Goal: Task Accomplishment & Management: Complete application form

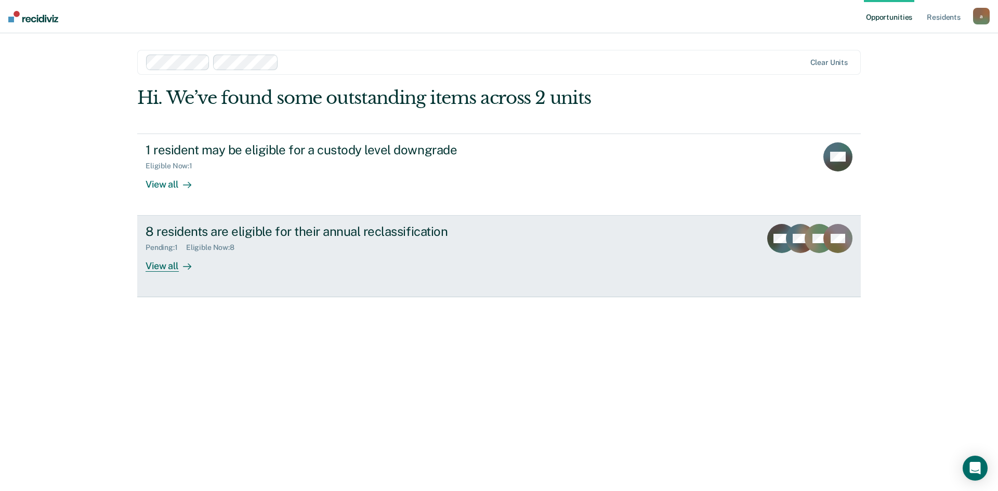
click at [324, 243] on div "Pending : 1 Eligible Now : 8" at bounding box center [328, 245] width 365 height 13
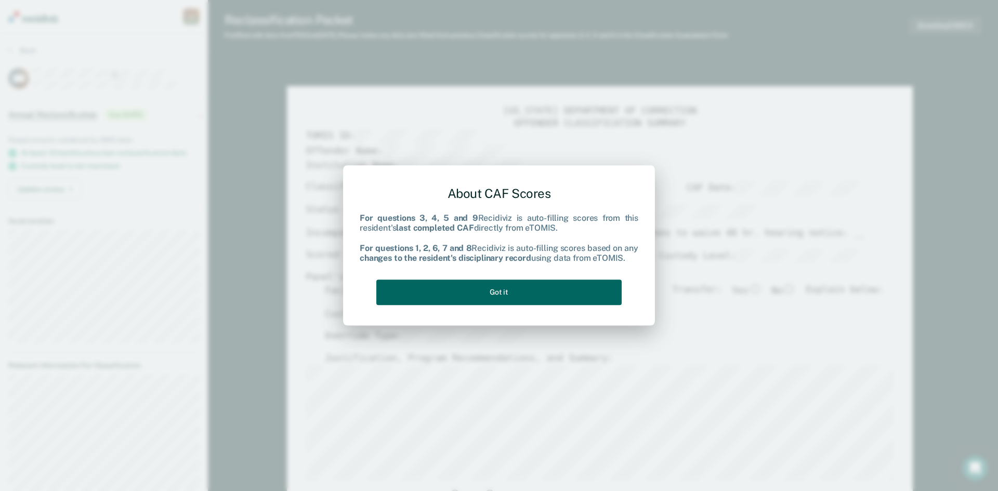
click at [593, 288] on button "Got it" at bounding box center [498, 292] width 245 height 25
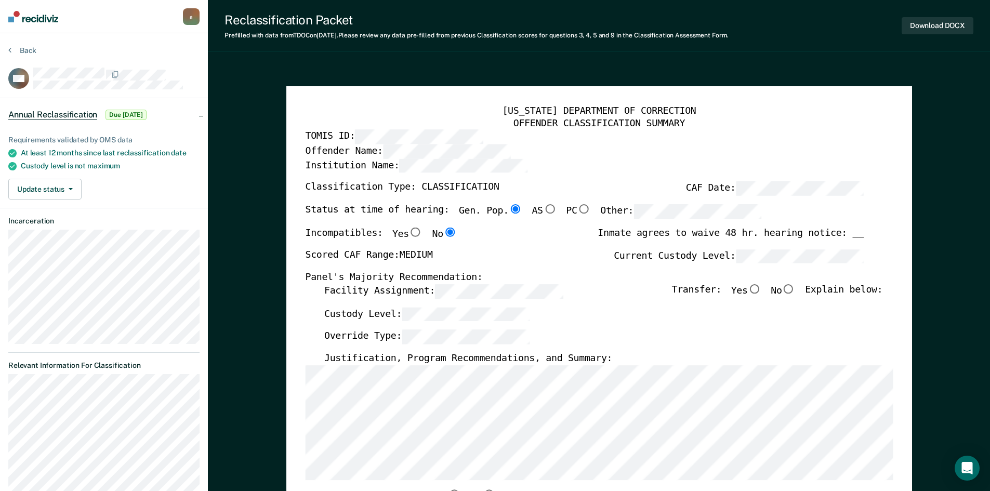
scroll to position [52, 0]
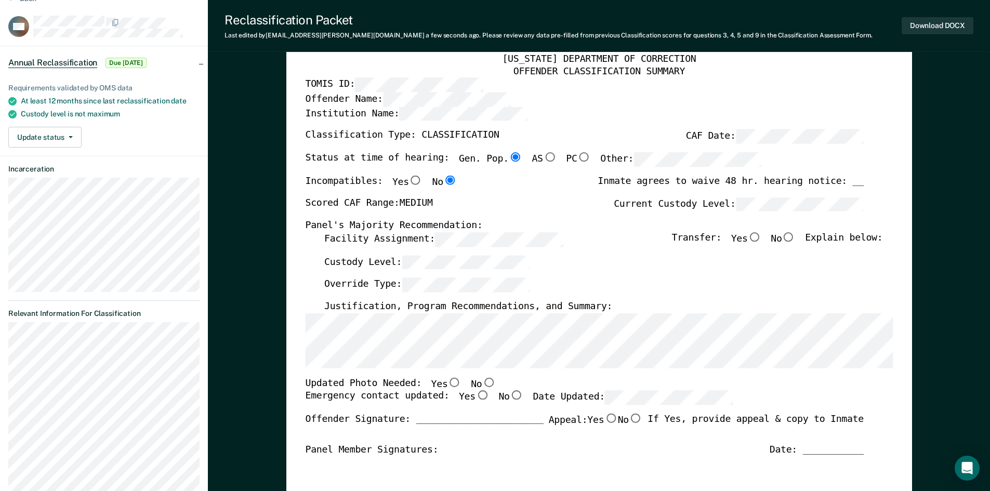
click at [482, 383] on input "No" at bounding box center [489, 381] width 14 height 9
type textarea "x"
radio input "true"
click at [475, 395] on input "Yes" at bounding box center [482, 395] width 14 height 9
type textarea "x"
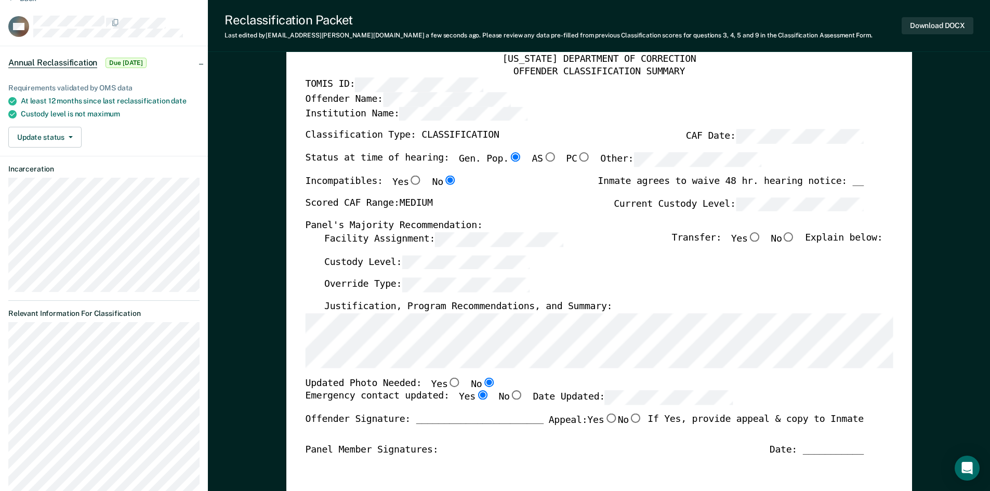
radio input "true"
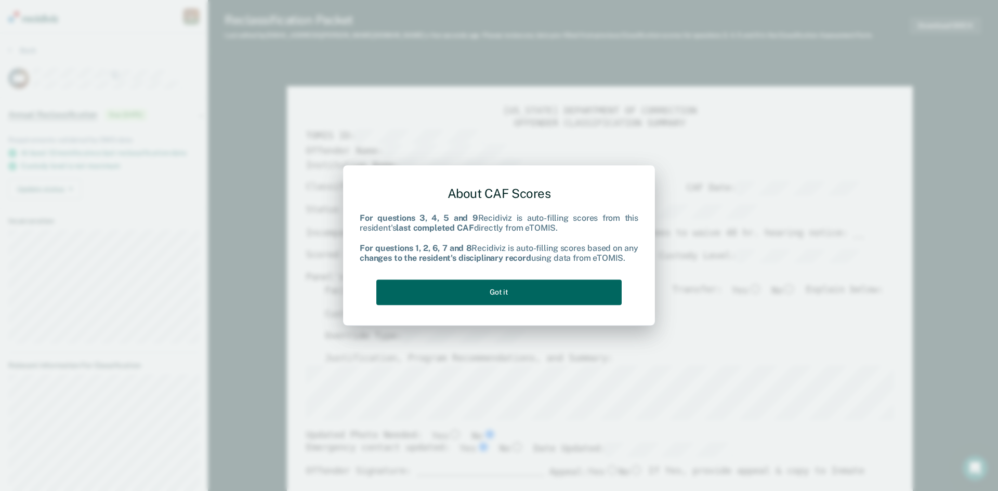
click at [552, 291] on button "Got it" at bounding box center [498, 292] width 245 height 25
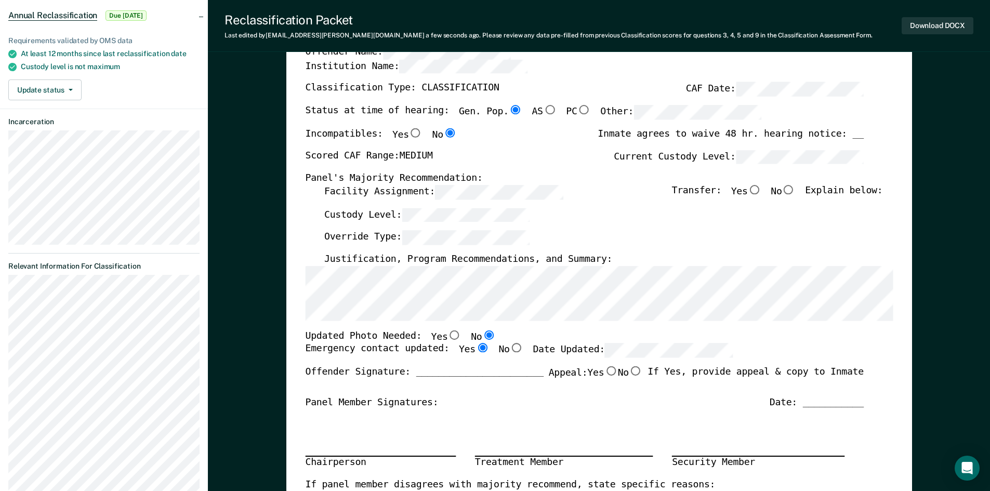
scroll to position [104, 0]
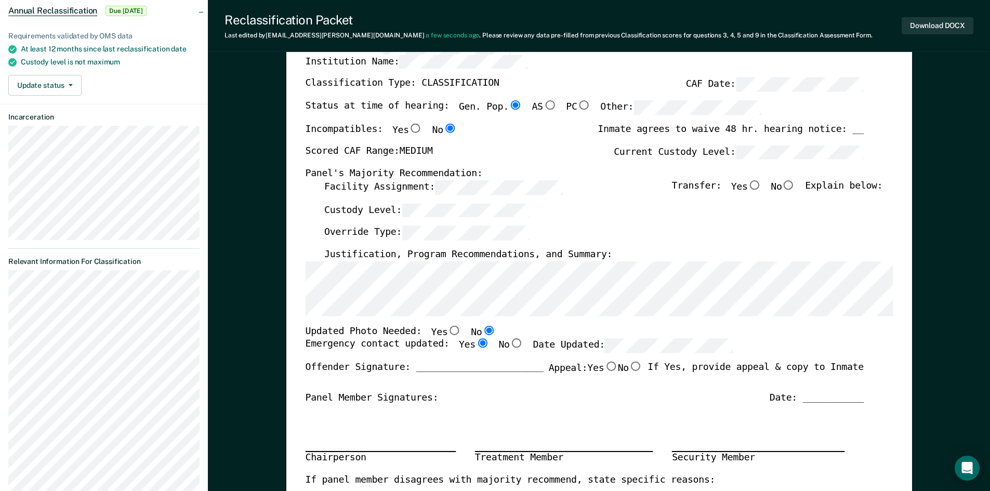
click at [795, 184] on input "No" at bounding box center [789, 184] width 14 height 9
type textarea "x"
radio input "true"
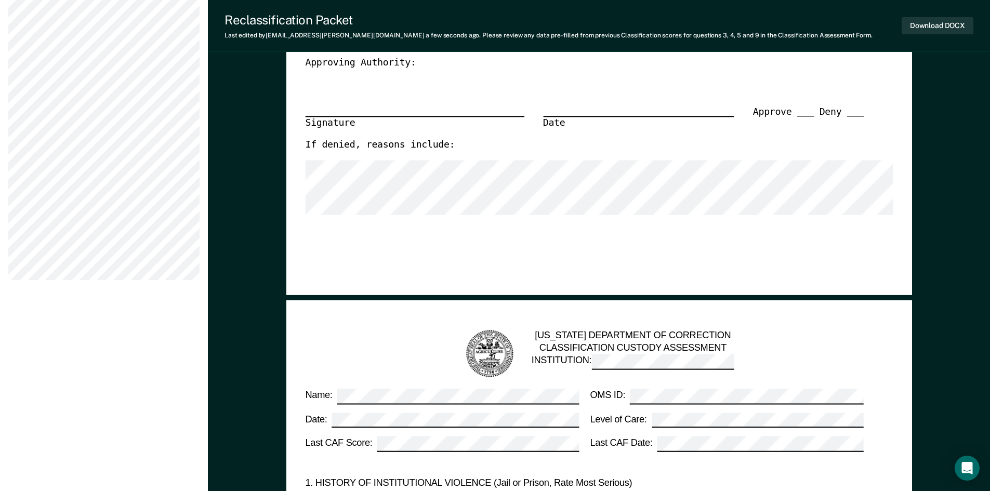
scroll to position [624, 0]
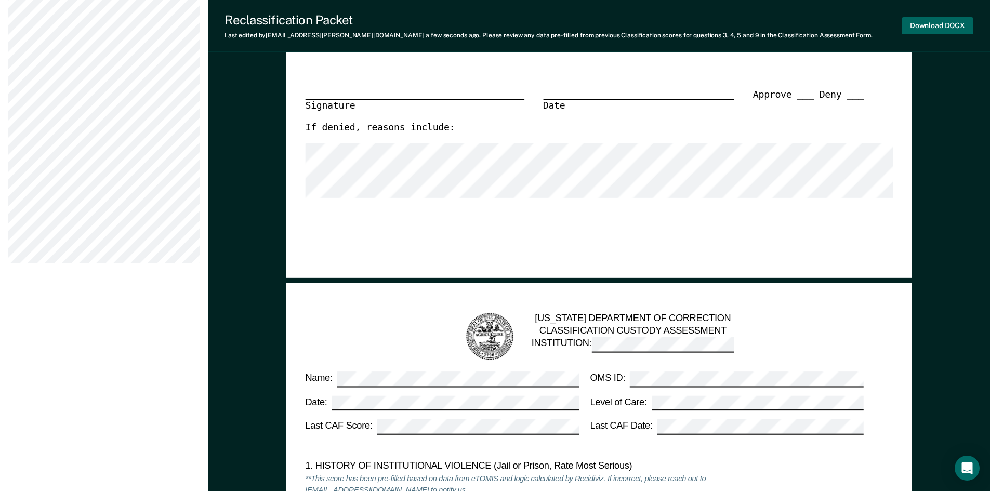
click at [951, 27] on button "Download DOCX" at bounding box center [938, 25] width 72 height 17
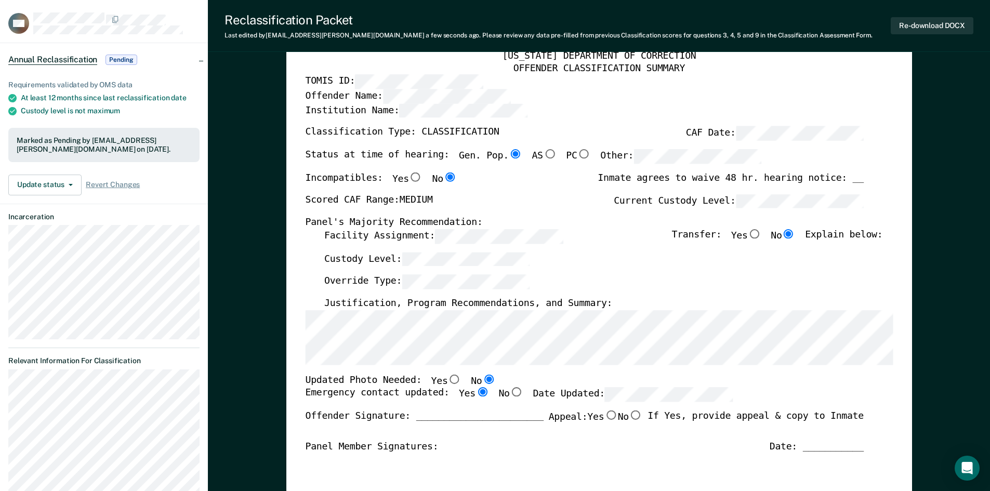
scroll to position [208, 0]
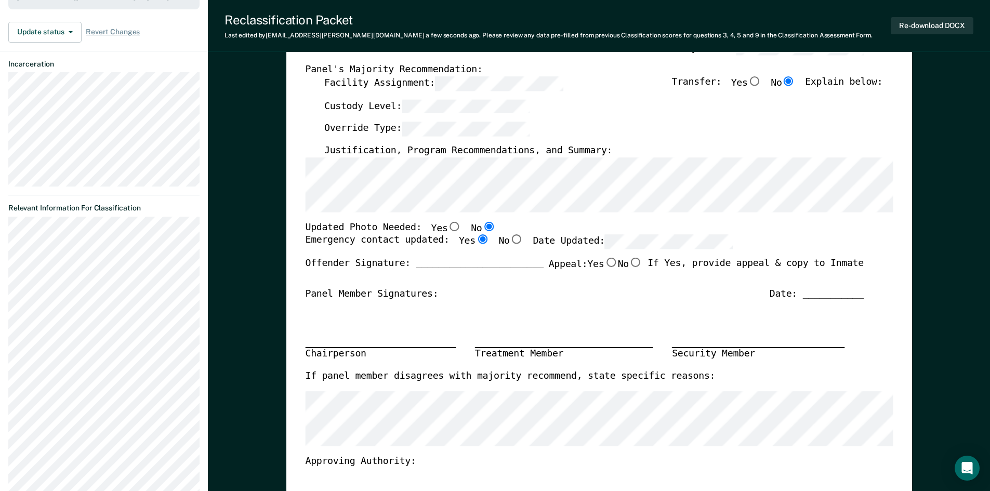
click at [345, 313] on div "Chairperson Treatment Member Security Member" at bounding box center [584, 335] width 558 height 70
click at [310, 342] on div "Chairperson Treatment Member Security Member" at bounding box center [584, 335] width 558 height 70
click at [946, 27] on button "Re-download DOCX" at bounding box center [932, 25] width 83 height 17
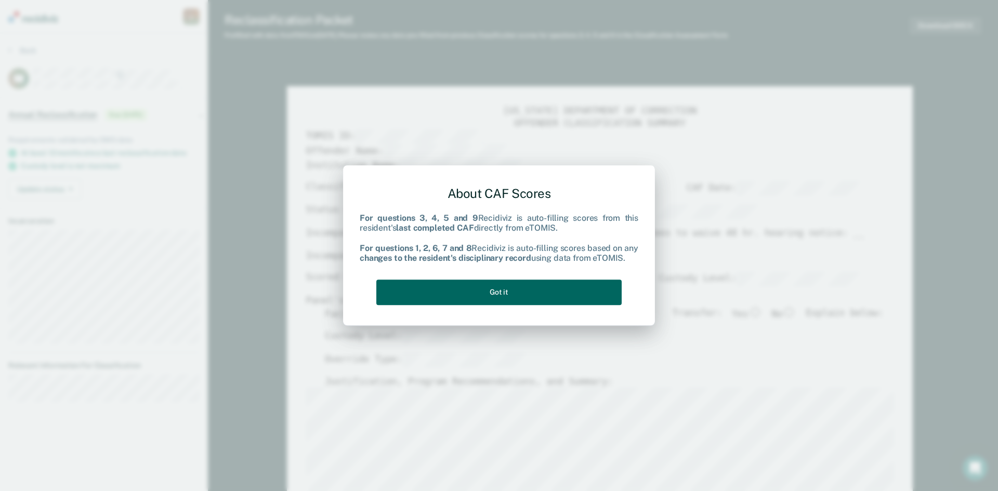
click at [587, 300] on button "Got it" at bounding box center [498, 292] width 245 height 25
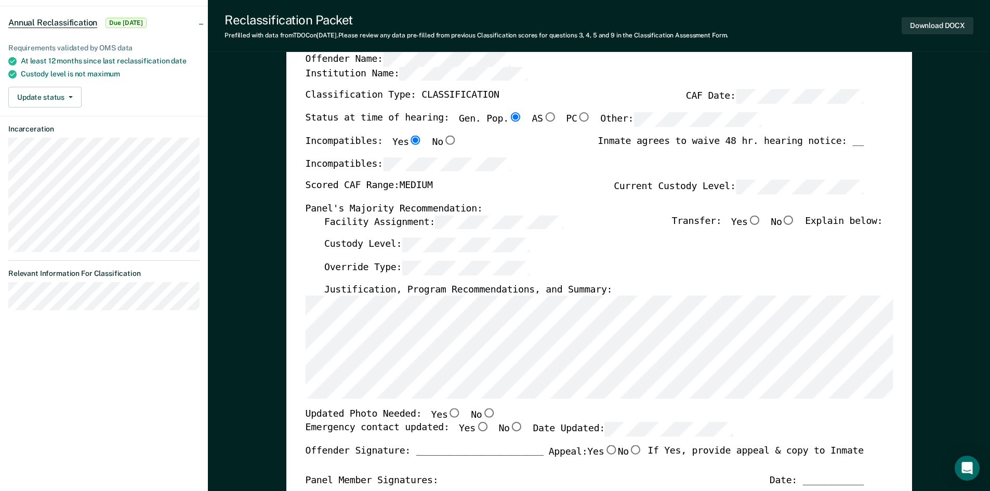
scroll to position [104, 0]
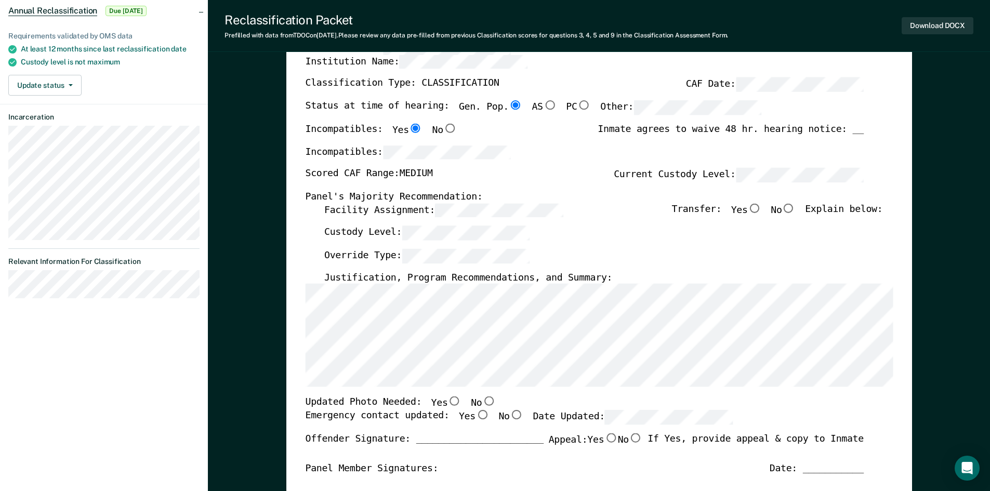
click at [482, 401] on input "No" at bounding box center [489, 401] width 14 height 9
type textarea "x"
radio input "true"
click at [475, 415] on input "Yes" at bounding box center [482, 414] width 14 height 9
type textarea "x"
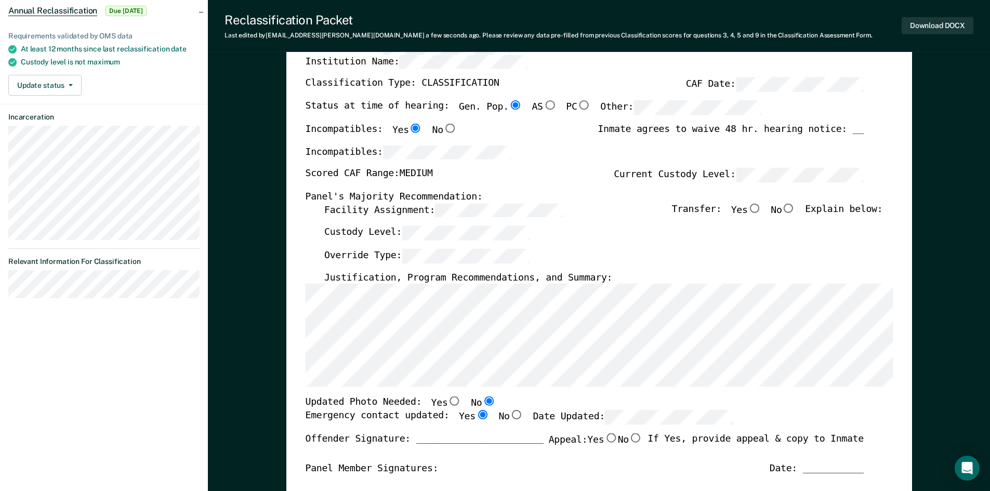
radio input "true"
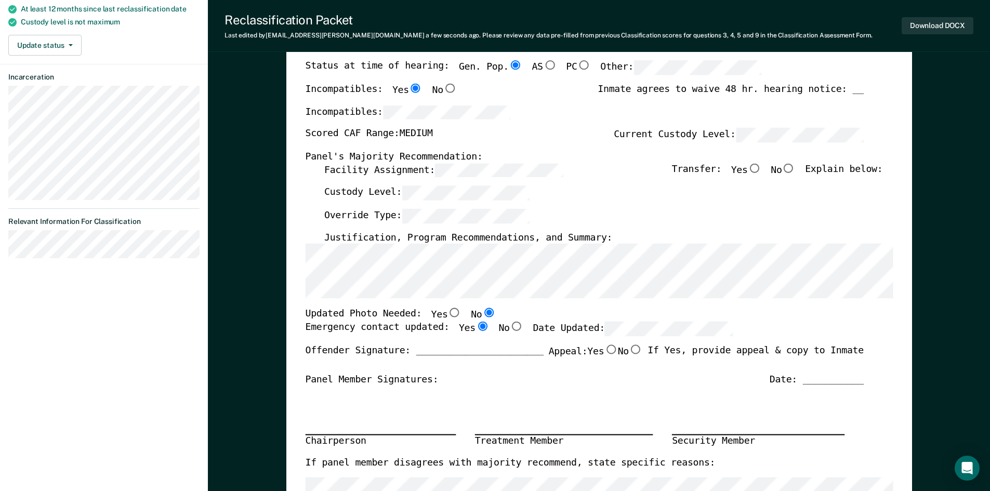
scroll to position [156, 0]
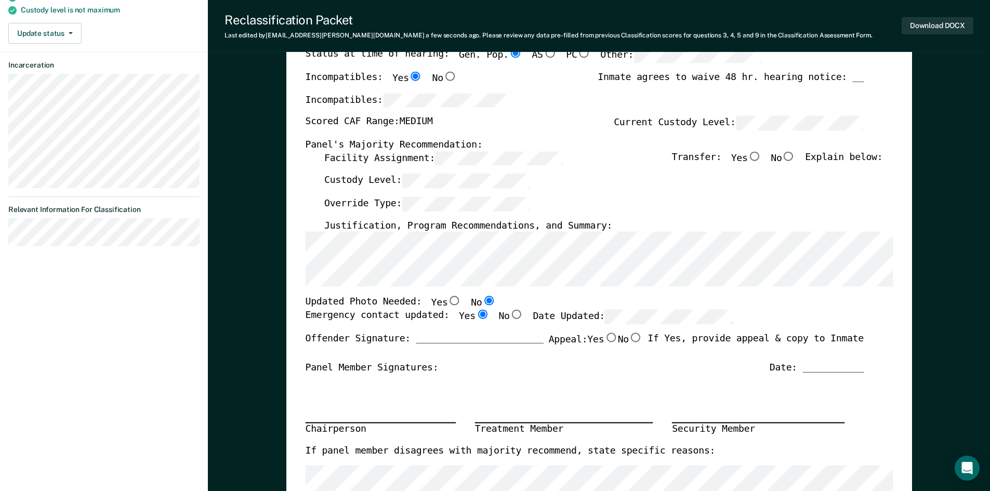
click at [309, 423] on div "Chairperson" at bounding box center [380, 430] width 151 height 14
click at [302, 419] on div "[US_STATE] DEPARTMENT OF CORRECTION OFFENDER CLASSIFICATION SUMMARY TOMIS ID: O…" at bounding box center [599, 338] width 626 height 816
click at [795, 156] on input "No" at bounding box center [789, 155] width 14 height 9
type textarea "x"
radio input "true"
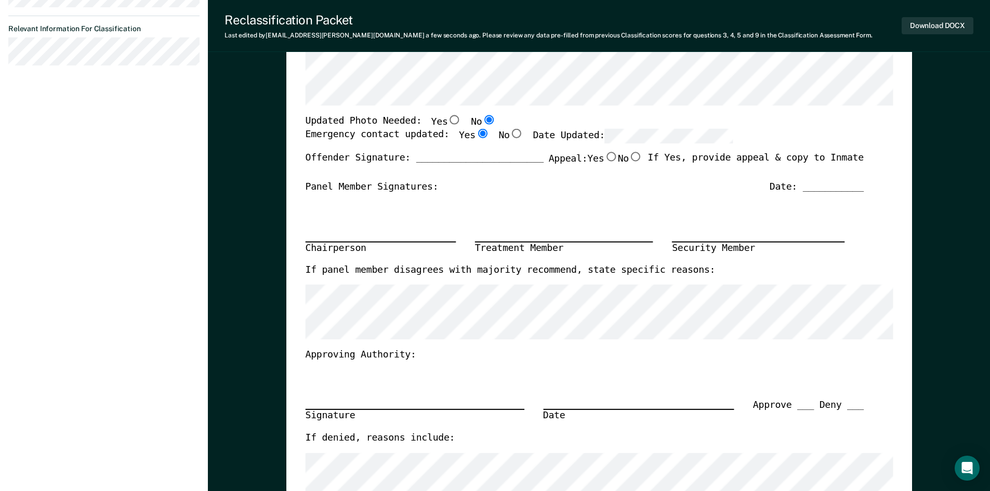
scroll to position [364, 0]
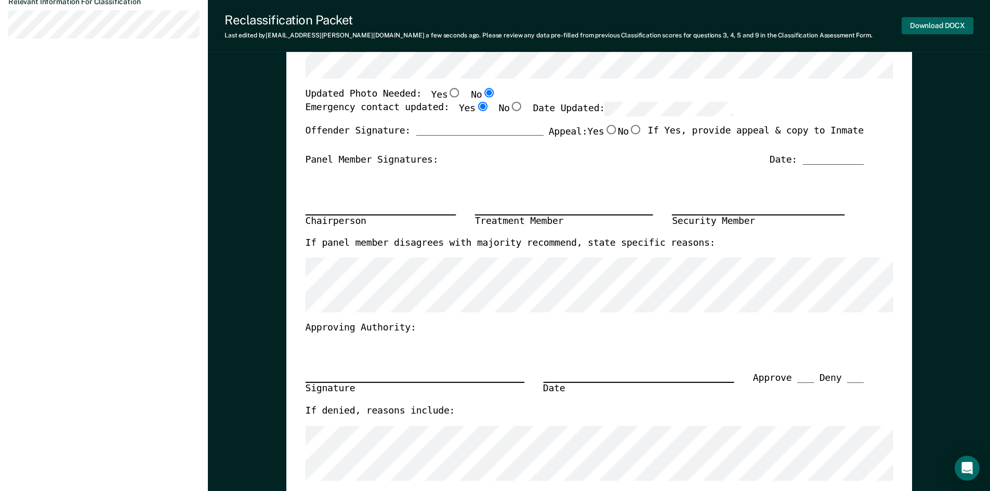
click at [944, 24] on button "Download DOCX" at bounding box center [938, 25] width 72 height 17
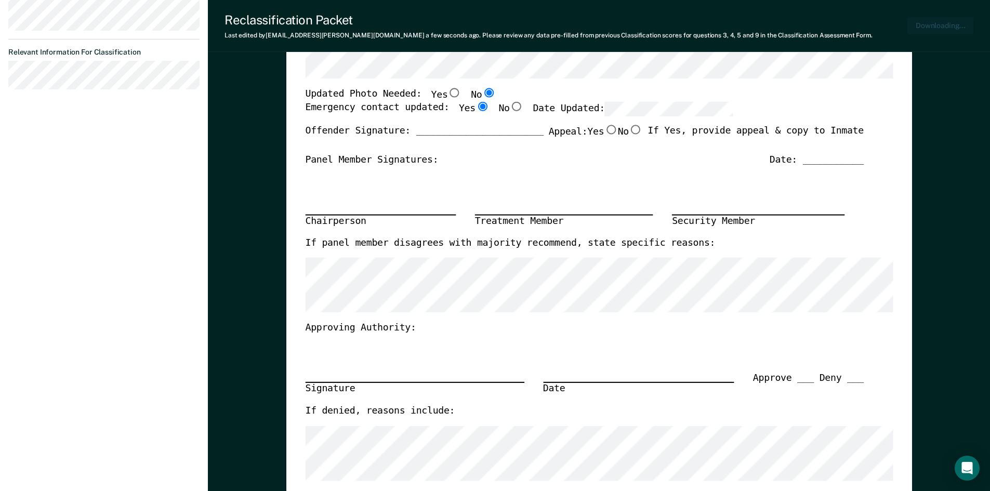
scroll to position [415, 0]
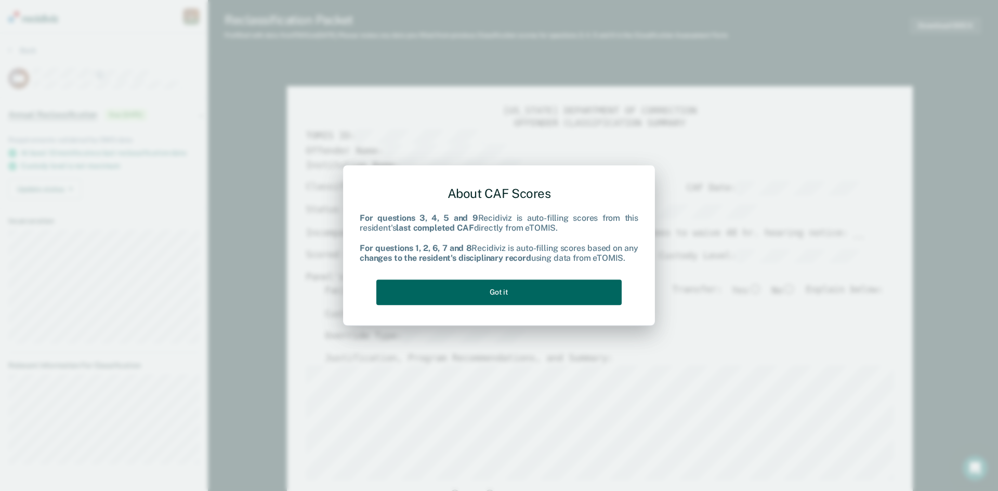
click at [548, 290] on button "Got it" at bounding box center [498, 292] width 245 height 25
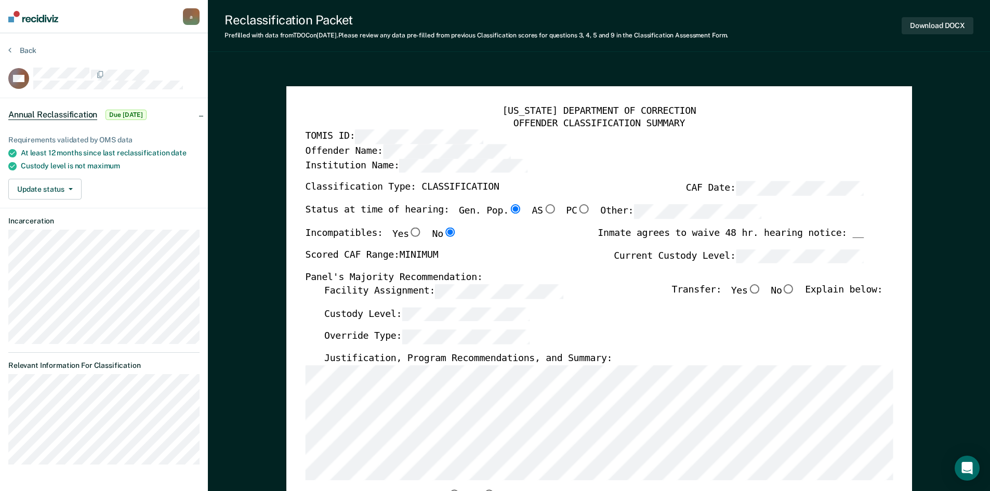
click at [795, 287] on input "No" at bounding box center [789, 288] width 14 height 9
type textarea "x"
radio input "true"
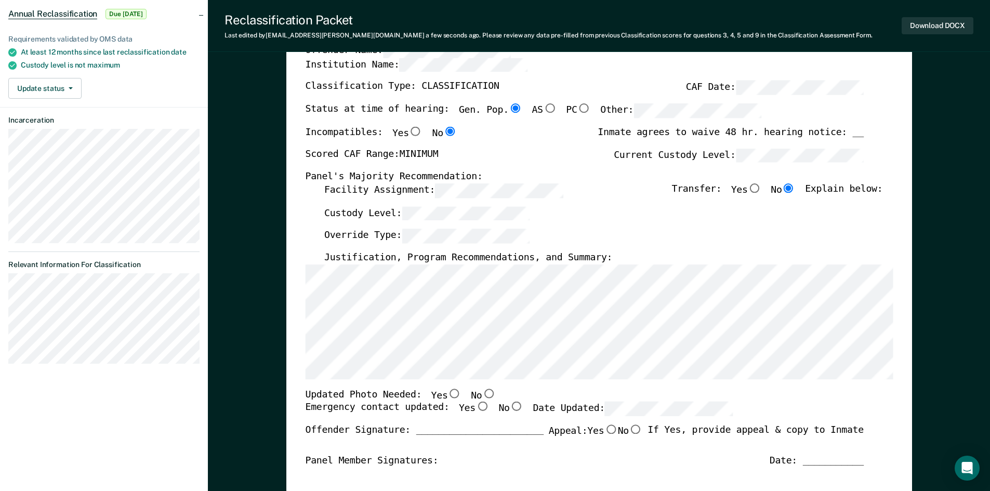
scroll to position [104, 0]
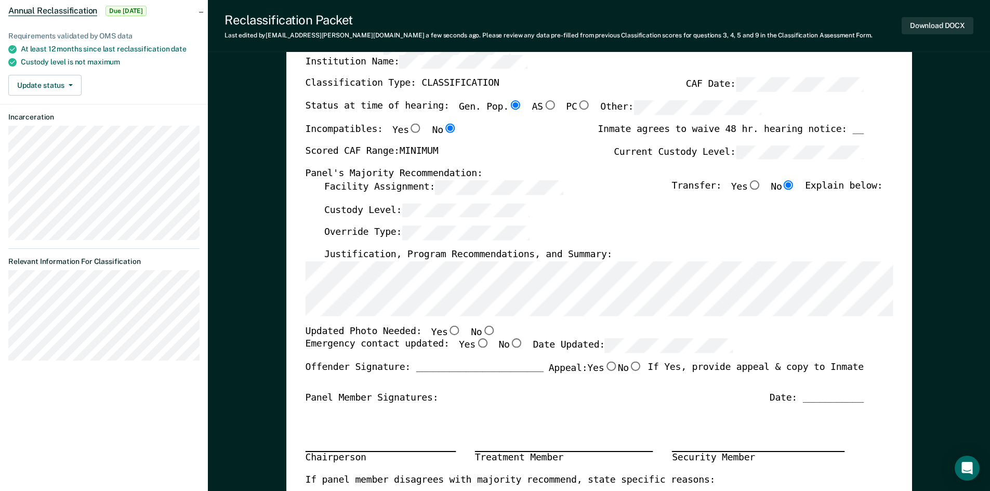
click at [482, 328] on input "No" at bounding box center [489, 329] width 14 height 9
type textarea "x"
radio input "true"
click at [475, 343] on input "Yes" at bounding box center [482, 343] width 14 height 9
type textarea "x"
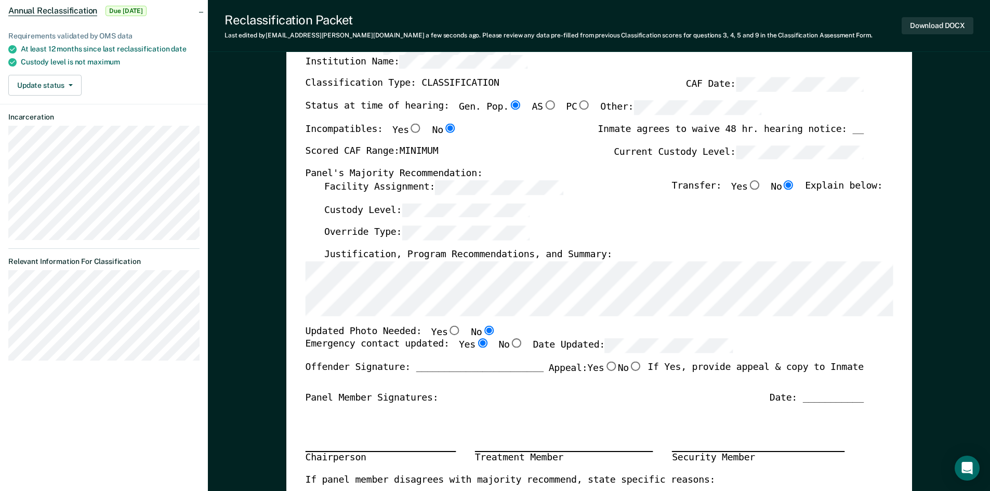
radio input "true"
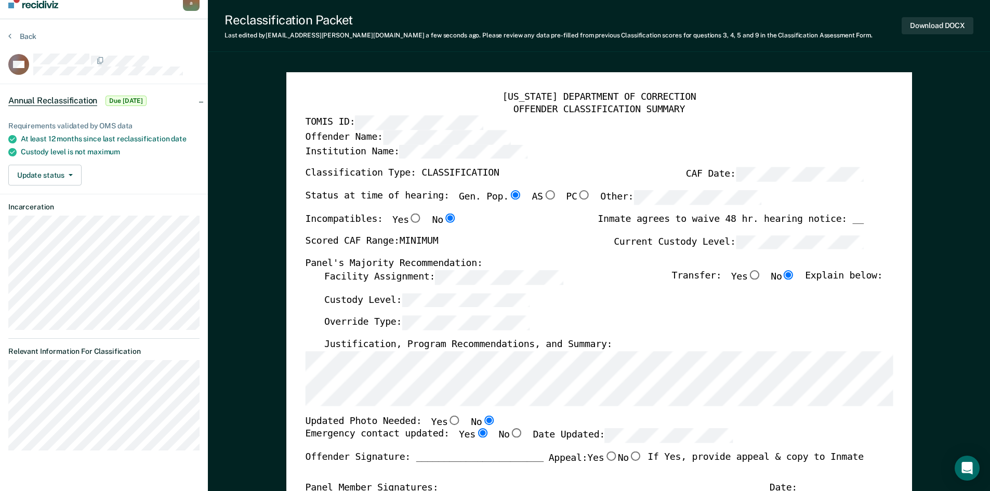
scroll to position [0, 0]
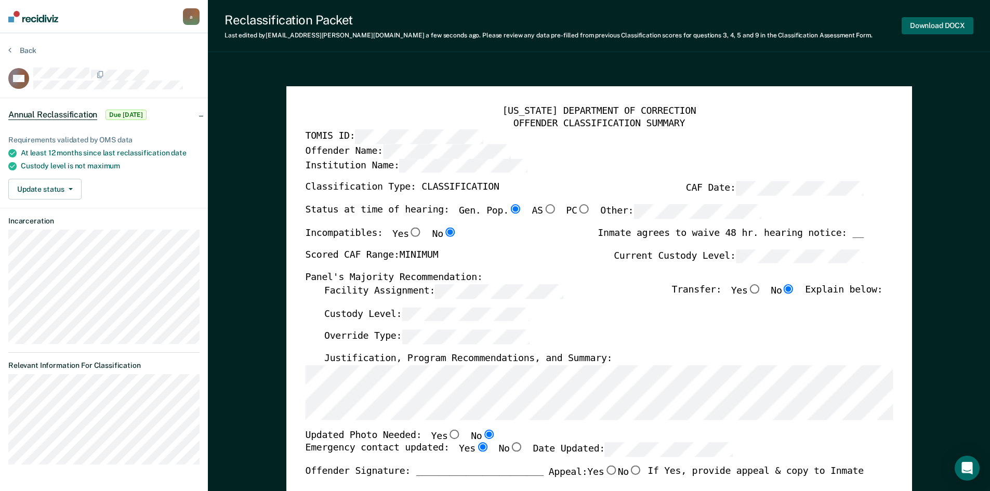
click at [947, 24] on button "Download DOCX" at bounding box center [938, 25] width 72 height 17
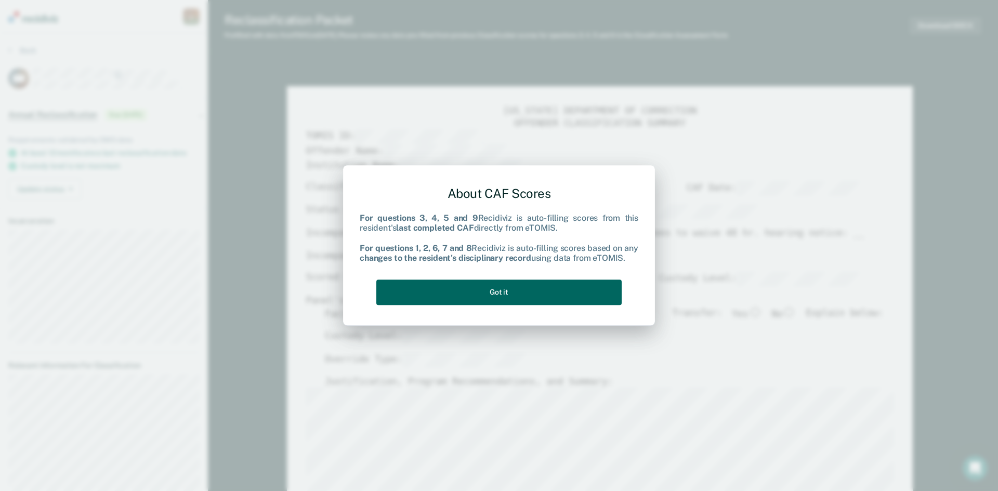
click at [597, 284] on button "Got it" at bounding box center [498, 292] width 245 height 25
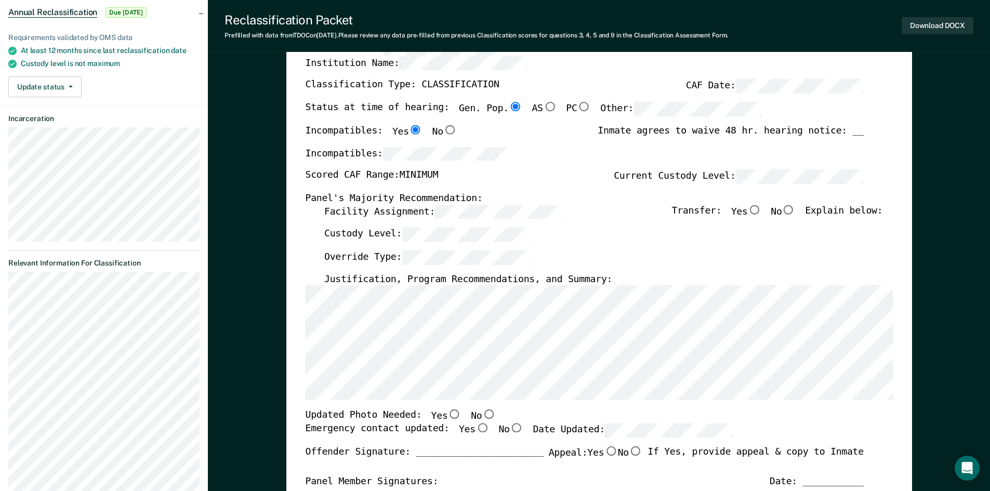
scroll to position [104, 0]
click at [794, 203] on input "No" at bounding box center [789, 207] width 14 height 9
type textarea "x"
radio input "true"
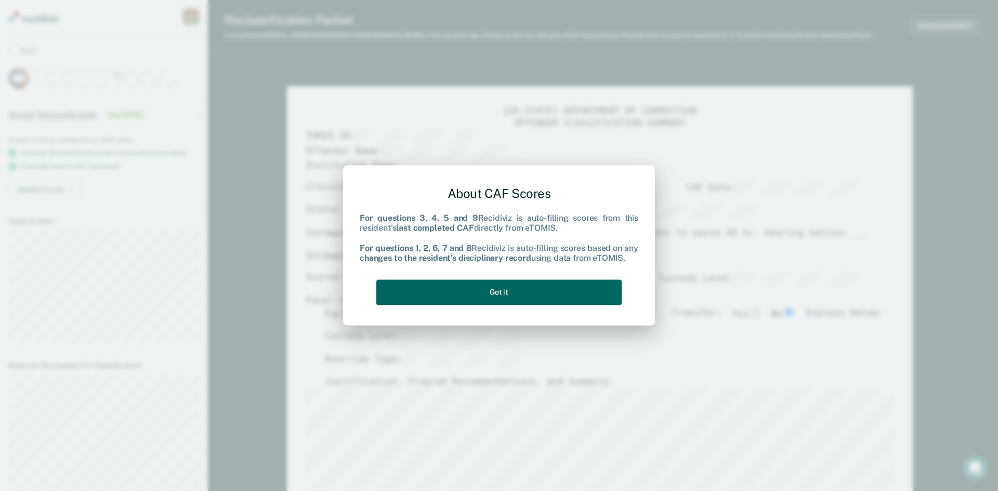
click at [490, 284] on button "Got it" at bounding box center [498, 292] width 245 height 25
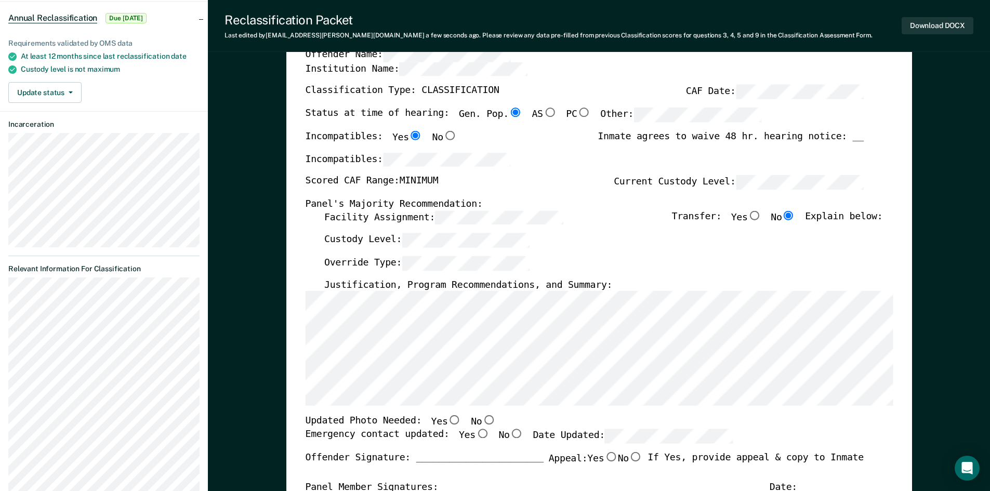
scroll to position [104, 0]
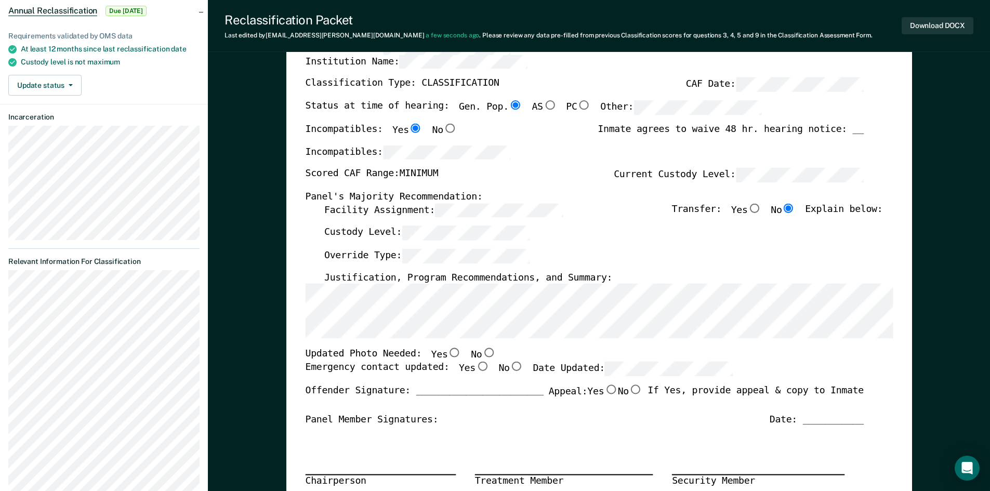
click at [477, 347] on div "[US_STATE] DEPARTMENT OF CORRECTION OFFENDER CLASSIFICATION SUMMARY TOMIS ID: O…" at bounding box center [599, 371] width 588 height 739
click at [482, 353] on input "No" at bounding box center [489, 352] width 14 height 9
type textarea "x"
radio input "true"
click at [475, 368] on input "Yes" at bounding box center [482, 366] width 14 height 9
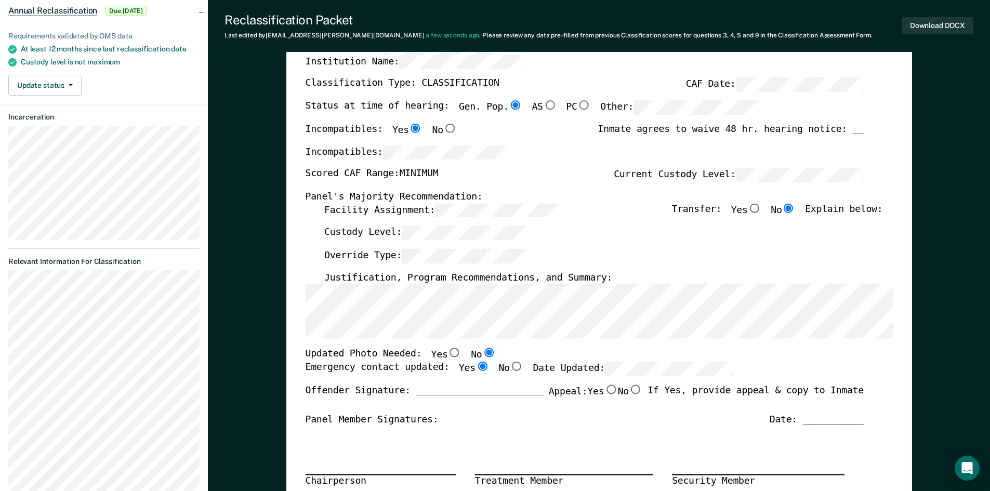
type textarea "x"
radio input "true"
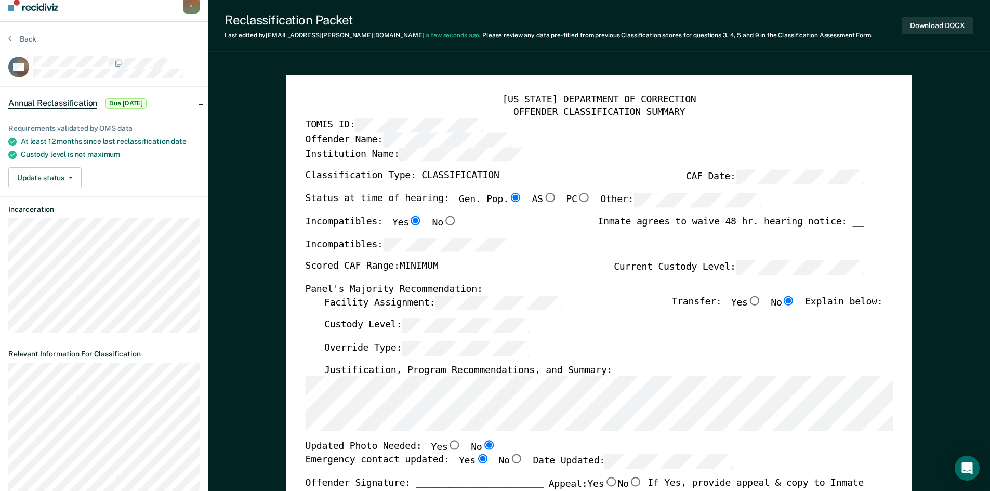
scroll to position [0, 0]
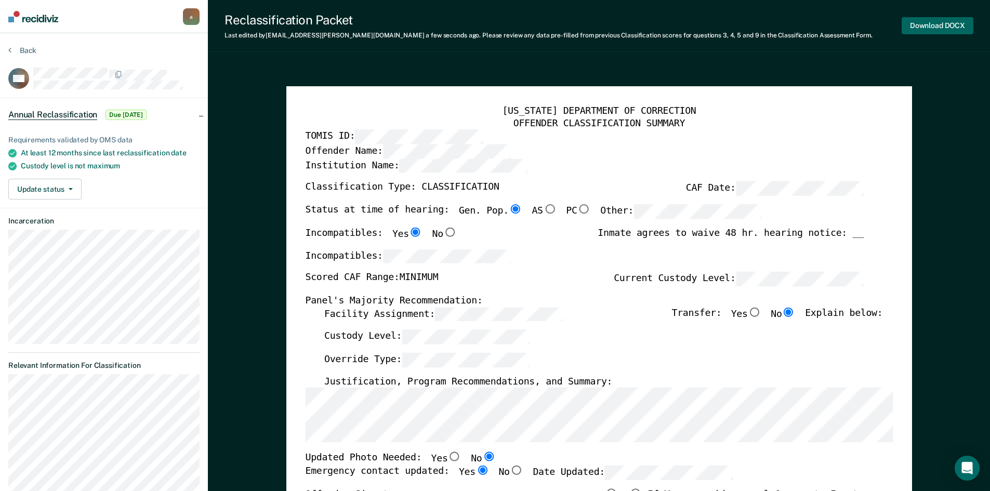
click at [947, 21] on button "Download DOCX" at bounding box center [938, 25] width 72 height 17
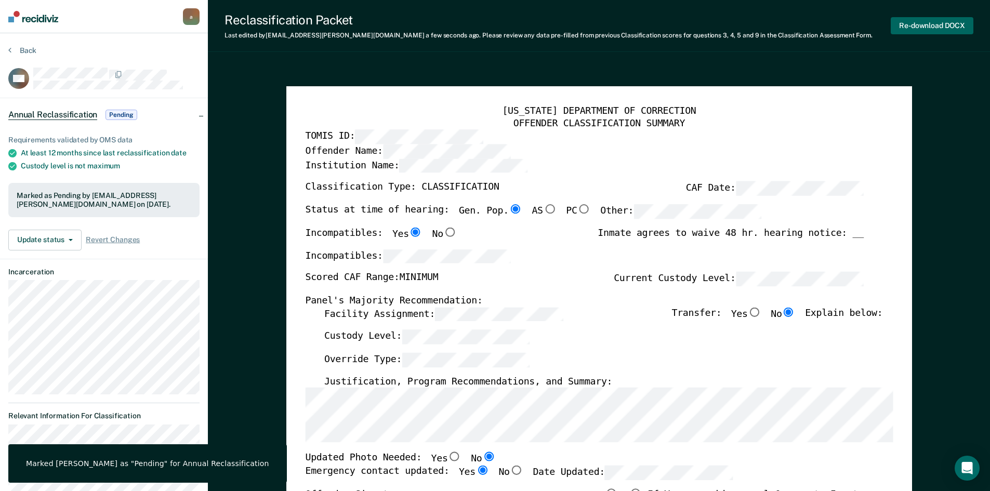
click at [949, 21] on button "Re-download DOCX" at bounding box center [932, 25] width 83 height 17
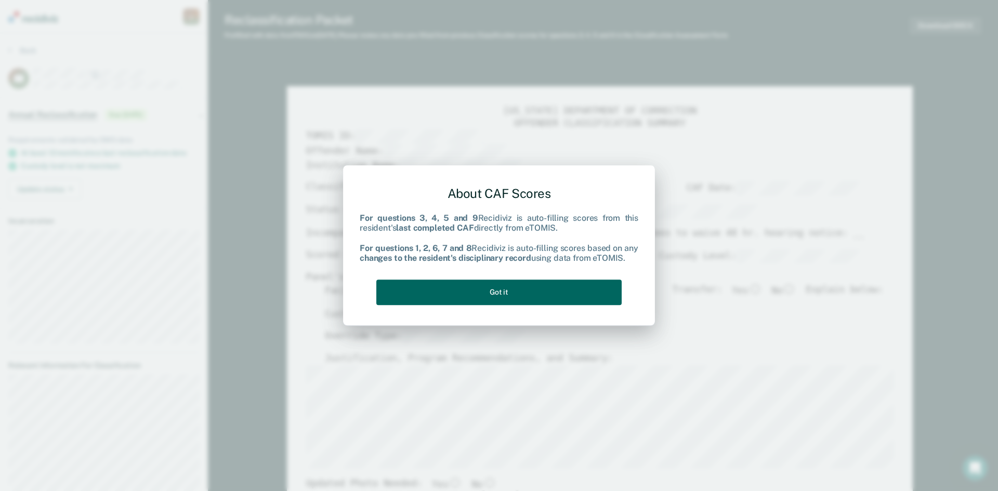
click at [508, 287] on button "Got it" at bounding box center [498, 292] width 245 height 25
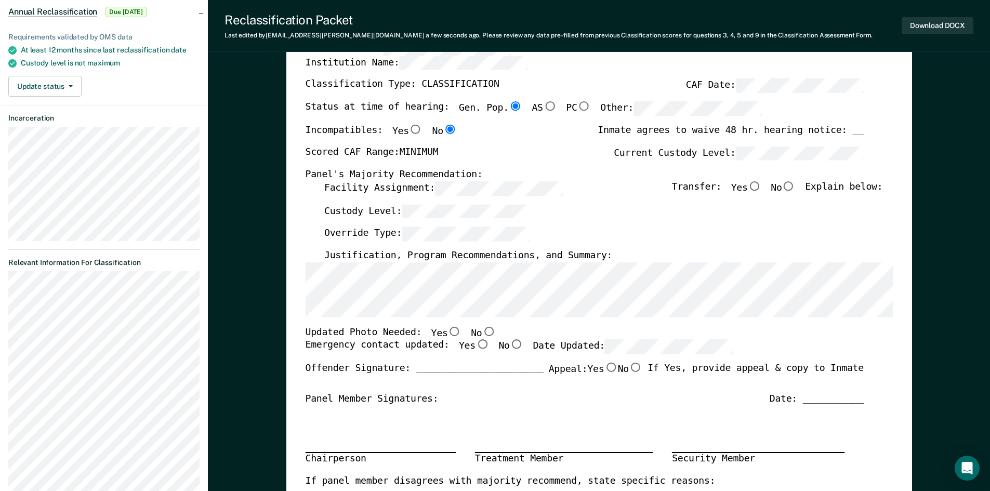
scroll to position [104, 0]
click at [482, 329] on input "No" at bounding box center [489, 329] width 14 height 9
type textarea "x"
radio input "true"
click at [475, 343] on input "Yes" at bounding box center [482, 343] width 14 height 9
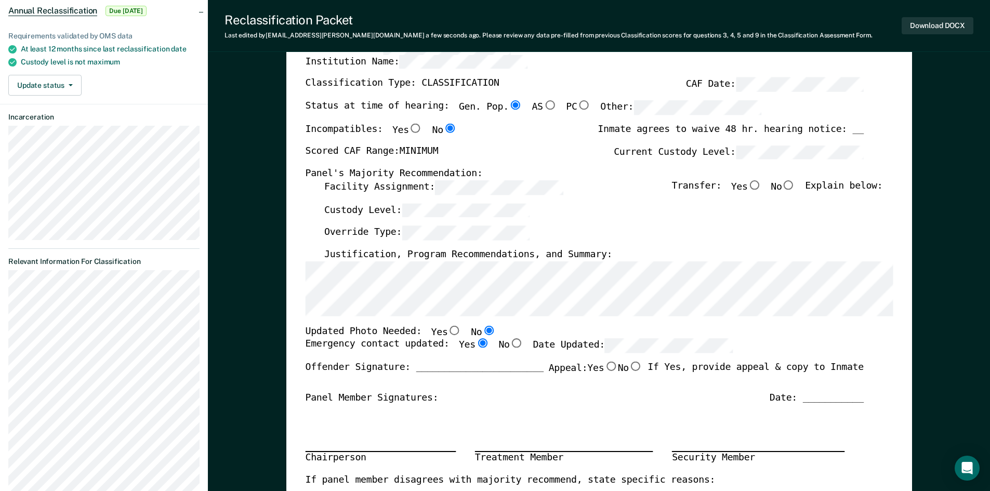
type textarea "x"
radio input "true"
click at [690, 354] on div "Emergency contact updated: Yes No Date Updated:" at bounding box center [519, 350] width 428 height 23
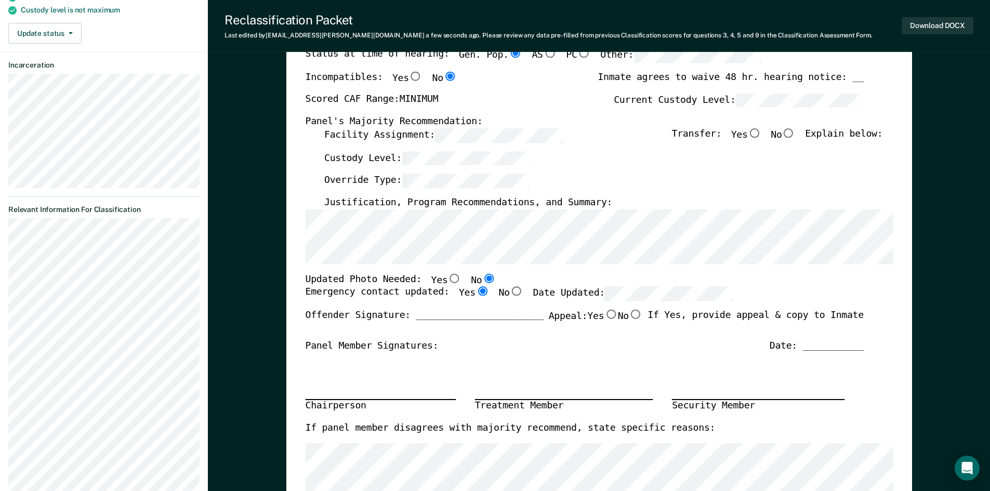
click at [795, 133] on input "No" at bounding box center [789, 132] width 14 height 9
type textarea "x"
radio input "true"
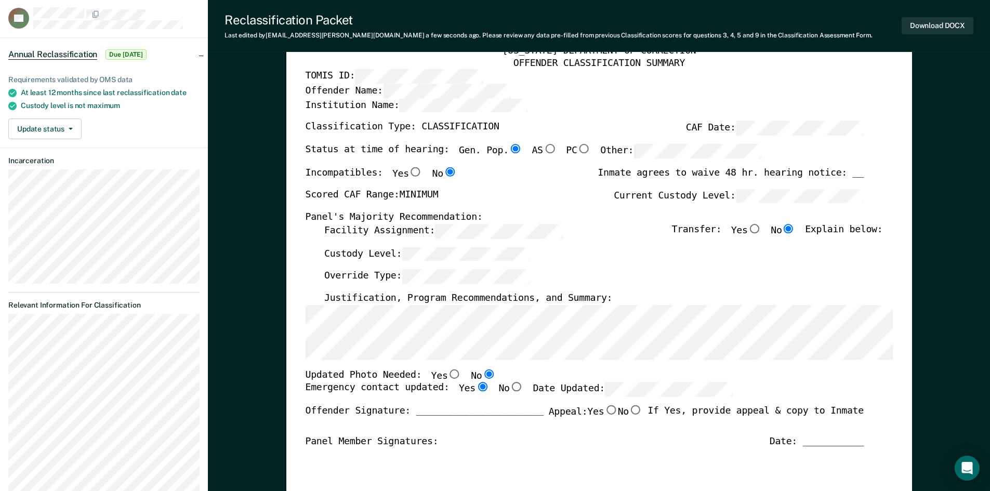
scroll to position [0, 0]
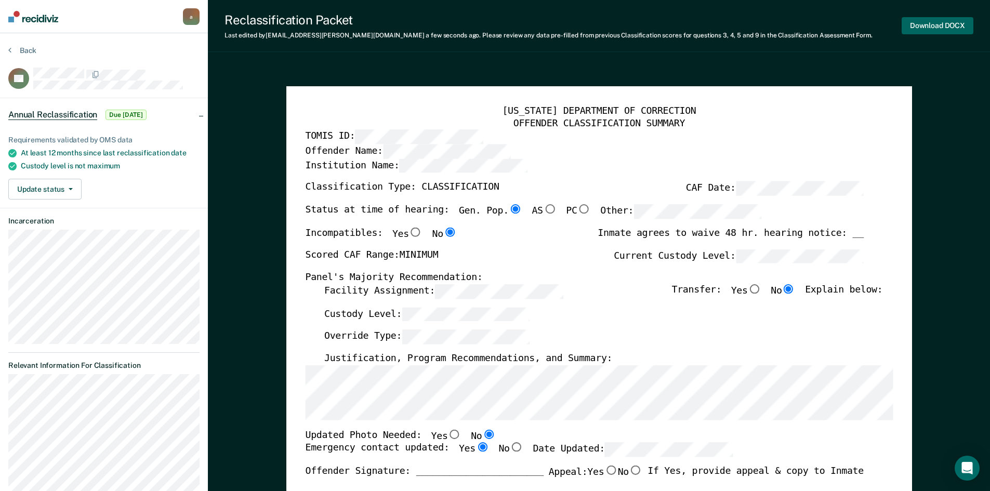
click at [954, 20] on button "Download DOCX" at bounding box center [938, 25] width 72 height 17
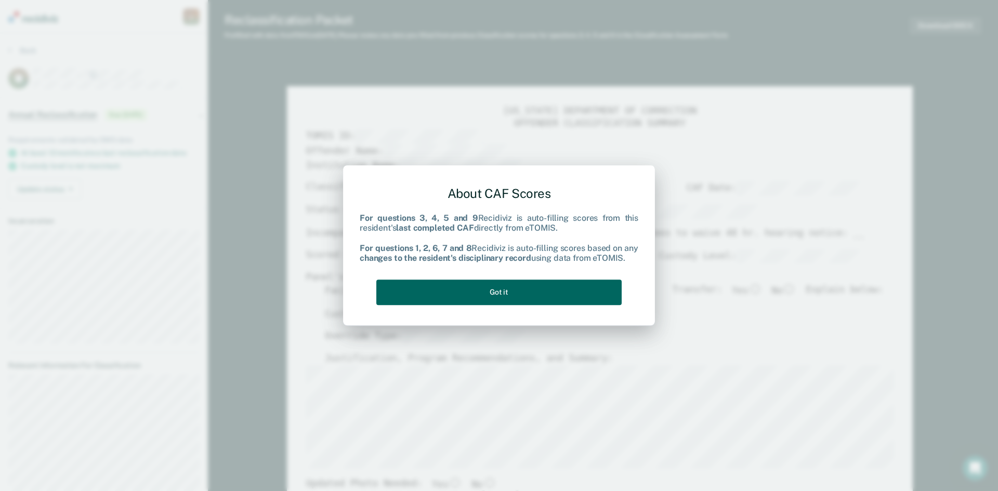
click at [575, 288] on button "Got it" at bounding box center [498, 292] width 245 height 25
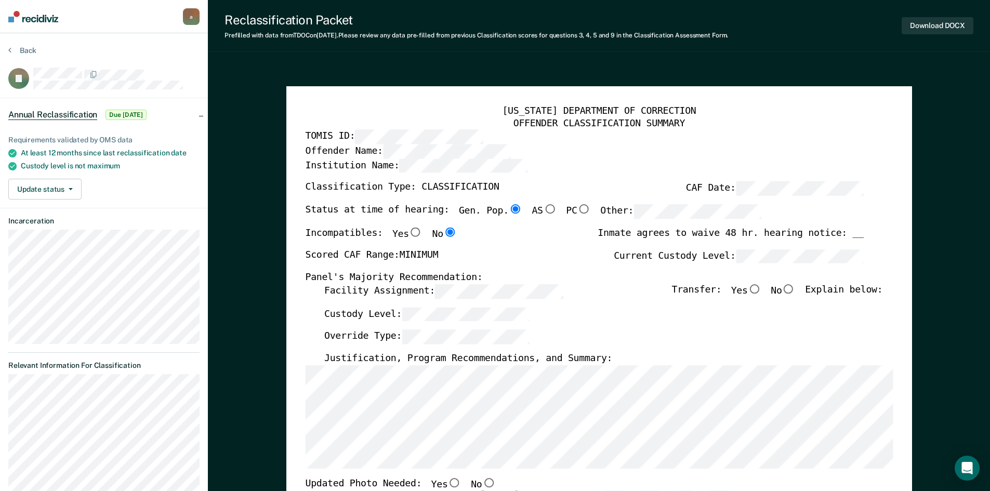
click at [795, 288] on input "No" at bounding box center [789, 288] width 14 height 9
type textarea "x"
radio input "true"
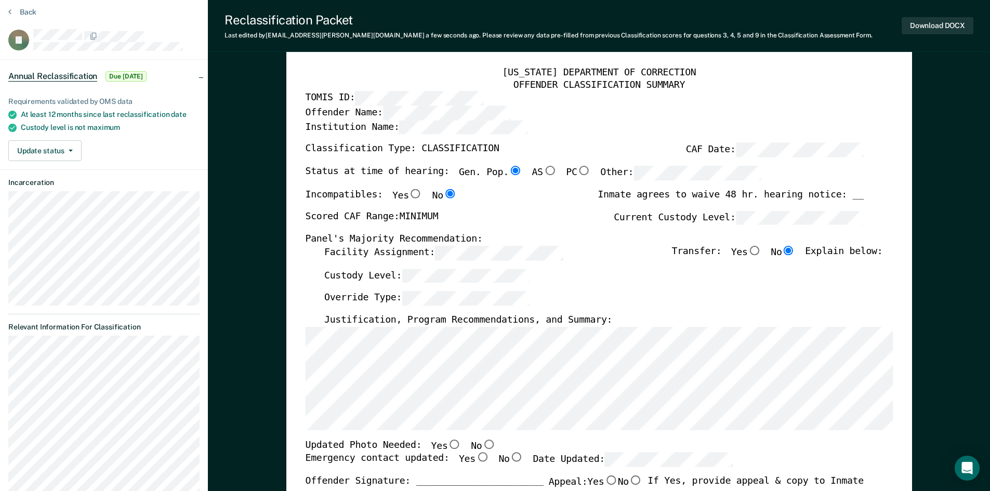
scroll to position [156, 0]
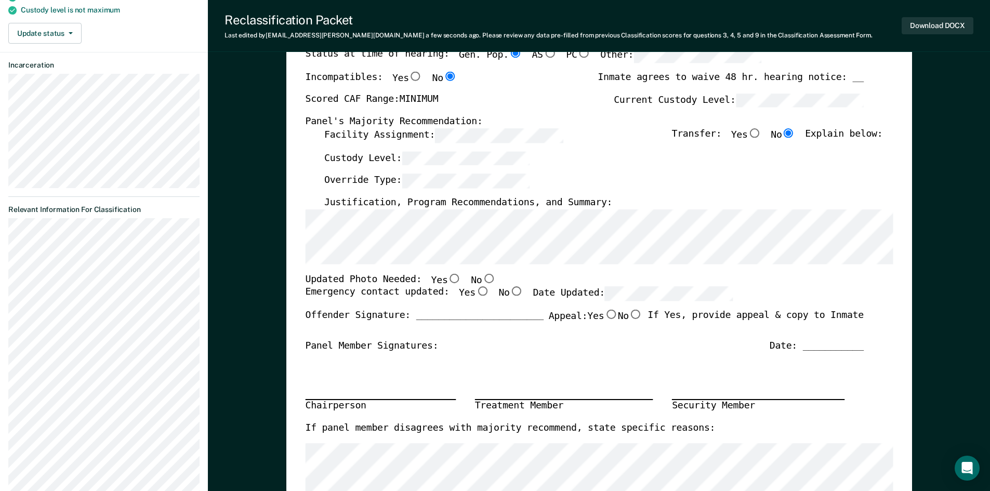
click at [482, 277] on input "No" at bounding box center [489, 277] width 14 height 9
type textarea "x"
radio input "true"
click at [475, 291] on input "Yes" at bounding box center [482, 291] width 14 height 9
type textarea "x"
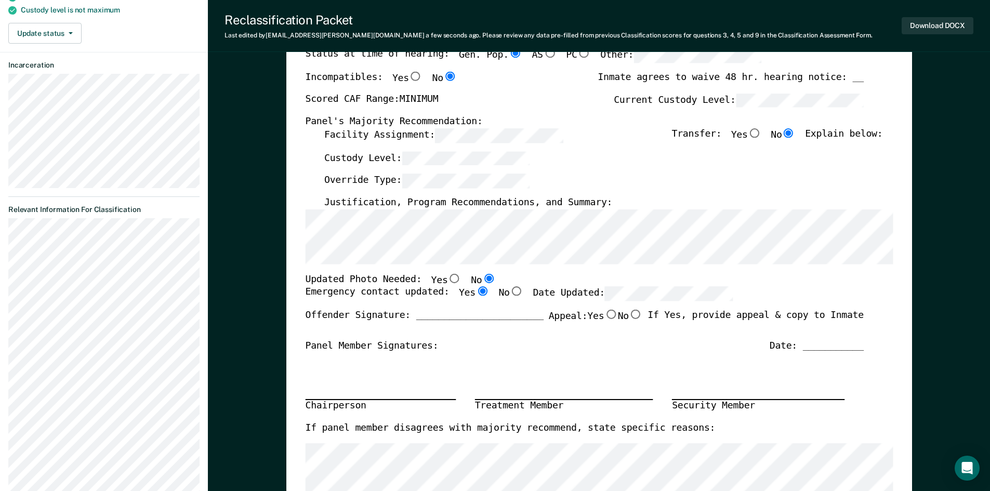
radio input "true"
click at [929, 21] on button "Download DOCX" at bounding box center [938, 25] width 72 height 17
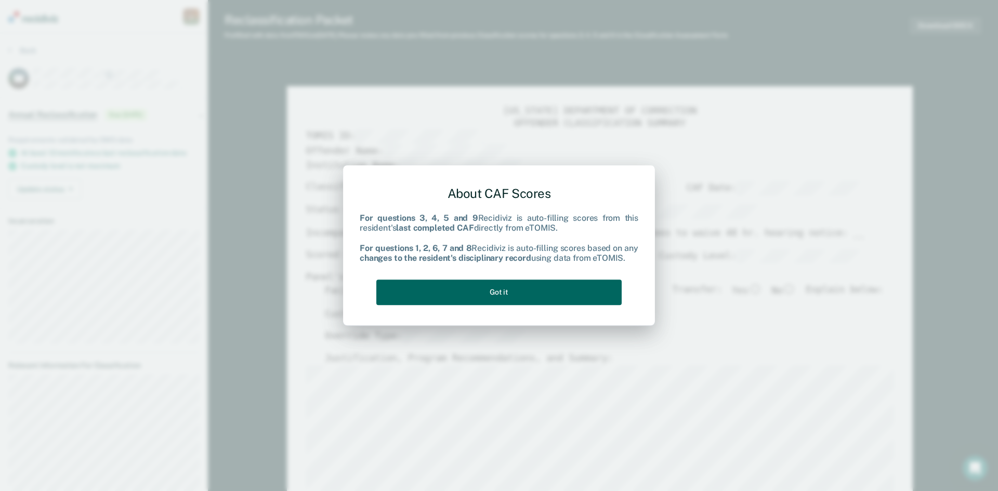
click at [560, 293] on button "Got it" at bounding box center [498, 292] width 245 height 25
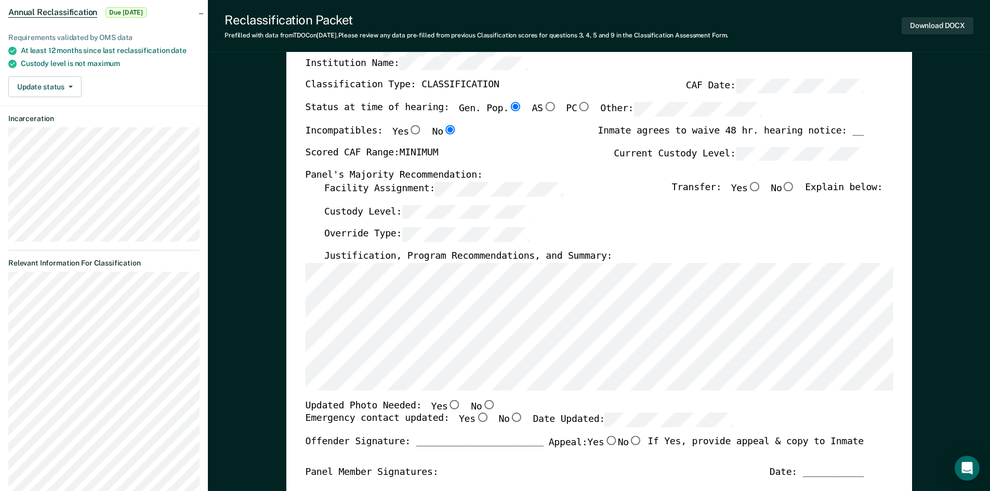
scroll to position [104, 0]
click at [299, 272] on div "[US_STATE] DEPARTMENT OF CORRECTION OFFENDER CLASSIFICATION SUMMARY TOMIS ID: O…" at bounding box center [599, 390] width 626 height 816
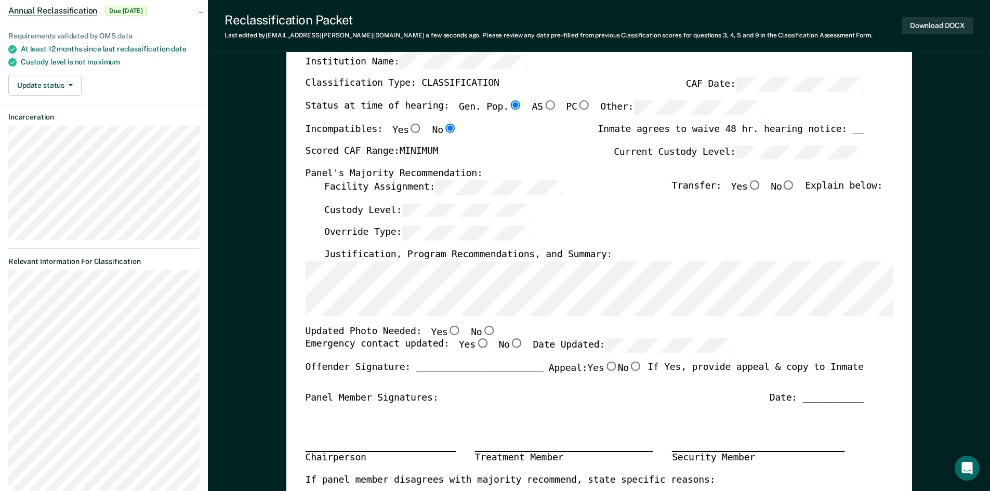
click at [482, 330] on input "No" at bounding box center [489, 329] width 14 height 9
type textarea "x"
radio input "true"
click at [475, 343] on input "Yes" at bounding box center [482, 343] width 14 height 9
type textarea "x"
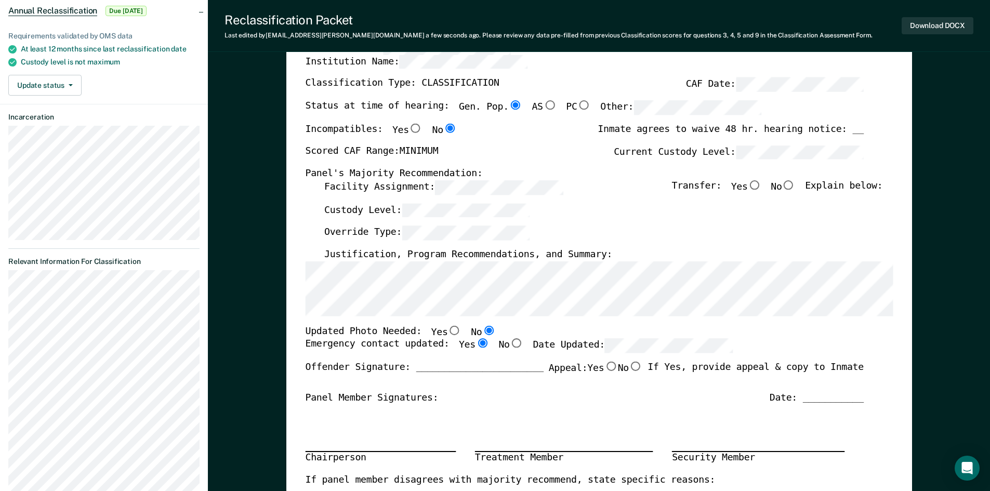
radio input "true"
click at [939, 27] on button "Download DOCX" at bounding box center [938, 25] width 72 height 17
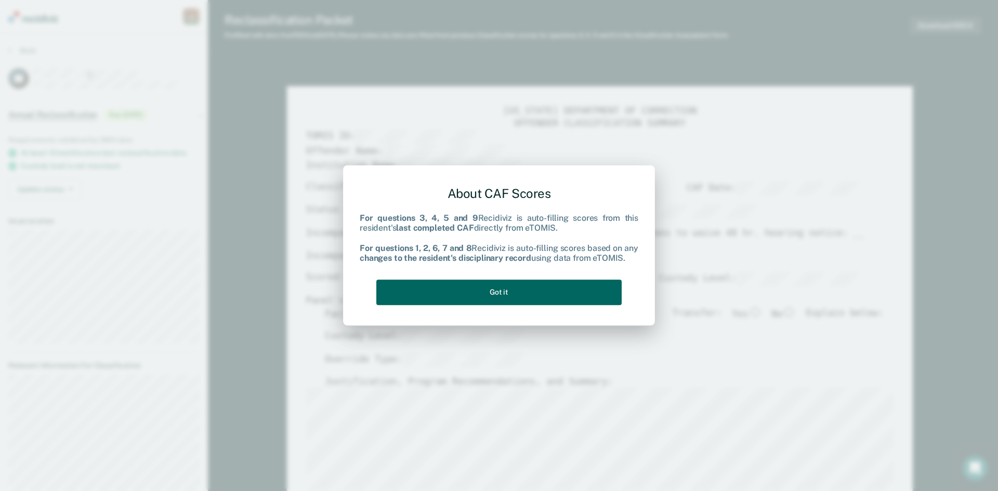
click at [565, 291] on button "Got it" at bounding box center [498, 292] width 245 height 25
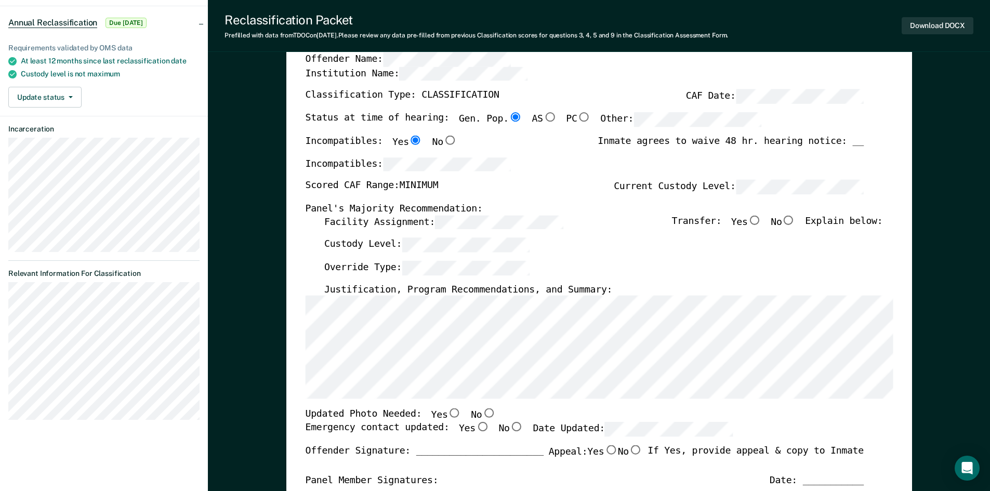
scroll to position [104, 0]
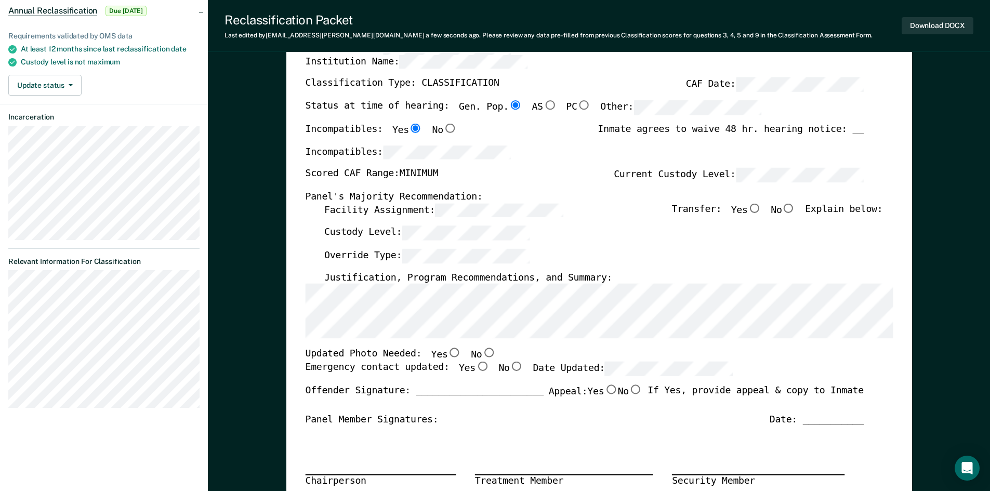
click at [482, 352] on input "No" at bounding box center [489, 352] width 14 height 9
type textarea "x"
radio input "true"
click at [475, 366] on input "Yes" at bounding box center [482, 366] width 14 height 9
type textarea "x"
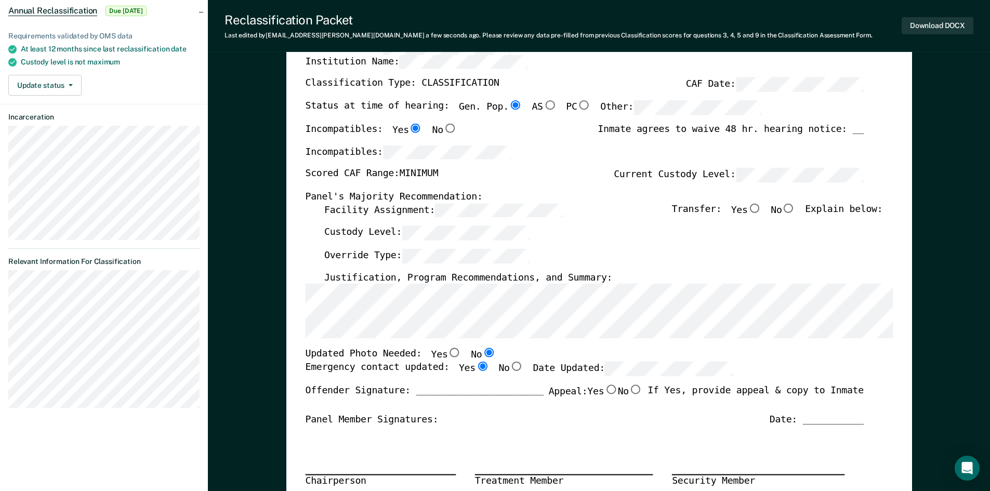
radio input "true"
click at [792, 212] on input "No" at bounding box center [789, 207] width 14 height 9
type textarea "x"
radio input "true"
click at [946, 25] on button "Download DOCX" at bounding box center [938, 25] width 72 height 17
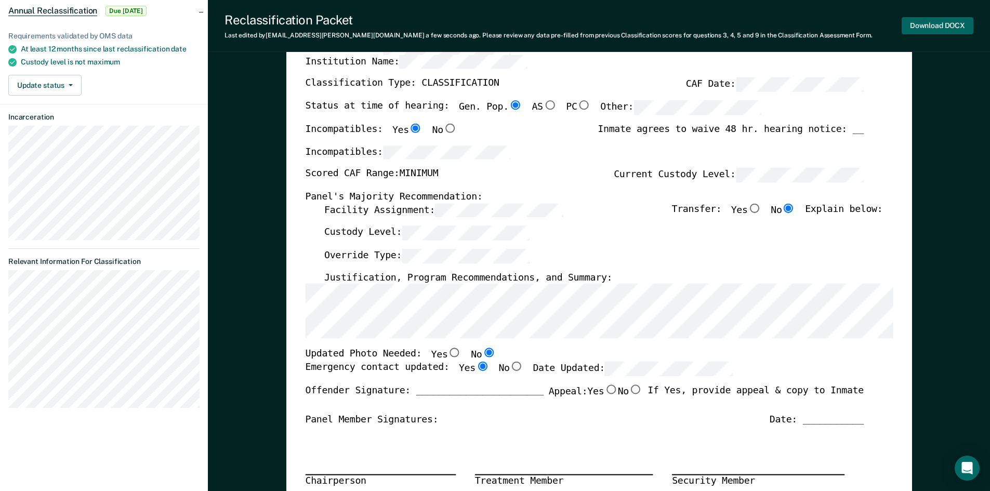
type textarea "x"
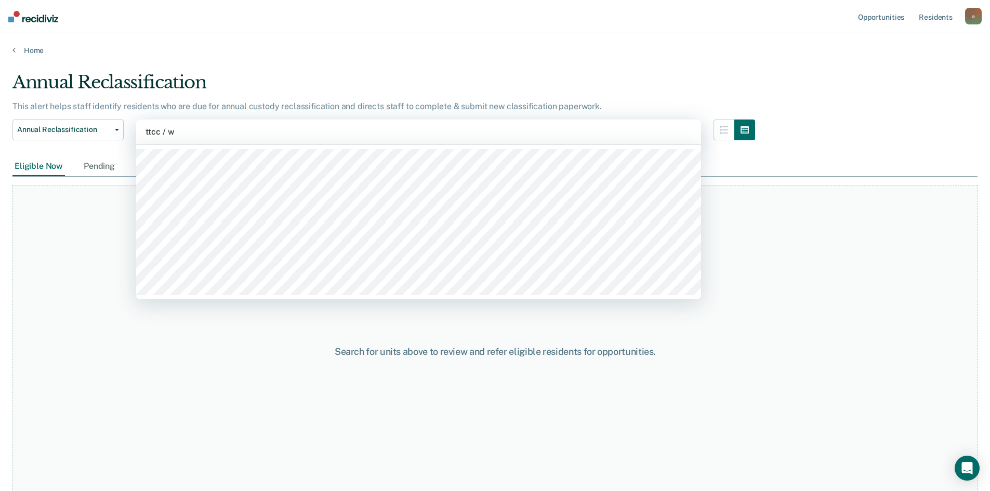
type input "ttcc / wa"
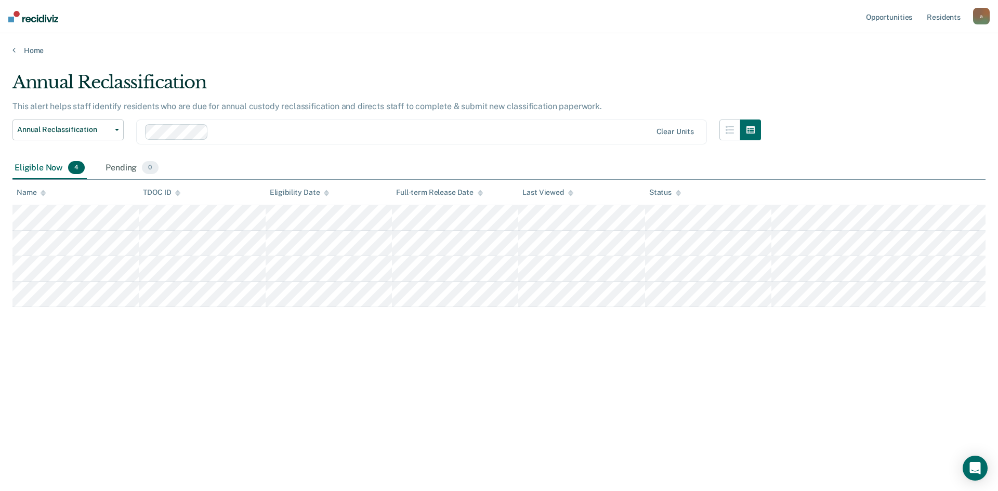
click at [218, 132] on div at bounding box center [432, 132] width 438 height 12
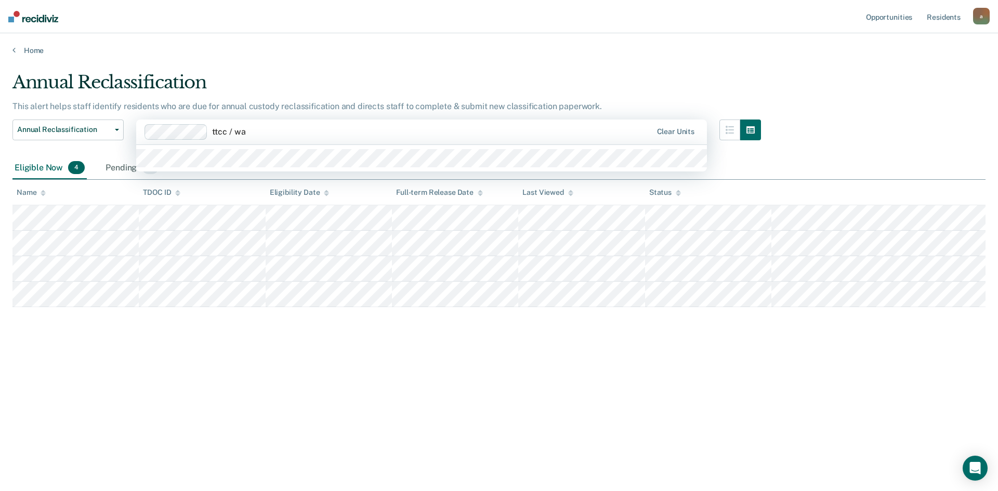
type input "ttcc / wa2"
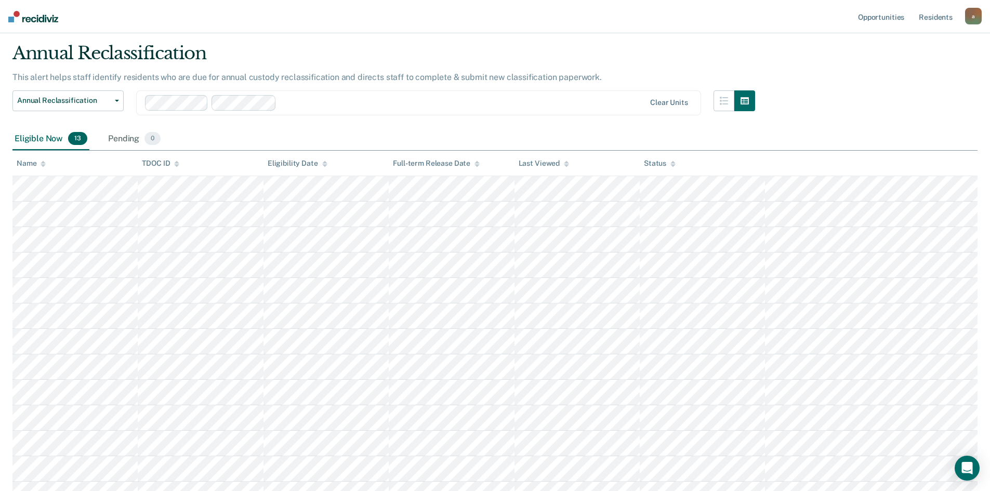
scroll to position [45, 0]
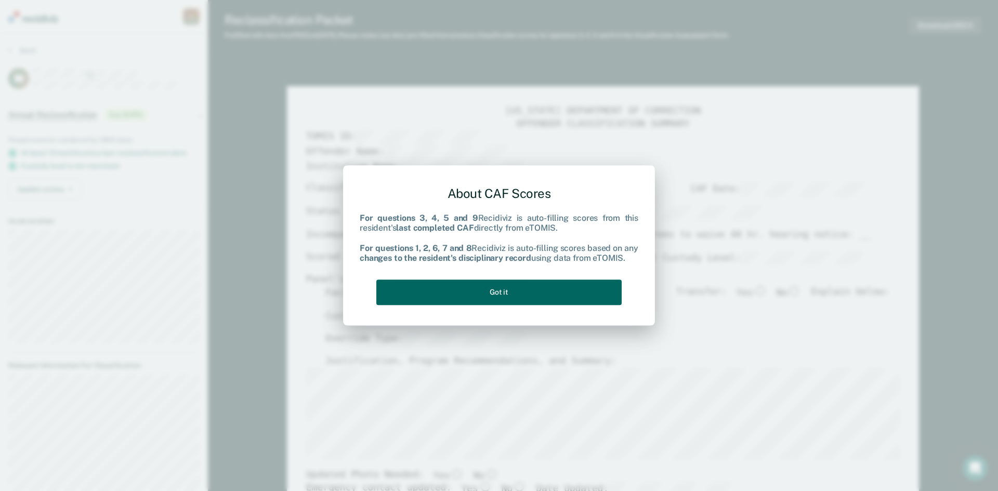
click at [538, 292] on button "Got it" at bounding box center [498, 292] width 245 height 25
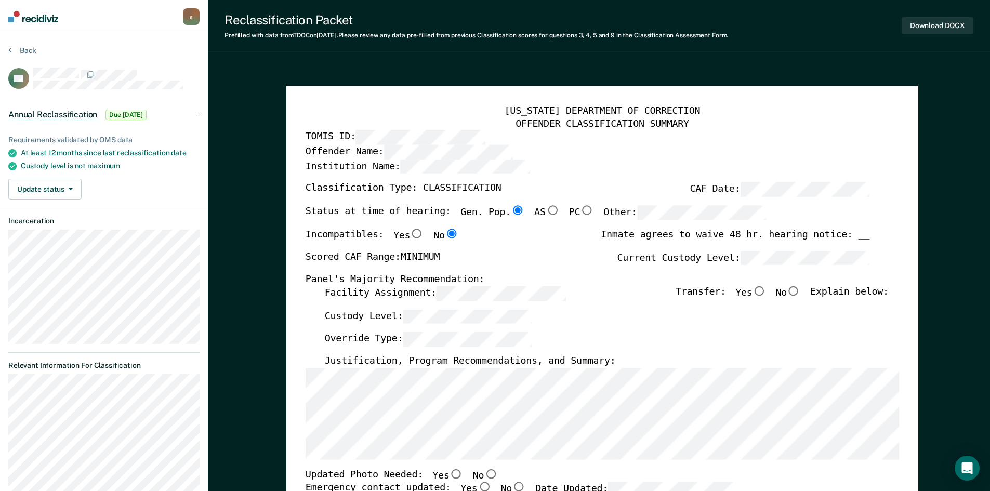
click at [801, 293] on input "No" at bounding box center [794, 290] width 14 height 9
type textarea "x"
radio input "true"
click at [322, 364] on div "[US_STATE] DEPARTMENT OF CORRECTION OFFENDER CLASSIFICATION SUMMARY TOMIS ID: O…" at bounding box center [602, 485] width 594 height 759
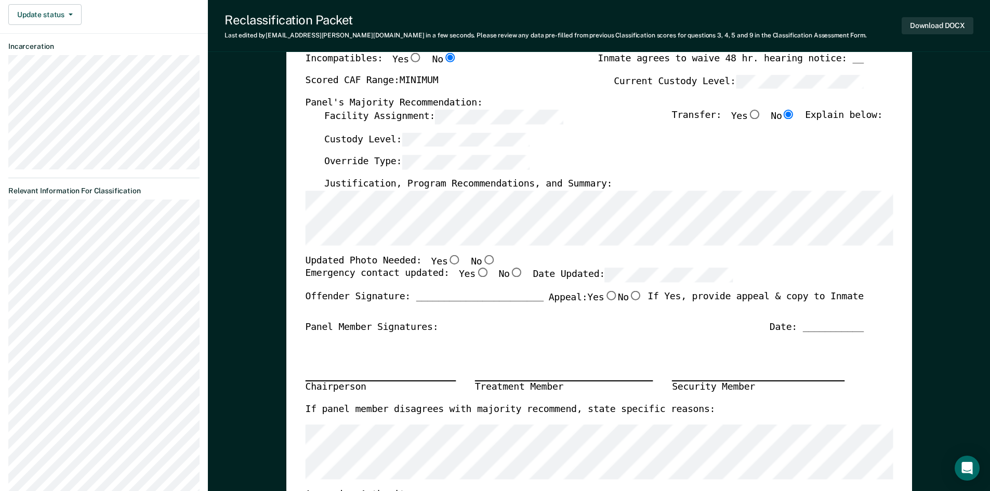
scroll to position [208, 0]
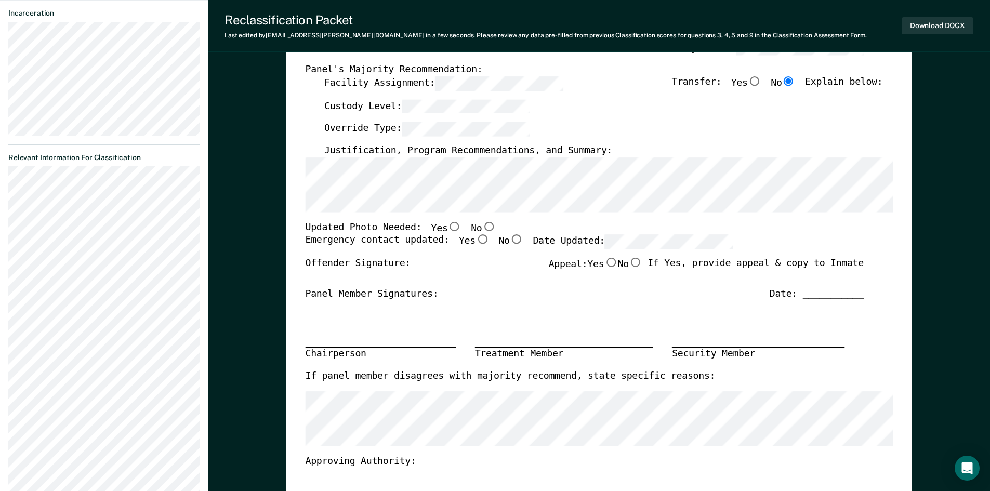
click at [482, 224] on input "No" at bounding box center [489, 225] width 14 height 9
type textarea "x"
radio input "true"
click at [475, 241] on input "Yes" at bounding box center [482, 239] width 14 height 9
type textarea "x"
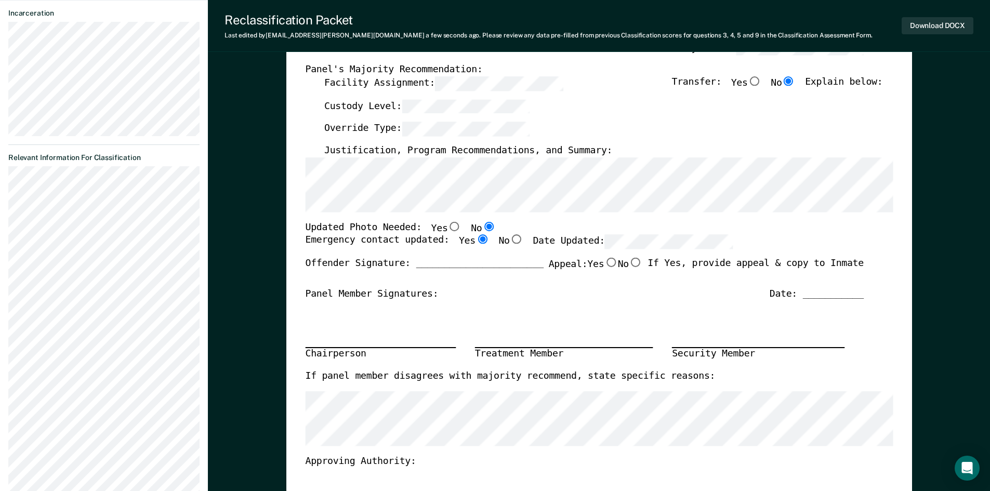
radio input "true"
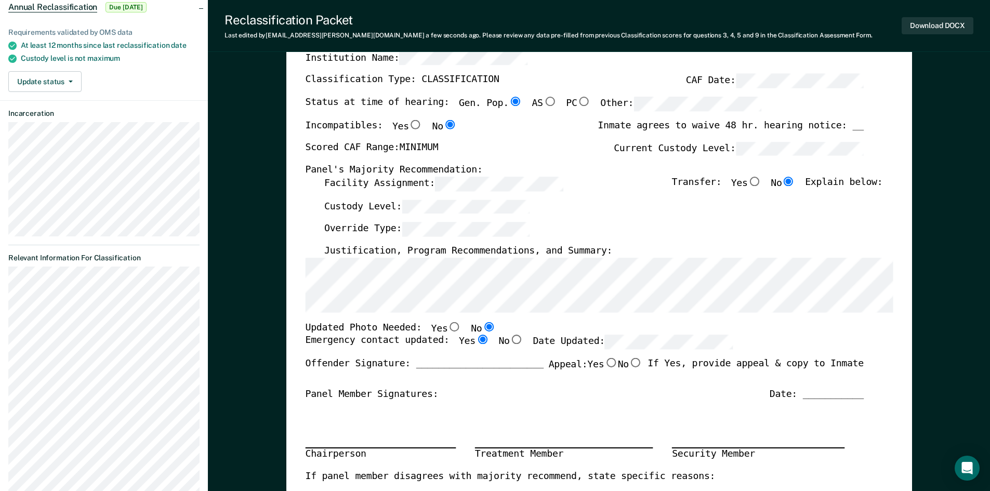
scroll to position [0, 0]
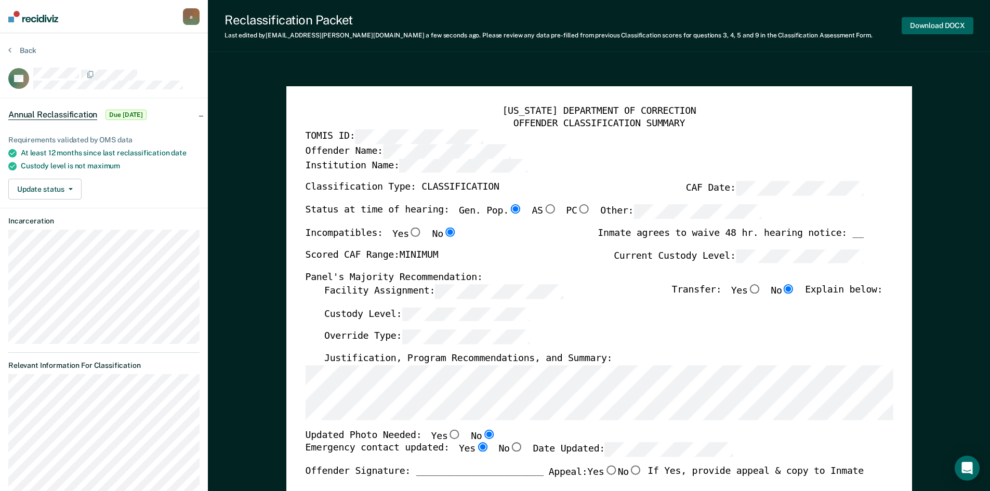
click at [945, 22] on button "Download DOCX" at bounding box center [938, 25] width 72 height 17
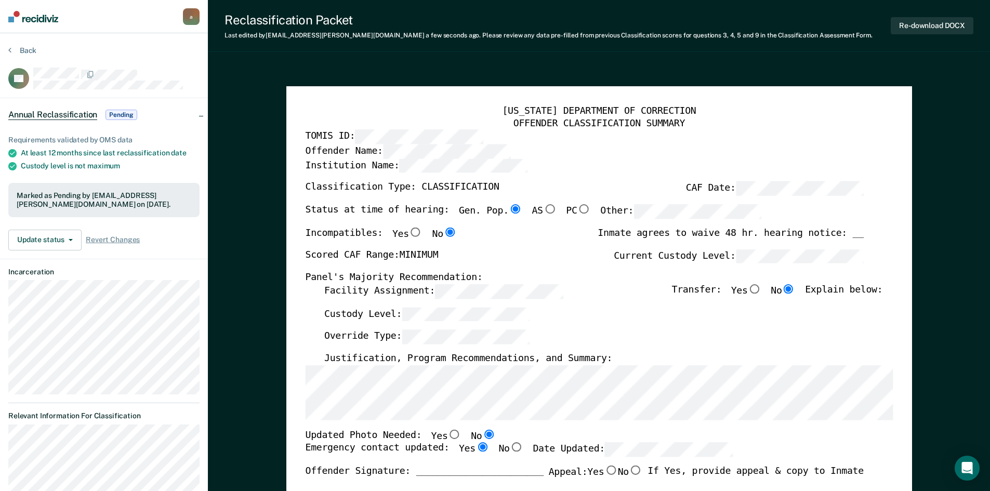
scroll to position [45, 0]
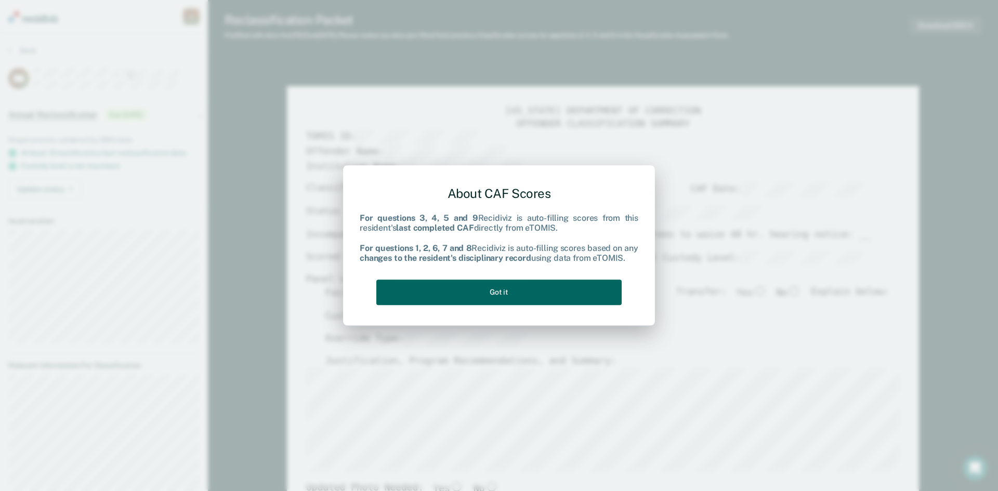
click at [540, 288] on button "Got it" at bounding box center [498, 292] width 245 height 25
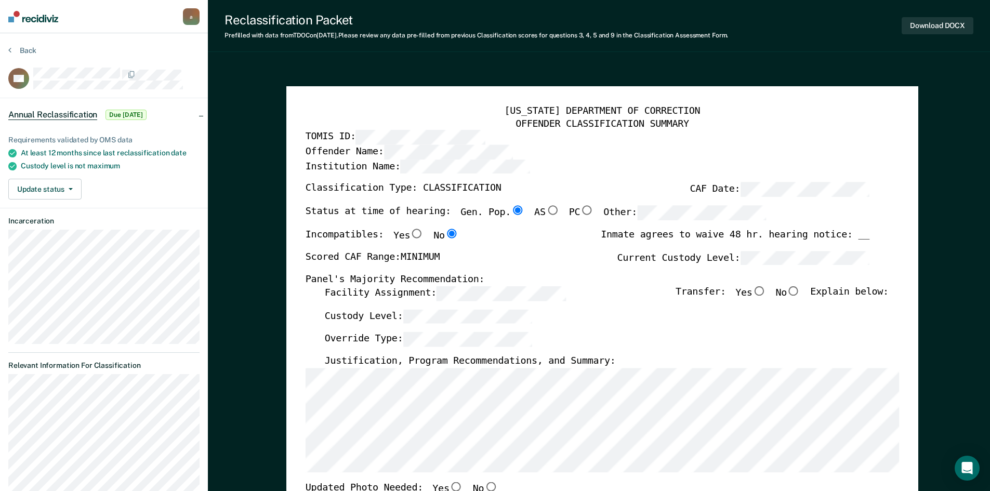
click at [801, 292] on input "No" at bounding box center [794, 290] width 14 height 9
type textarea "x"
radio input "true"
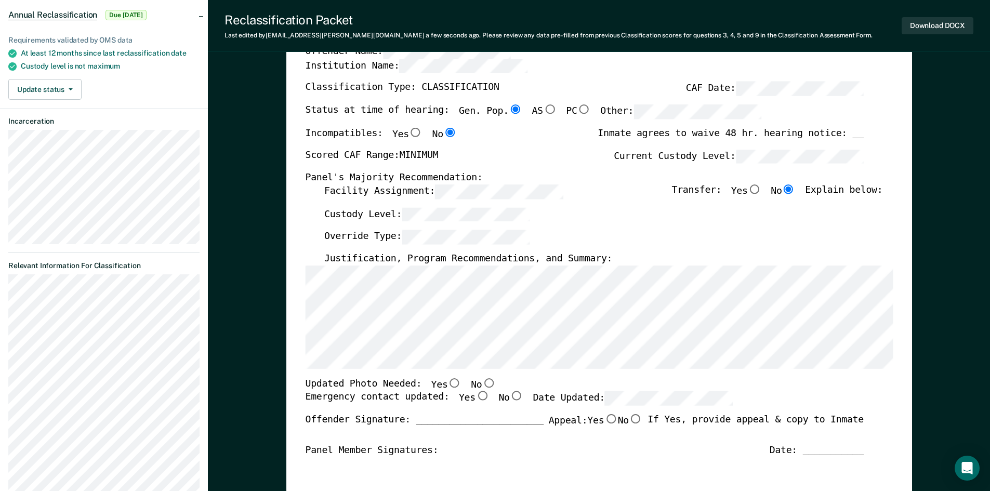
scroll to position [104, 0]
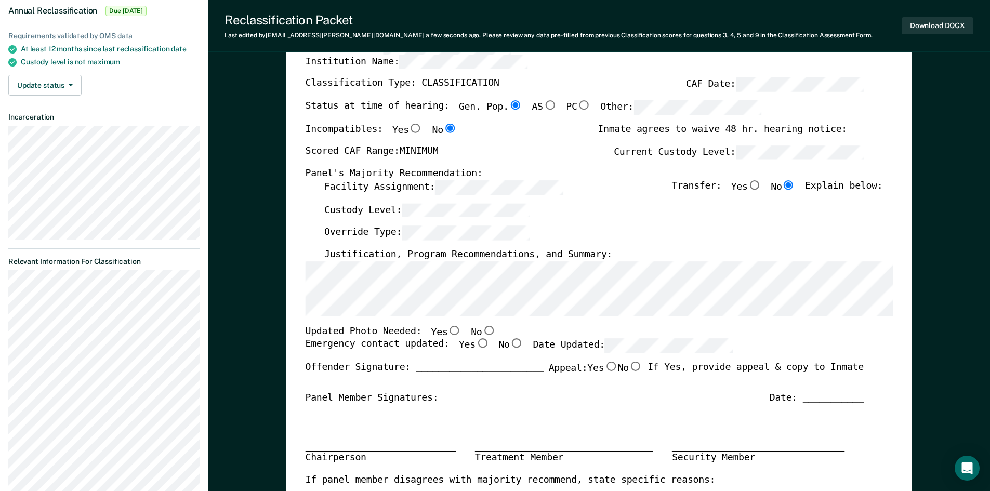
click at [482, 330] on input "No" at bounding box center [489, 329] width 14 height 9
type textarea "x"
radio input "true"
click at [475, 345] on input "Yes" at bounding box center [482, 343] width 14 height 9
type textarea "x"
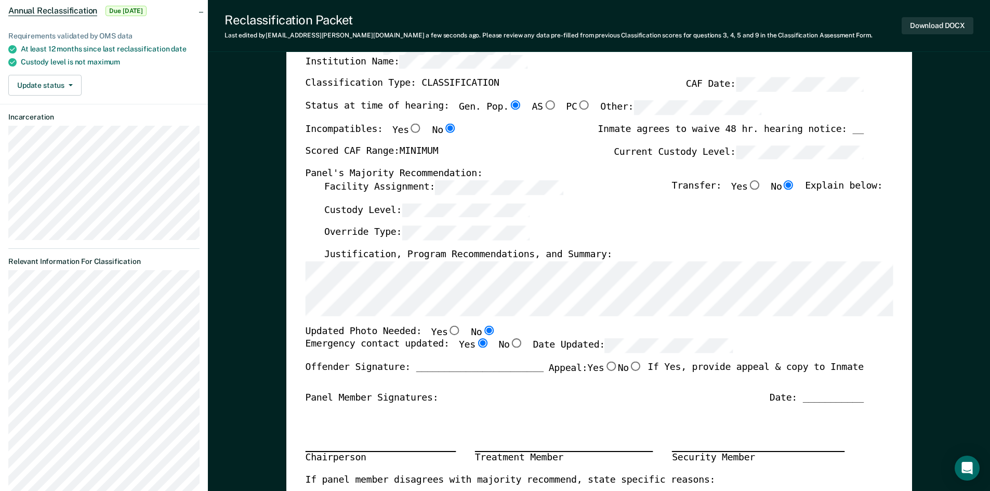
radio input "true"
click at [935, 22] on button "Download DOCX" at bounding box center [938, 25] width 72 height 17
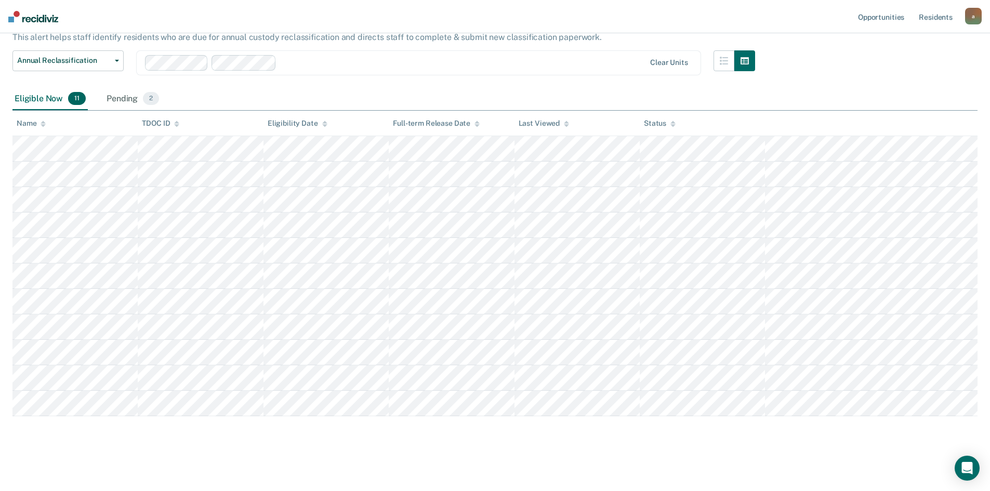
scroll to position [45, 0]
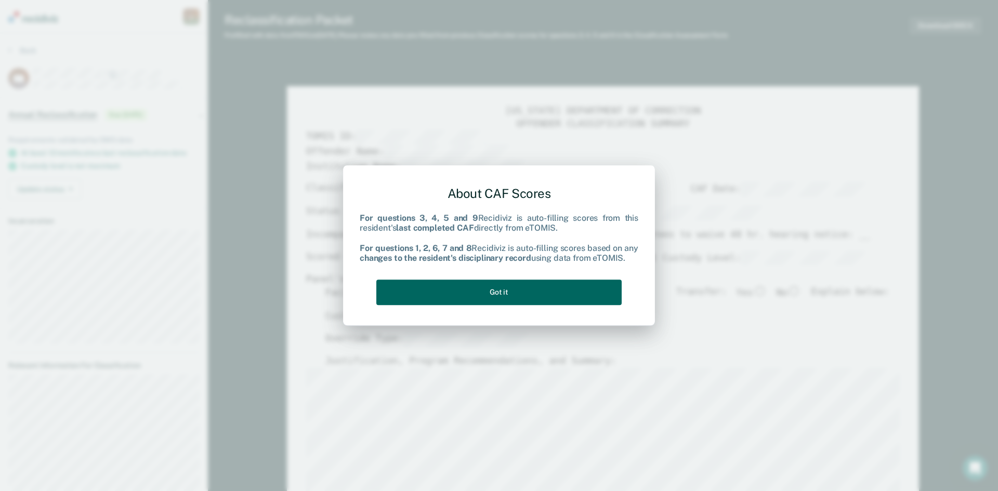
click at [542, 287] on button "Got it" at bounding box center [498, 292] width 245 height 25
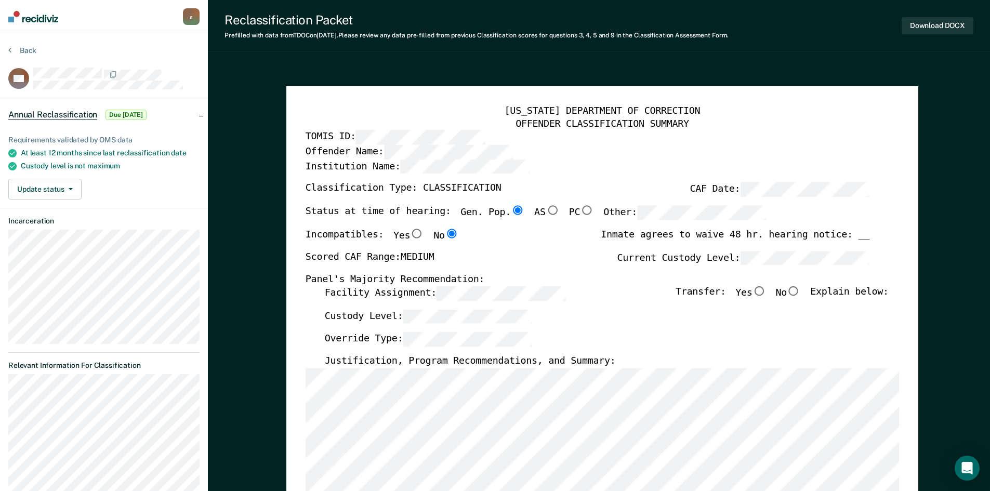
click at [800, 288] on input "No" at bounding box center [794, 290] width 14 height 9
type textarea "x"
radio input "true"
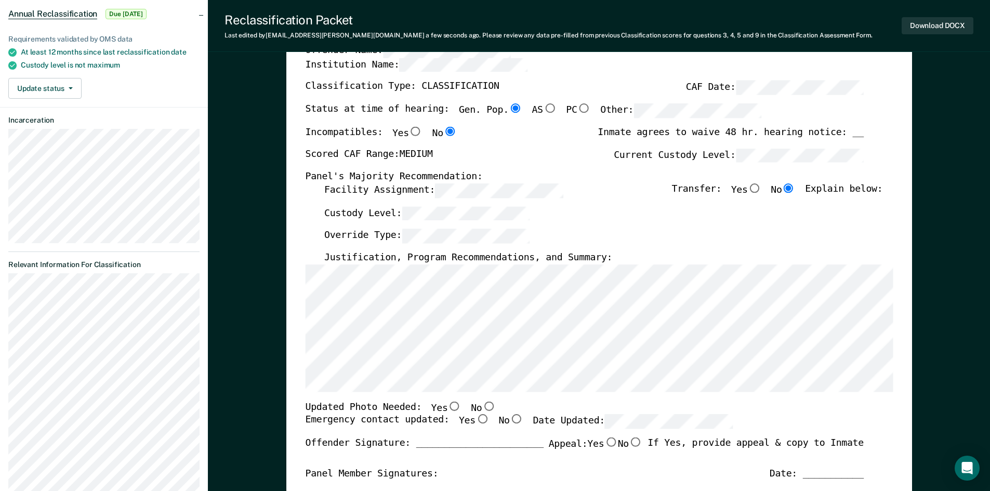
scroll to position [156, 0]
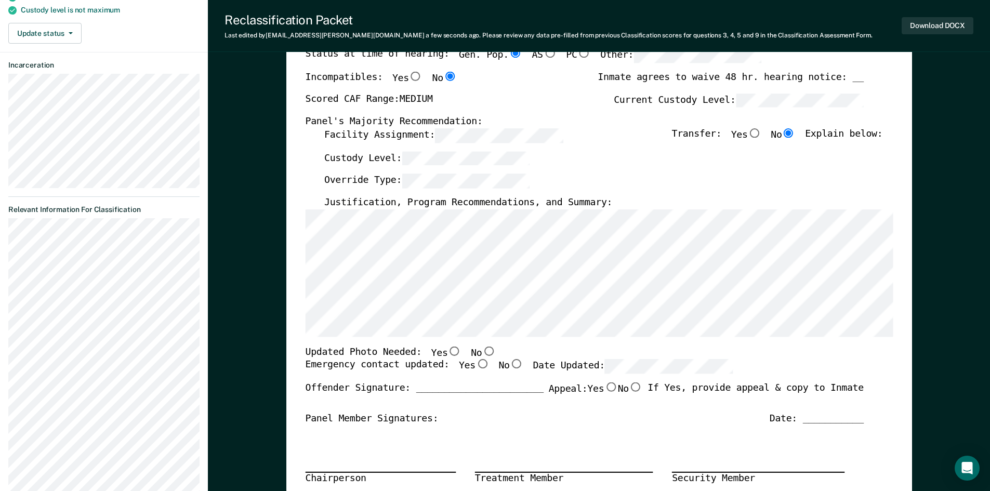
click at [482, 350] on input "No" at bounding box center [489, 350] width 14 height 9
type textarea "x"
radio input "true"
click at [475, 365] on input "Yes" at bounding box center [482, 364] width 14 height 9
type textarea "x"
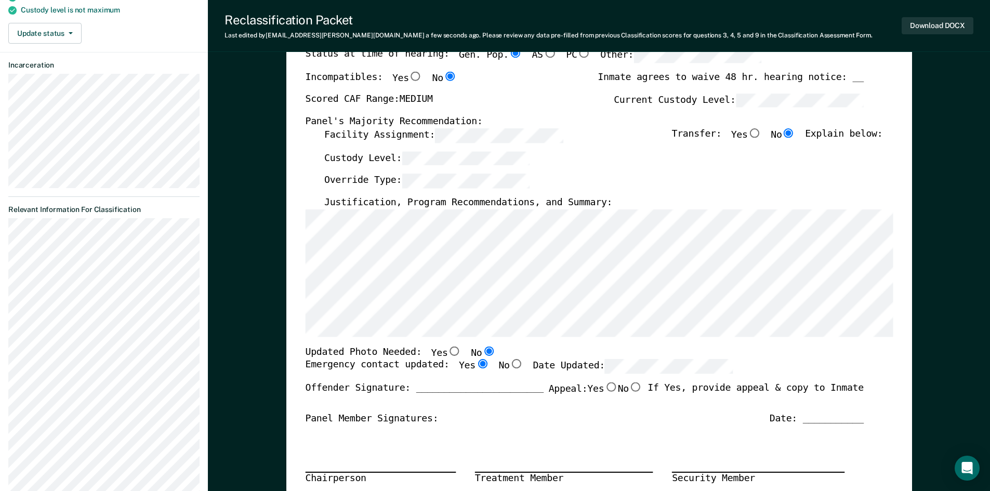
radio input "true"
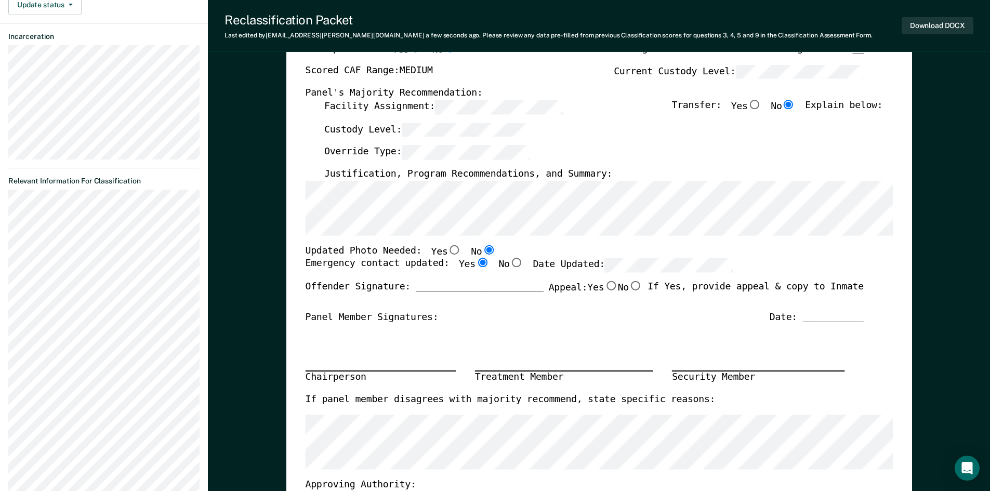
scroll to position [208, 0]
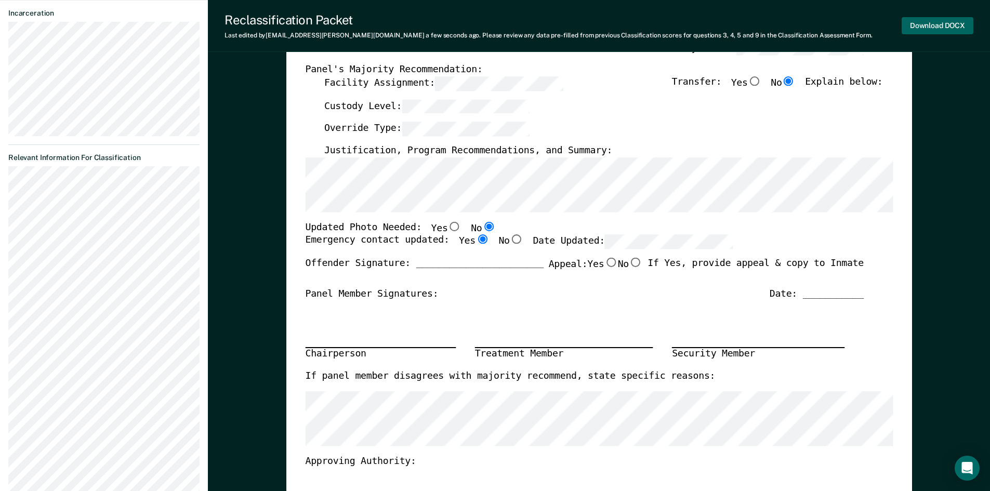
click at [933, 22] on button "Download DOCX" at bounding box center [938, 25] width 72 height 17
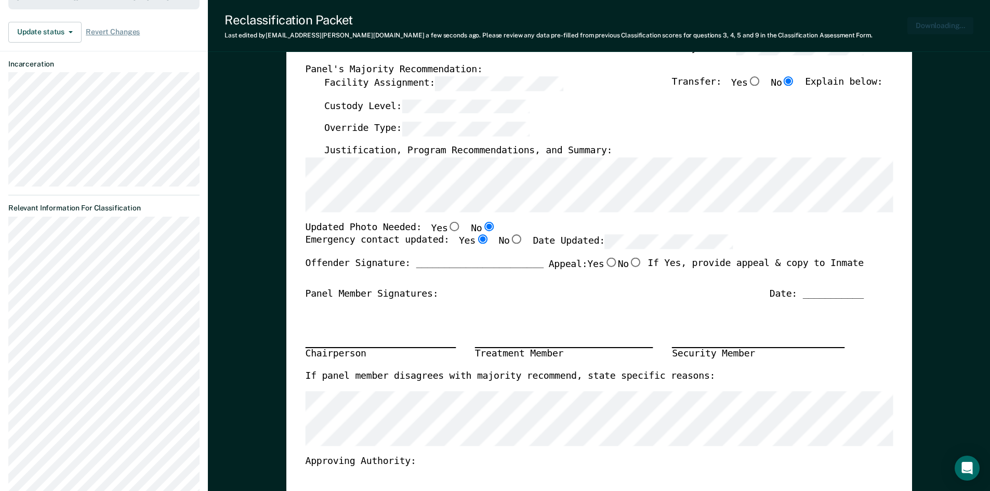
scroll to position [258, 0]
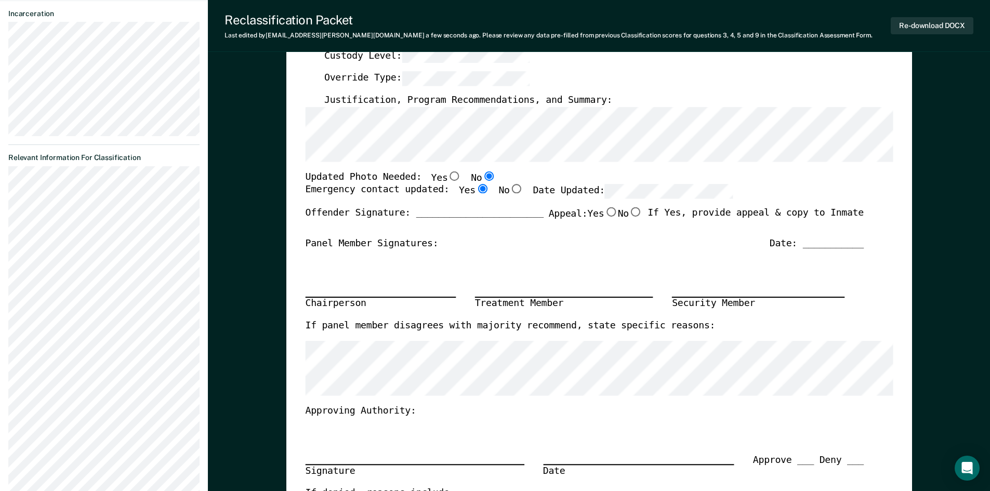
scroll to position [44, 0]
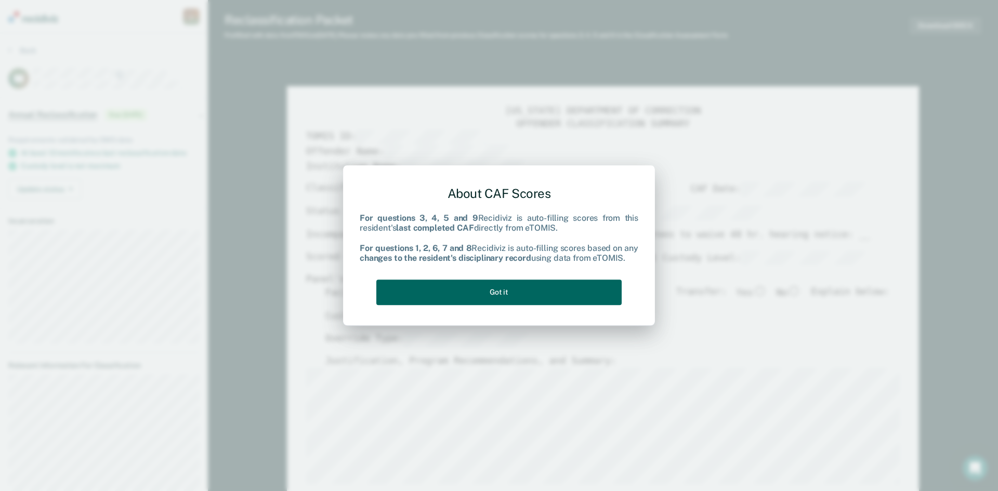
click at [492, 288] on button "Got it" at bounding box center [498, 292] width 245 height 25
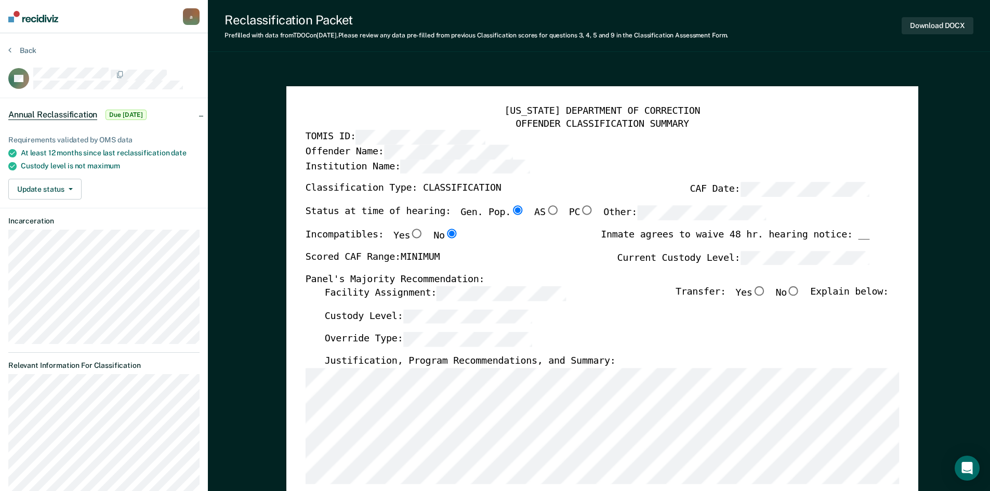
click at [801, 288] on input "No" at bounding box center [794, 290] width 14 height 9
type textarea "x"
radio input "true"
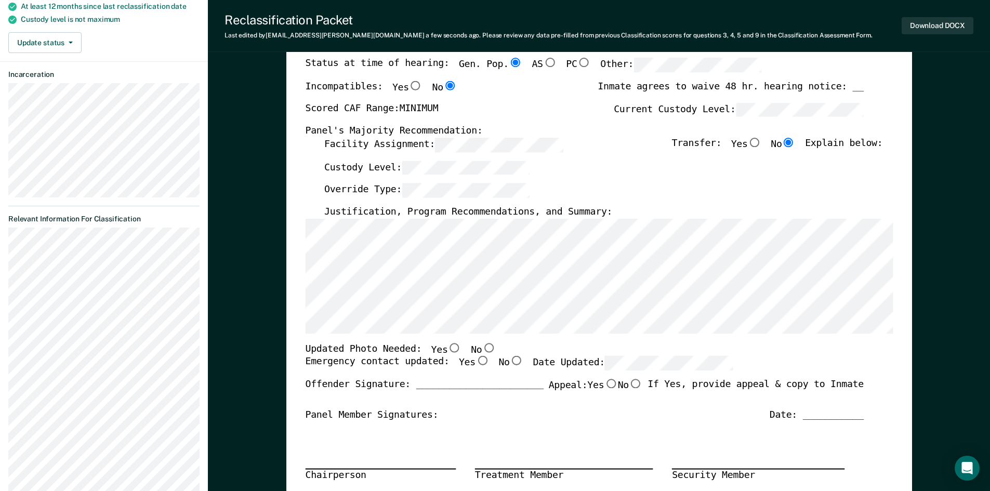
scroll to position [156, 0]
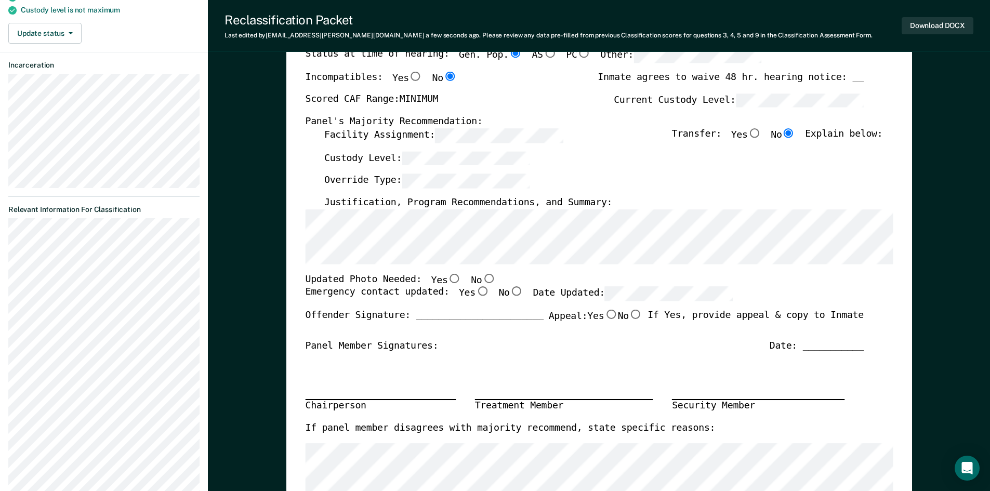
click at [482, 278] on input "No" at bounding box center [489, 277] width 14 height 9
type textarea "x"
radio input "true"
click at [475, 293] on input "Yes" at bounding box center [482, 291] width 14 height 9
type textarea "x"
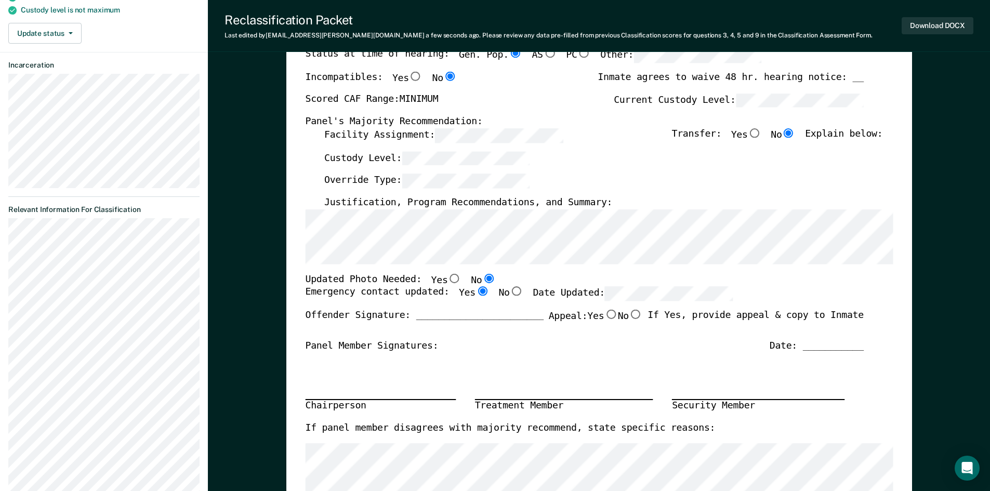
radio input "true"
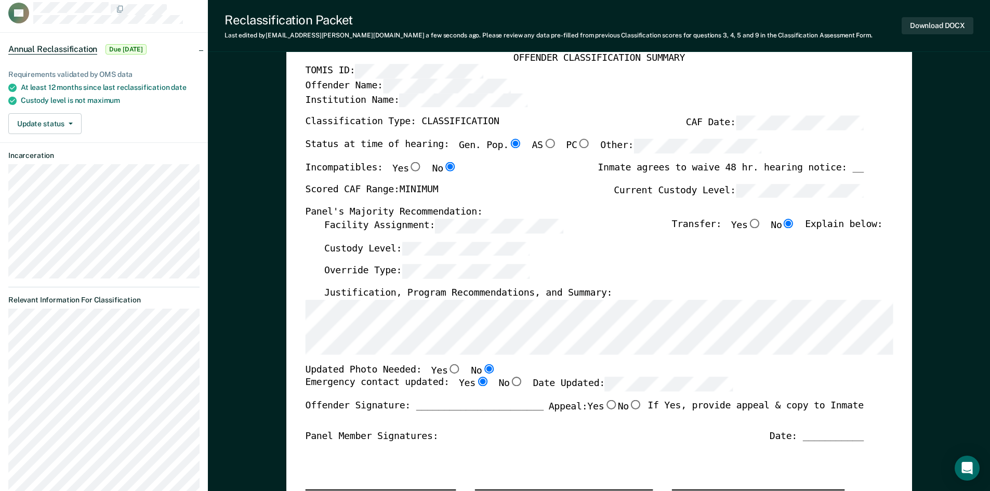
scroll to position [52, 0]
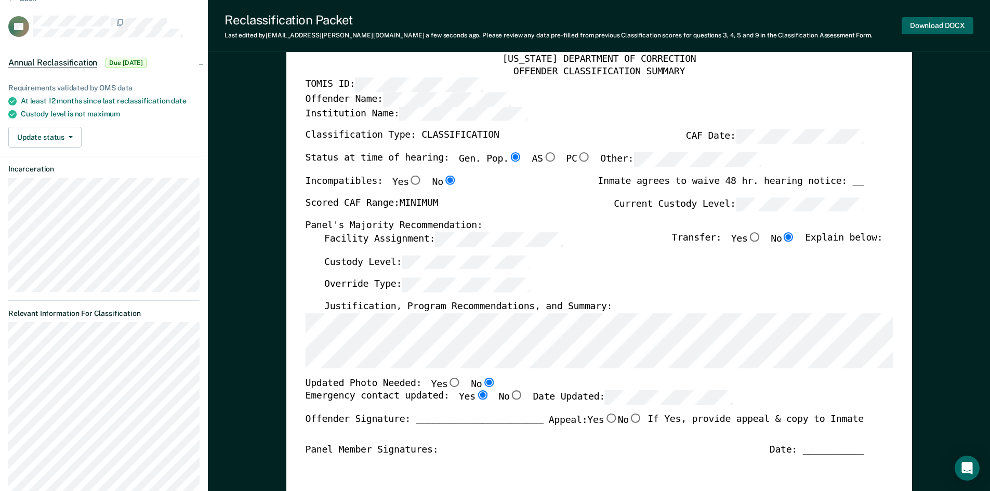
click at [949, 24] on button "Download DOCX" at bounding box center [938, 25] width 72 height 17
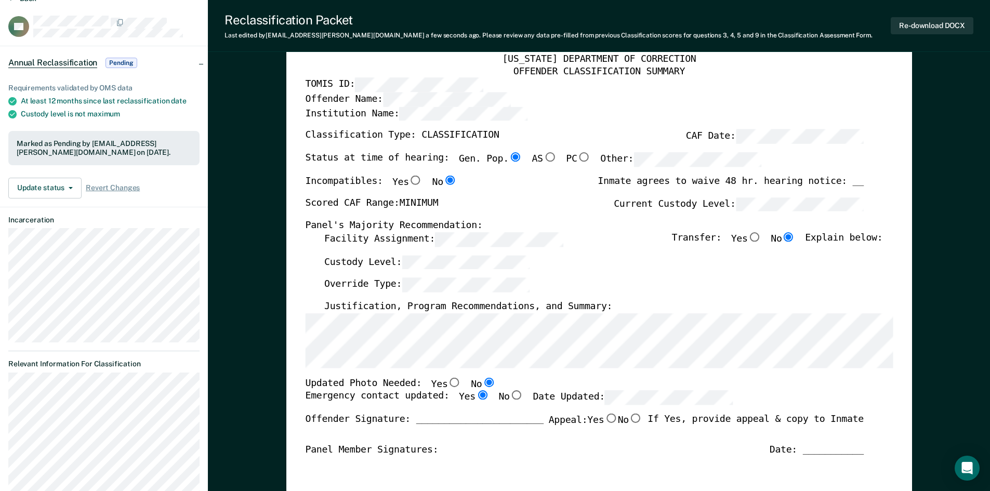
scroll to position [18, 0]
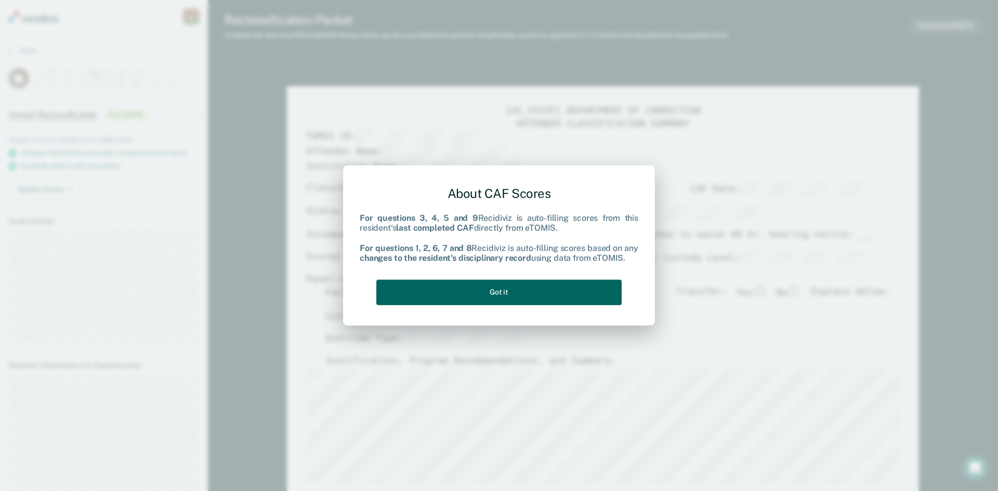
click at [607, 297] on button "Got it" at bounding box center [498, 292] width 245 height 25
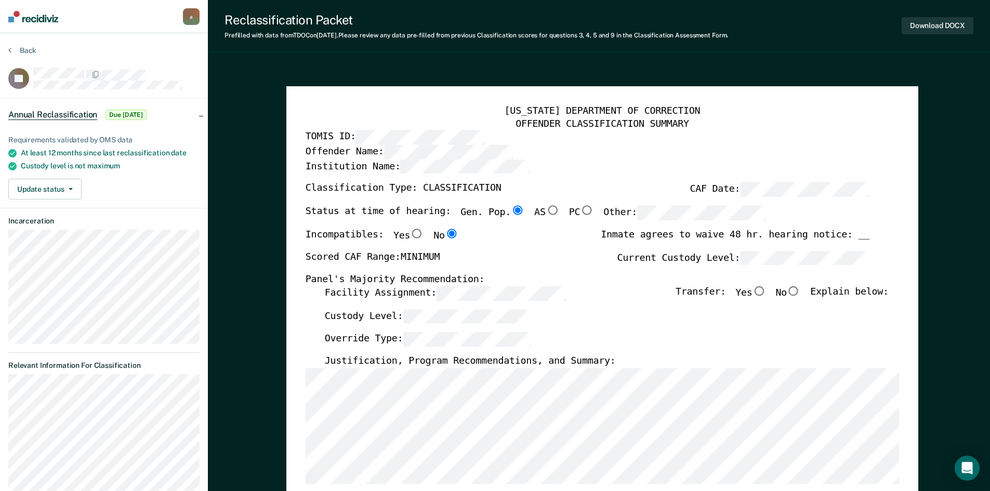
click at [799, 288] on input "No" at bounding box center [794, 290] width 14 height 9
type textarea "x"
radio input "true"
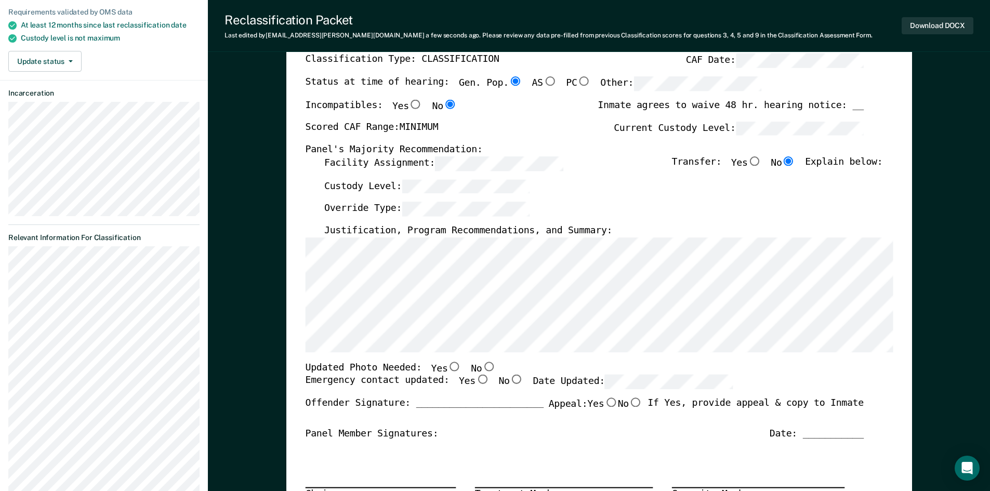
scroll to position [156, 0]
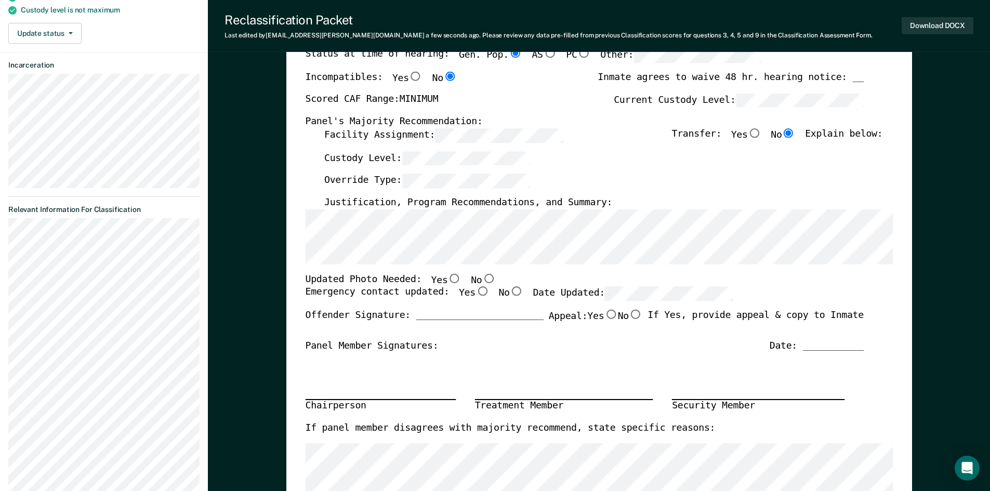
click at [482, 276] on input "No" at bounding box center [489, 277] width 14 height 9
type textarea "x"
radio input "true"
drag, startPoint x: 469, startPoint y: 292, endPoint x: 602, endPoint y: 309, distance: 133.7
click at [475, 292] on input "Yes" at bounding box center [482, 291] width 14 height 9
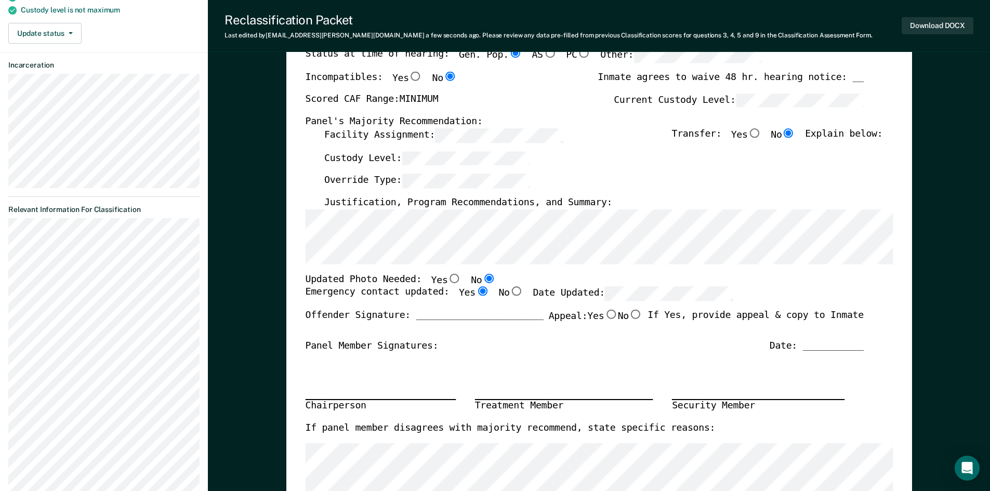
type textarea "x"
radio input "true"
click at [926, 26] on button "Download DOCX" at bounding box center [938, 25] width 72 height 17
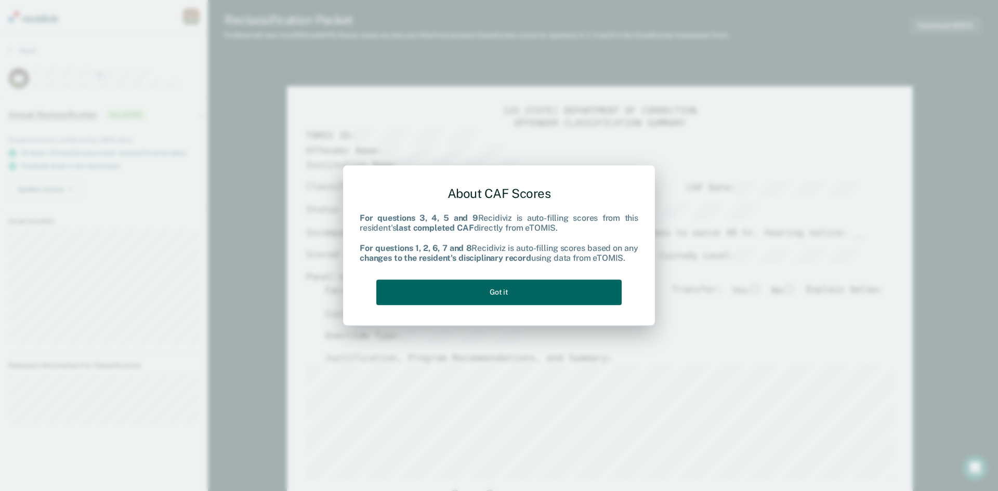
click at [556, 292] on button "Got it" at bounding box center [498, 292] width 245 height 25
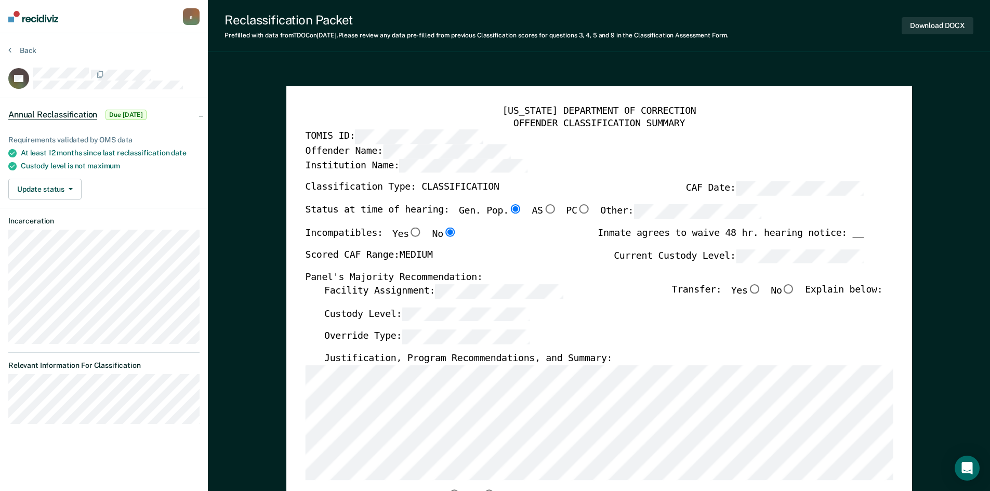
click at [793, 287] on input "No" at bounding box center [789, 288] width 14 height 9
type textarea "x"
radio input "true"
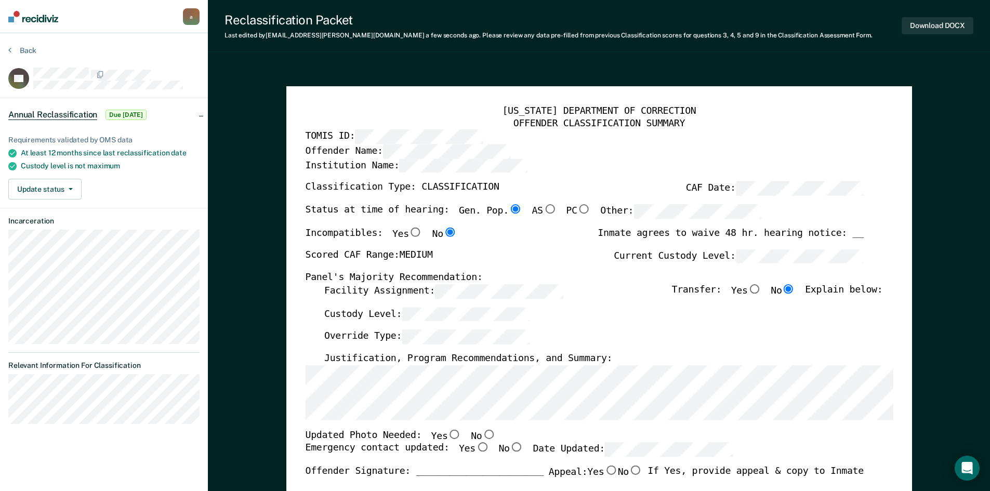
click at [482, 434] on input "No" at bounding box center [489, 433] width 14 height 9
type textarea "x"
radio input "true"
click at [475, 445] on input "Yes" at bounding box center [482, 447] width 14 height 9
type textarea "x"
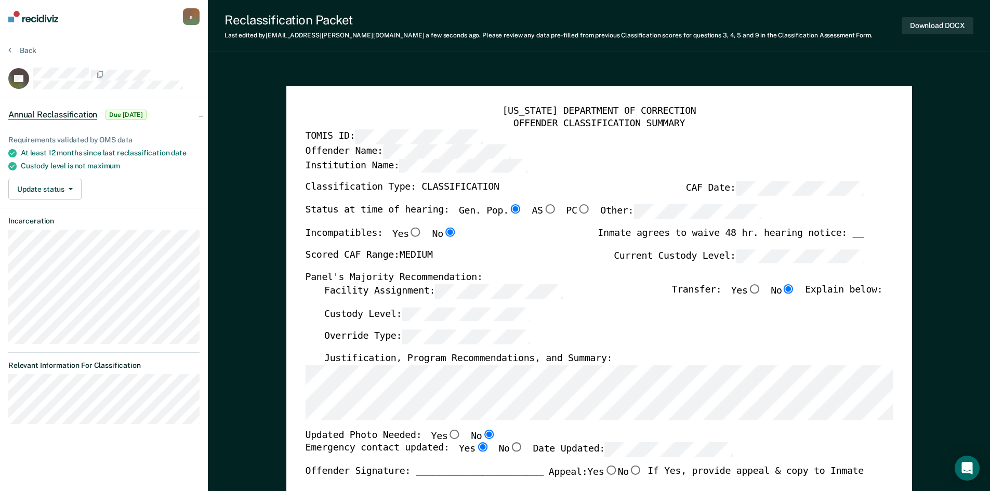
radio input "true"
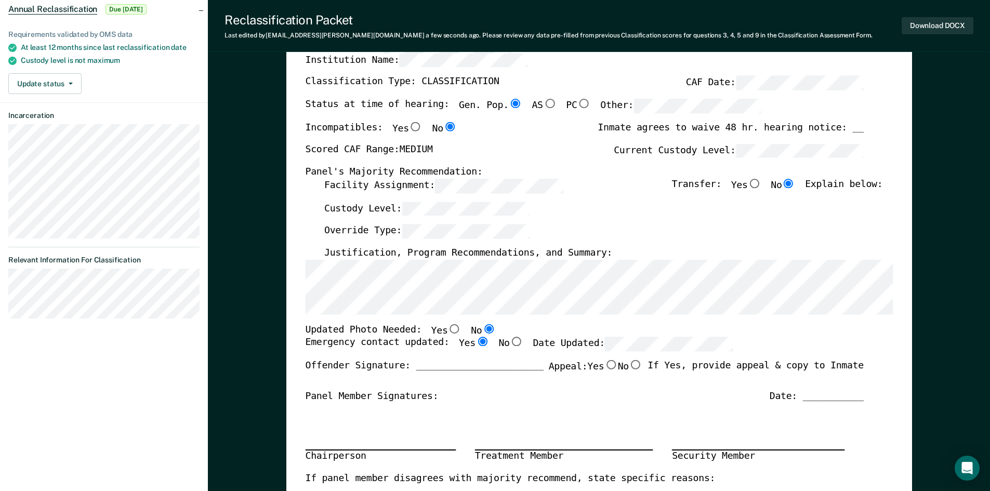
scroll to position [156, 0]
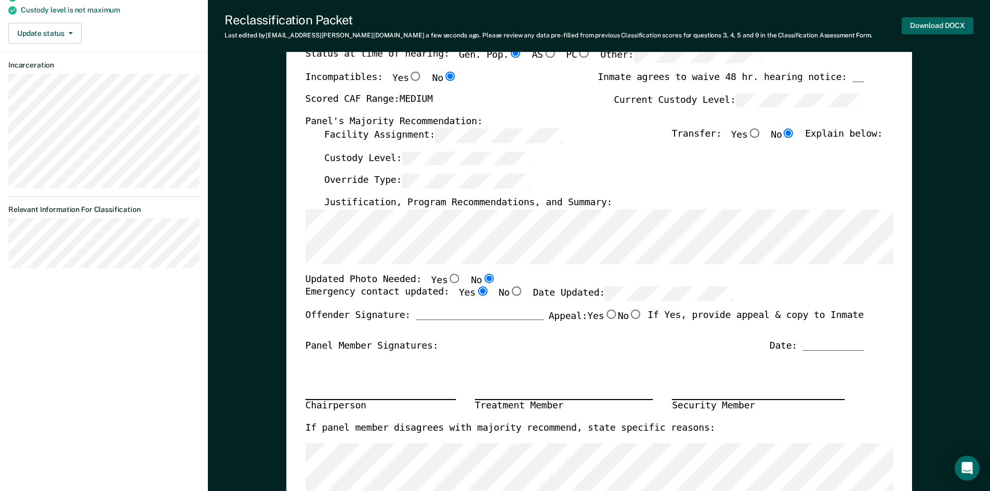
click at [928, 25] on button "Download DOCX" at bounding box center [938, 25] width 72 height 17
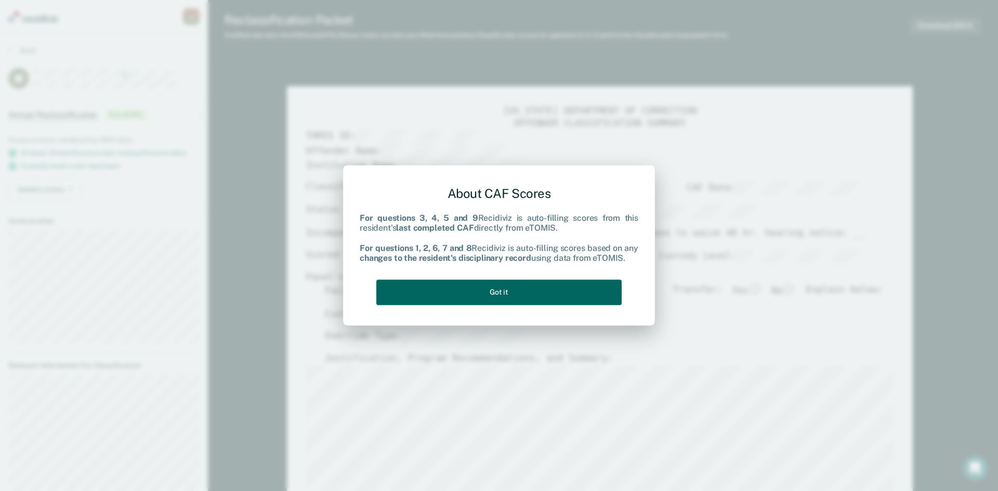
click at [537, 291] on button "Got it" at bounding box center [498, 292] width 245 height 25
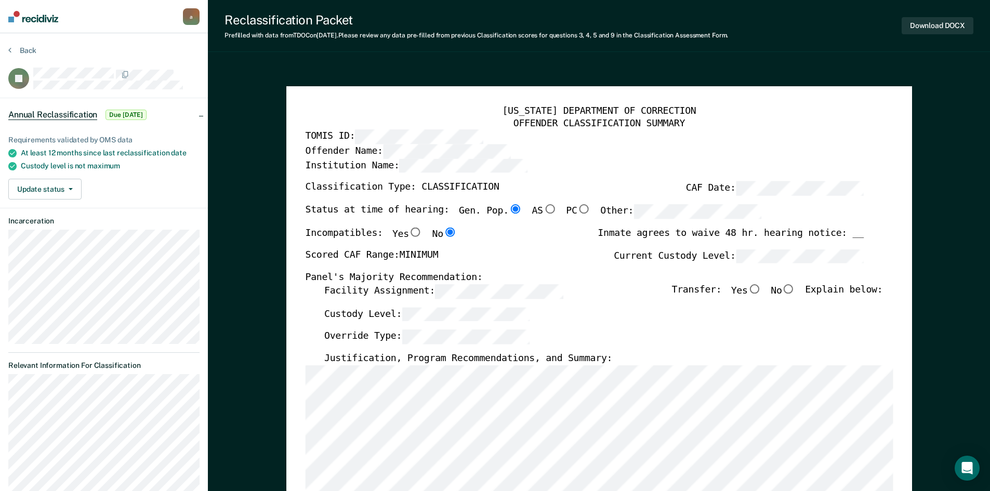
click at [795, 287] on input "No" at bounding box center [789, 288] width 14 height 9
type textarea "x"
radio input "true"
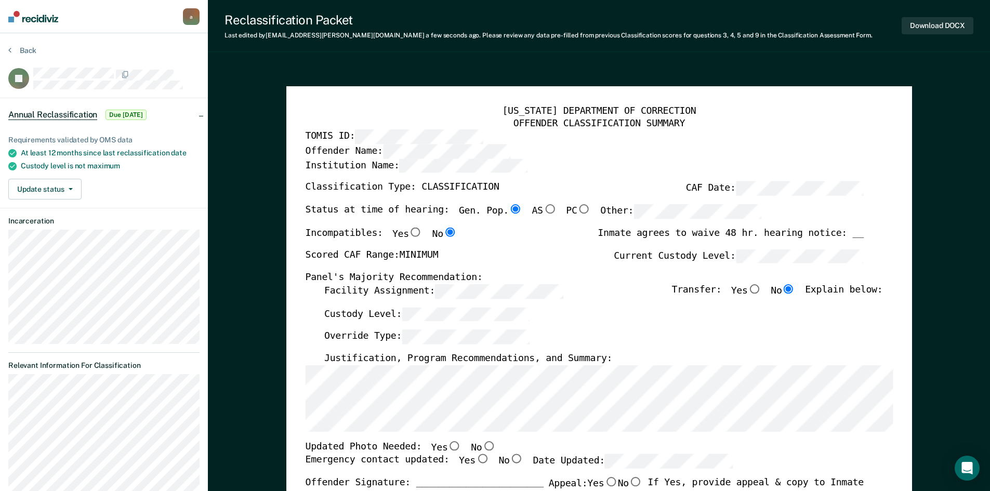
click at [304, 401] on div "[US_STATE] DEPARTMENT OF CORRECTION OFFENDER CLASSIFICATION SUMMARY TOMIS ID: O…" at bounding box center [599, 494] width 626 height 816
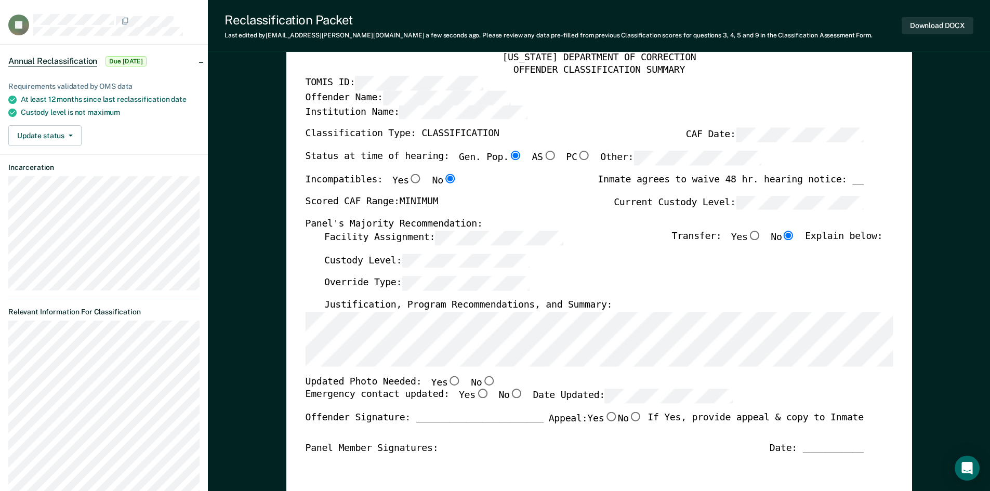
scroll to position [104, 0]
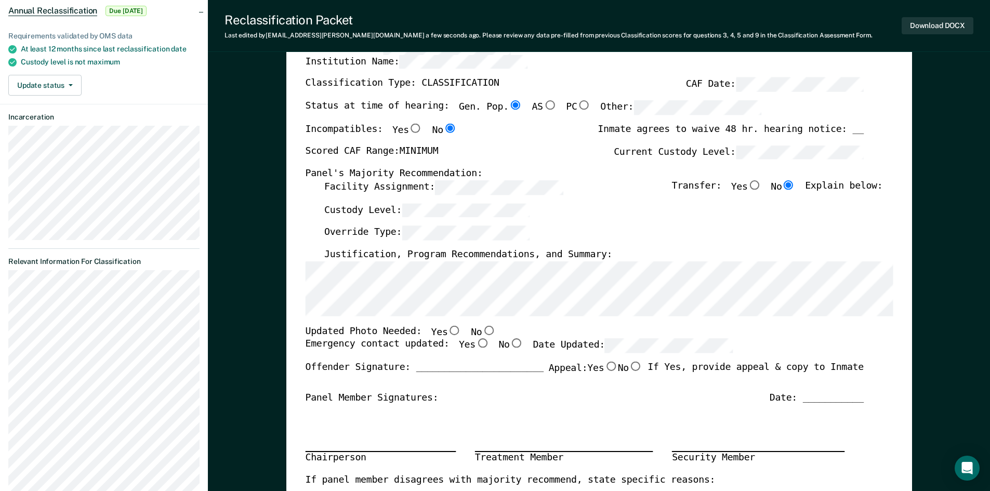
click at [482, 332] on input "No" at bounding box center [489, 329] width 14 height 9
type textarea "x"
radio input "true"
click at [475, 344] on input "Yes" at bounding box center [482, 343] width 14 height 9
type textarea "x"
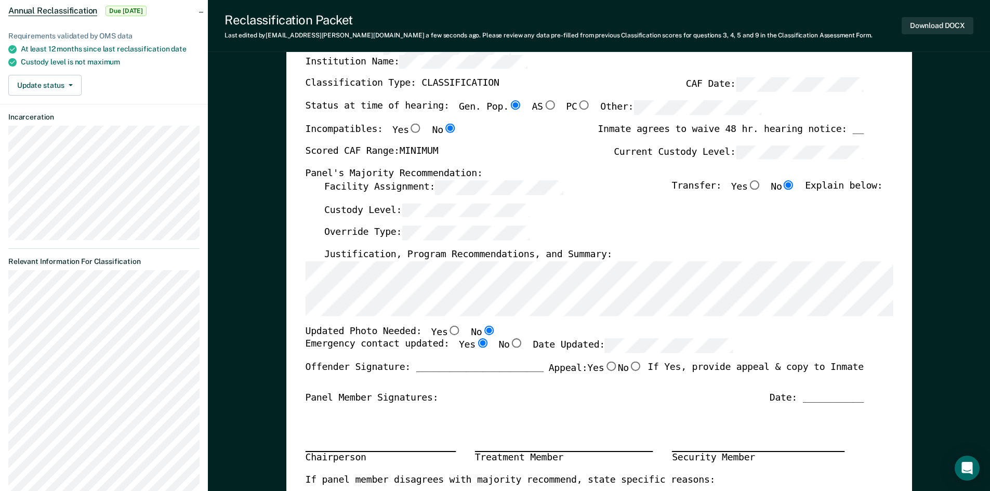
radio input "true"
click at [915, 25] on button "Download DOCX" at bounding box center [938, 25] width 72 height 17
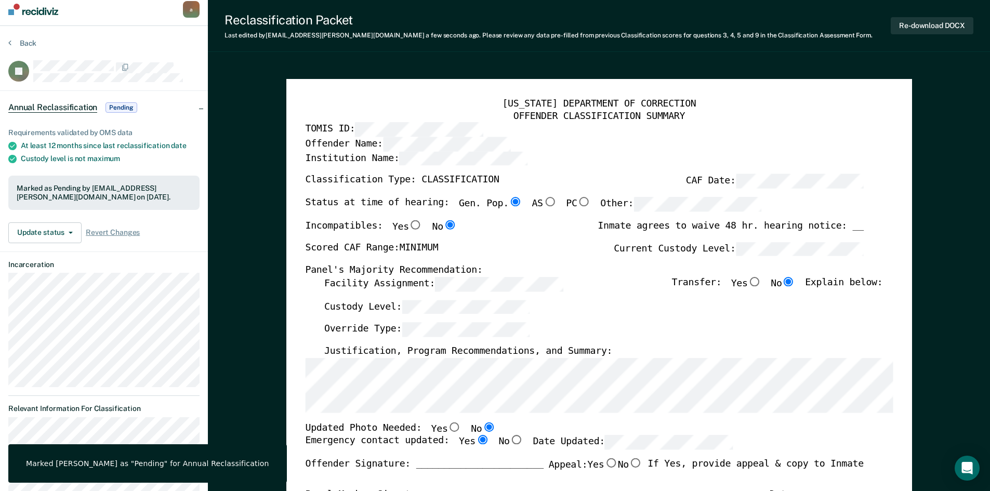
scroll to position [0, 0]
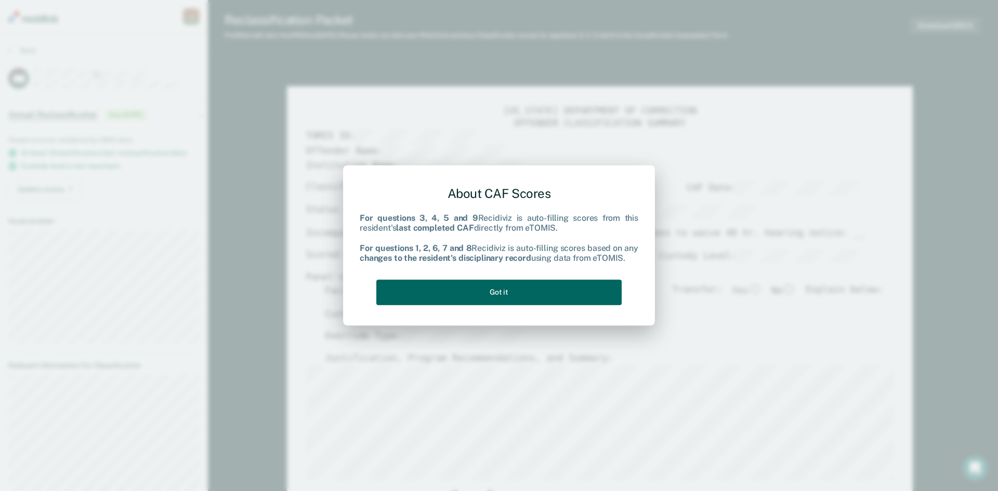
click at [516, 298] on button "Got it" at bounding box center [498, 292] width 245 height 25
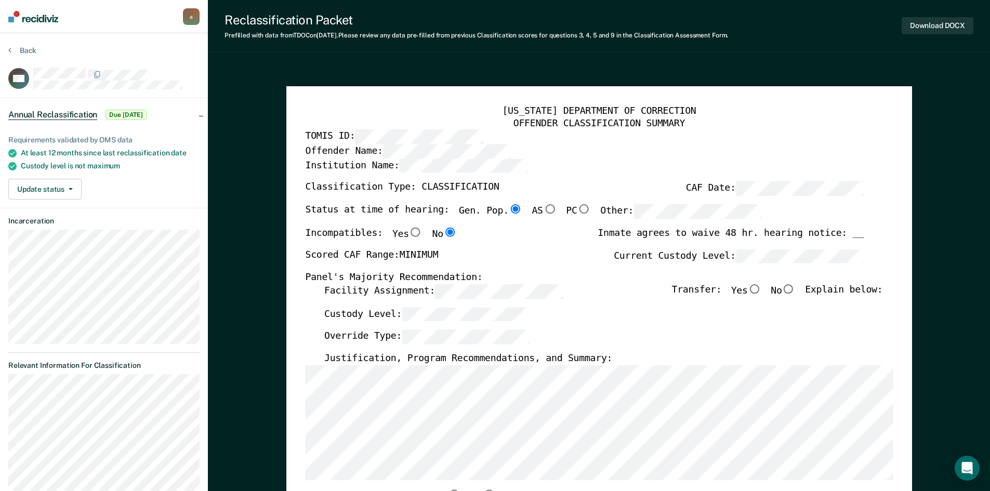
click at [795, 291] on input "No" at bounding box center [789, 288] width 14 height 9
type textarea "x"
radio input "true"
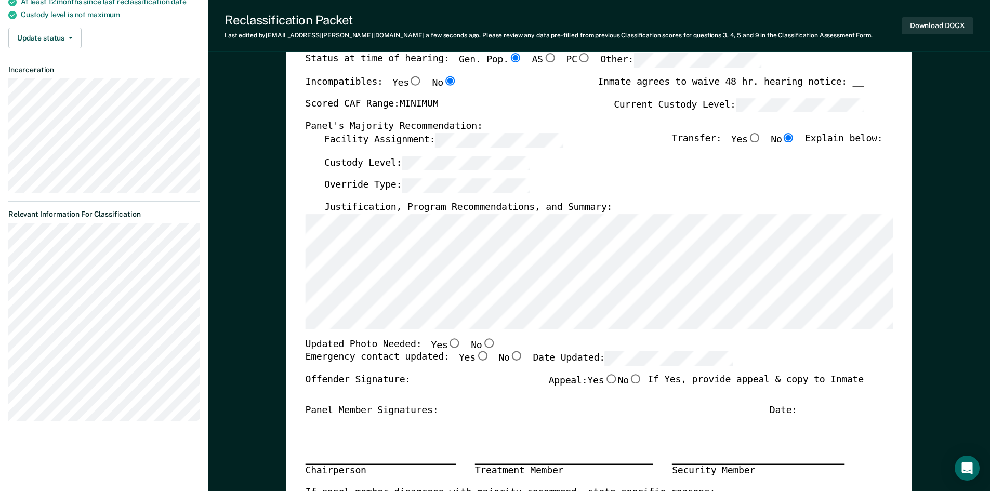
scroll to position [156, 0]
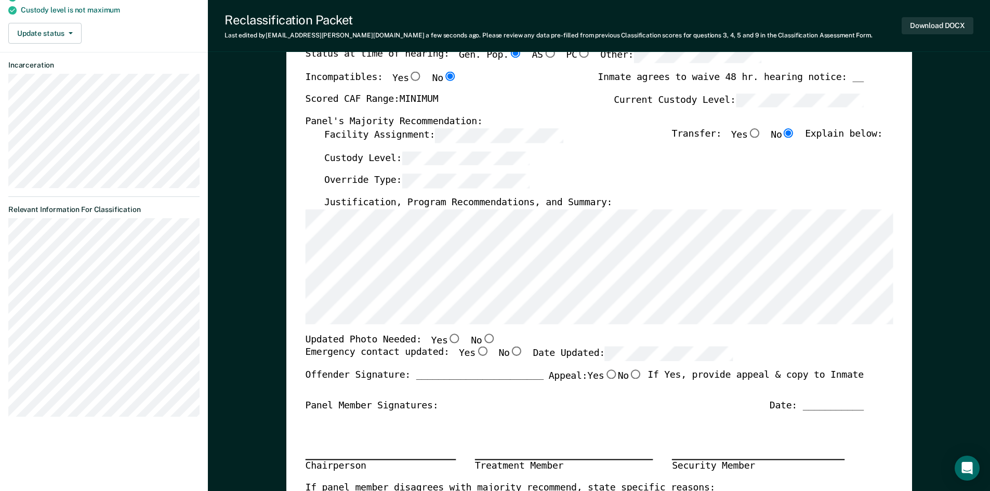
click at [309, 208] on div "[US_STATE] DEPARTMENT OF CORRECTION OFFENDER CLASSIFICATION SUMMARY TOMIS ID: O…" at bounding box center [599, 338] width 588 height 776
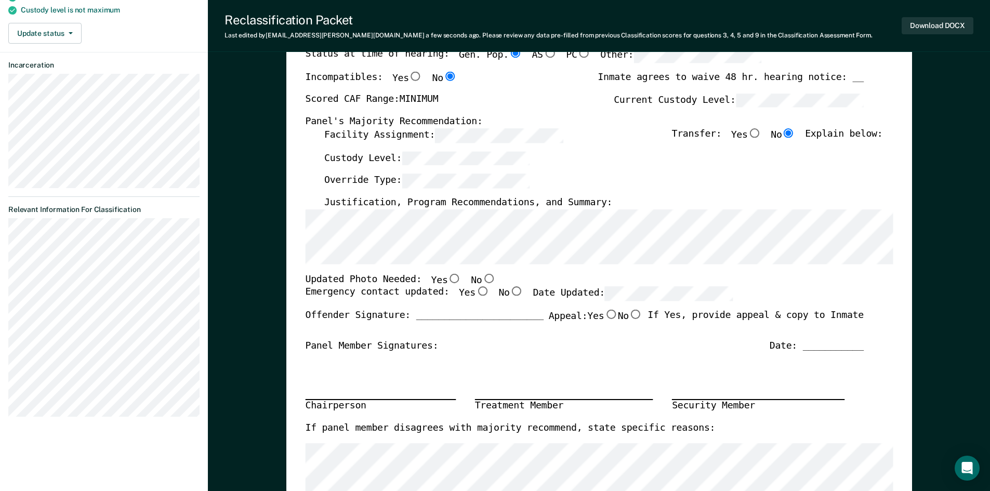
drag, startPoint x: 473, startPoint y: 278, endPoint x: 461, endPoint y: 293, distance: 20.0
click at [482, 278] on input "No" at bounding box center [489, 277] width 14 height 9
type textarea "x"
radio input "true"
click at [475, 292] on input "Yes" at bounding box center [482, 291] width 14 height 9
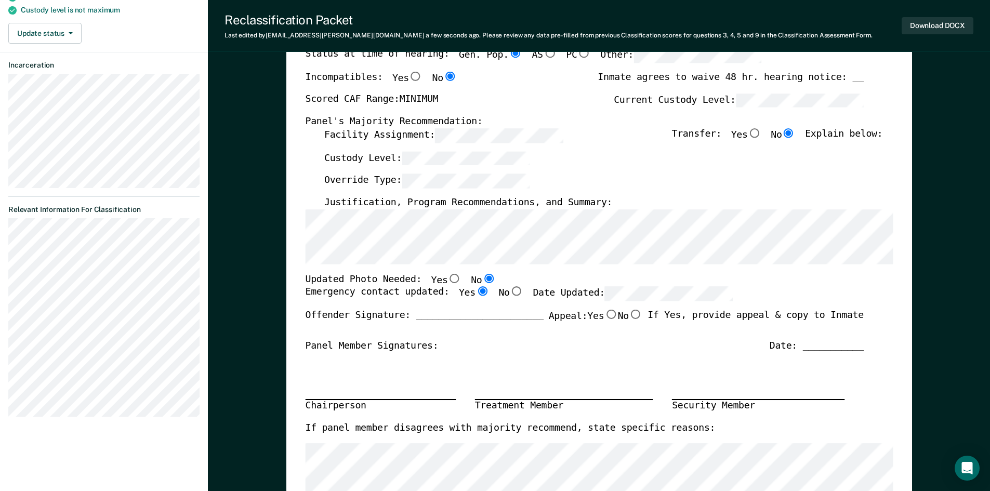
type textarea "x"
radio input "true"
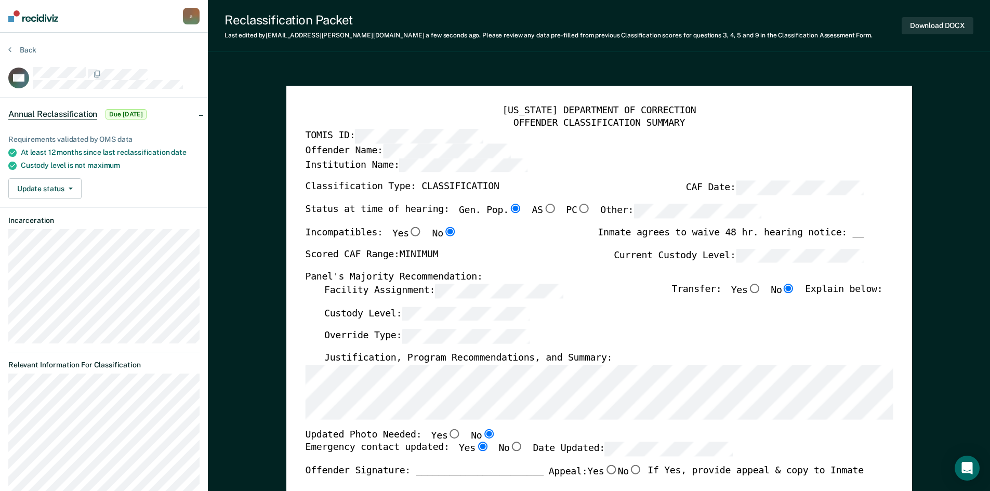
scroll to position [0, 0]
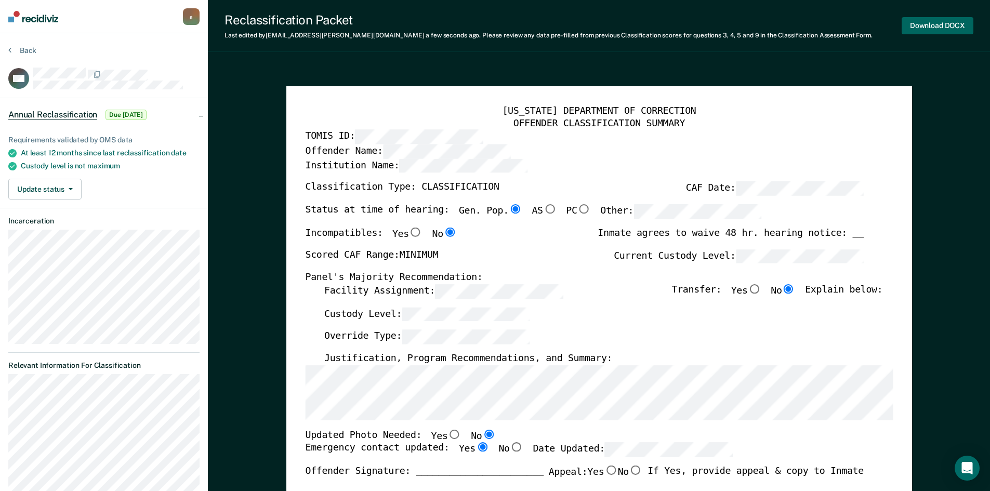
click at [916, 24] on button "Download DOCX" at bounding box center [938, 25] width 72 height 17
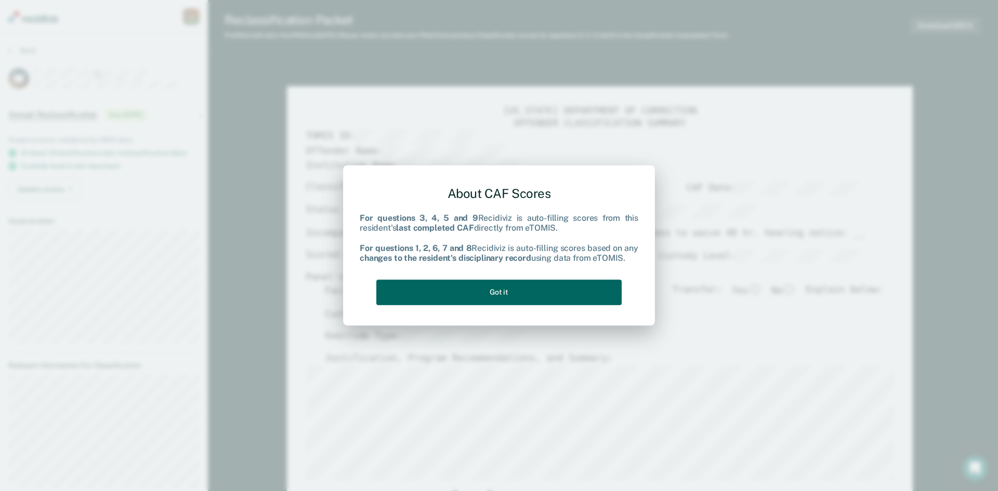
click at [525, 294] on button "Got it" at bounding box center [498, 292] width 245 height 25
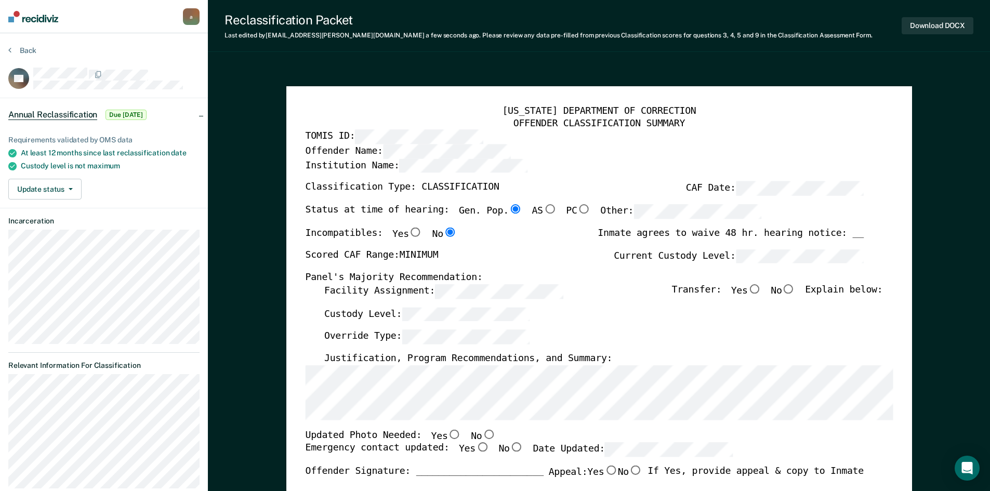
click at [305, 399] on div "[US_STATE] DEPARTMENT OF CORRECTION OFFENDER CLASSIFICATION SUMMARY TOMIS ID: O…" at bounding box center [599, 494] width 626 height 816
click at [482, 436] on input "No" at bounding box center [489, 433] width 14 height 9
type textarea "x"
radio input "true"
click at [475, 449] on input "Yes" at bounding box center [482, 447] width 14 height 9
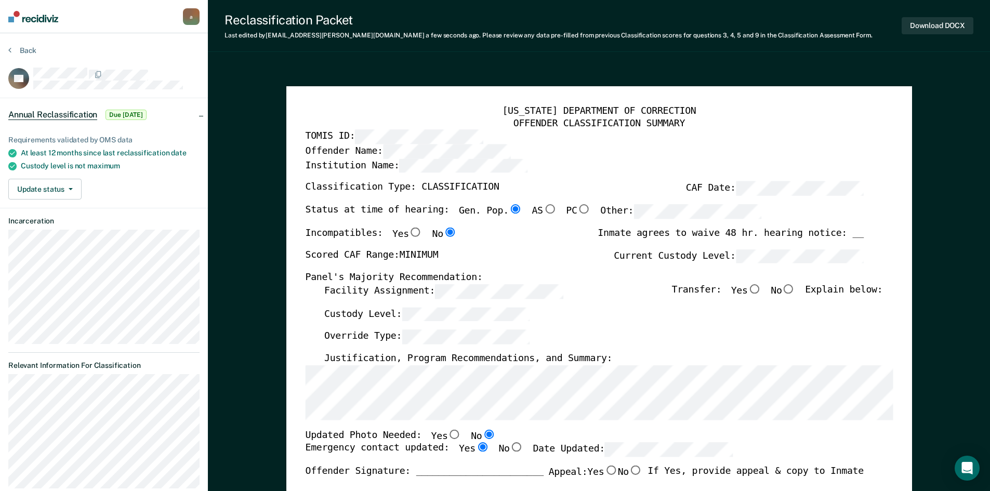
type textarea "x"
radio input "true"
click at [795, 288] on input "No" at bounding box center [789, 288] width 14 height 9
type textarea "x"
radio input "true"
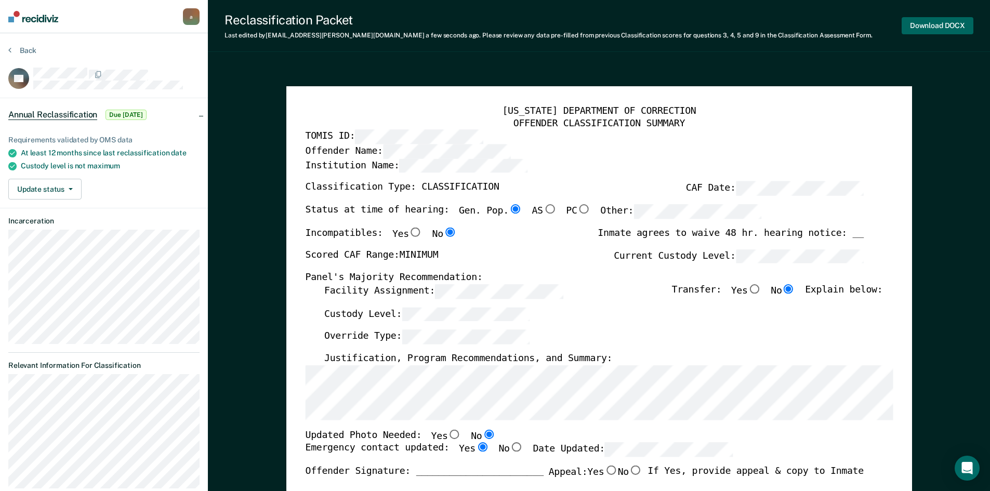
click at [950, 27] on button "Download DOCX" at bounding box center [938, 25] width 72 height 17
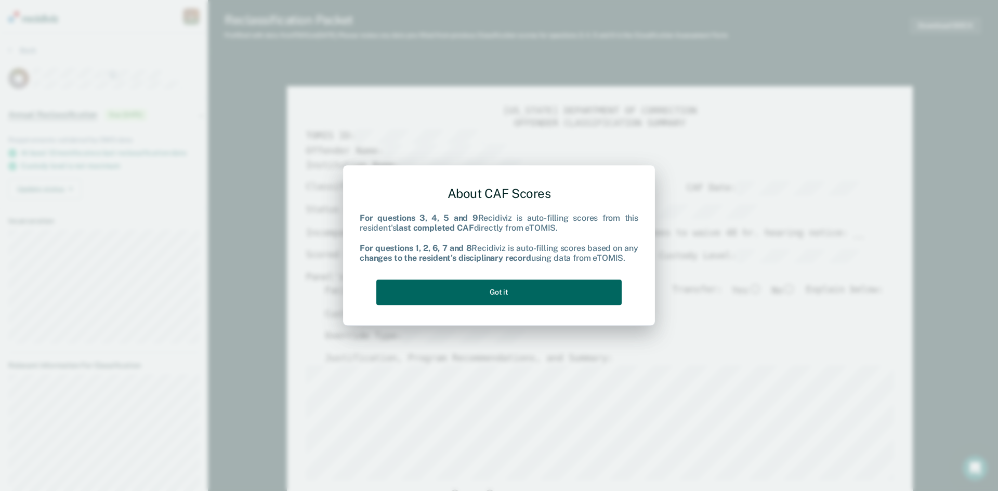
click at [522, 297] on button "Got it" at bounding box center [498, 292] width 245 height 25
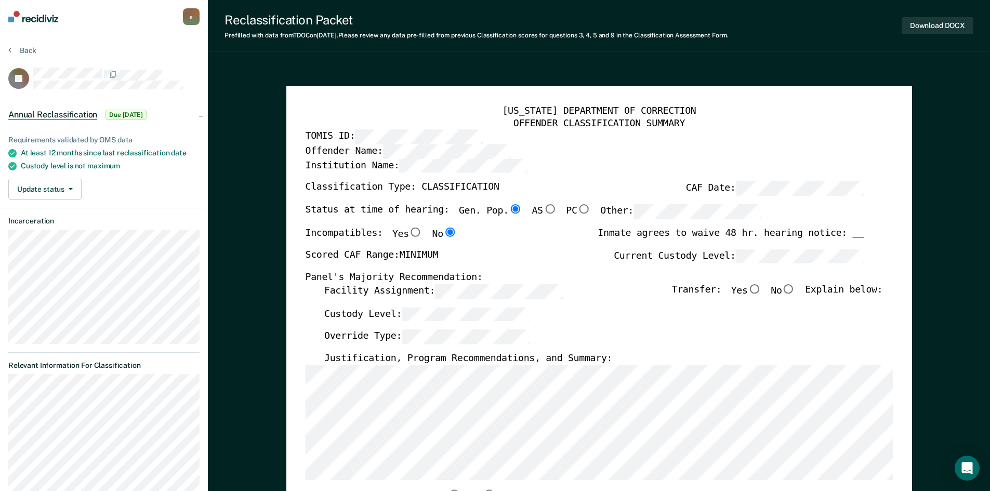
drag, startPoint x: 799, startPoint y: 291, endPoint x: 720, endPoint y: 290, distance: 78.5
click at [795, 291] on input "No" at bounding box center [789, 288] width 14 height 9
type textarea "x"
radio input "true"
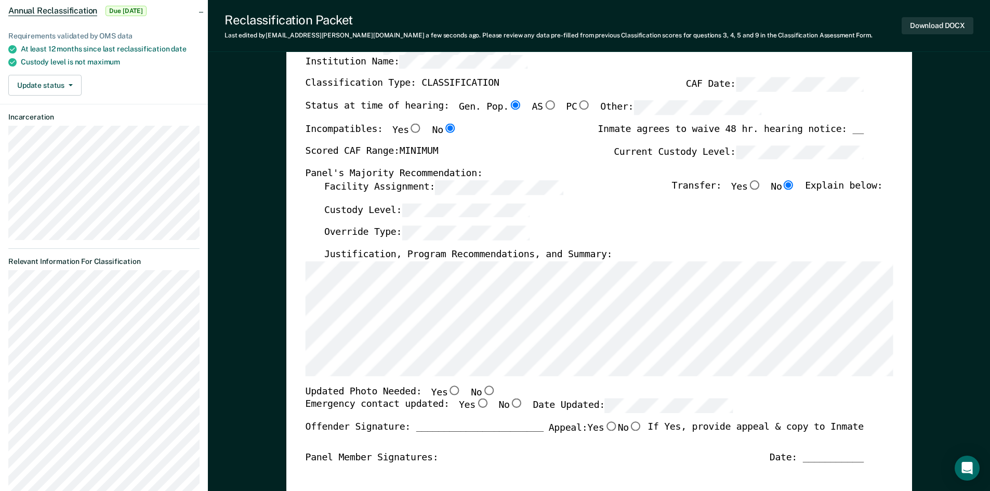
click at [304, 255] on div "[US_STATE] DEPARTMENT OF CORRECTION OFFENDER CLASSIFICATION SUMMARY TOMIS ID: O…" at bounding box center [599, 390] width 626 height 816
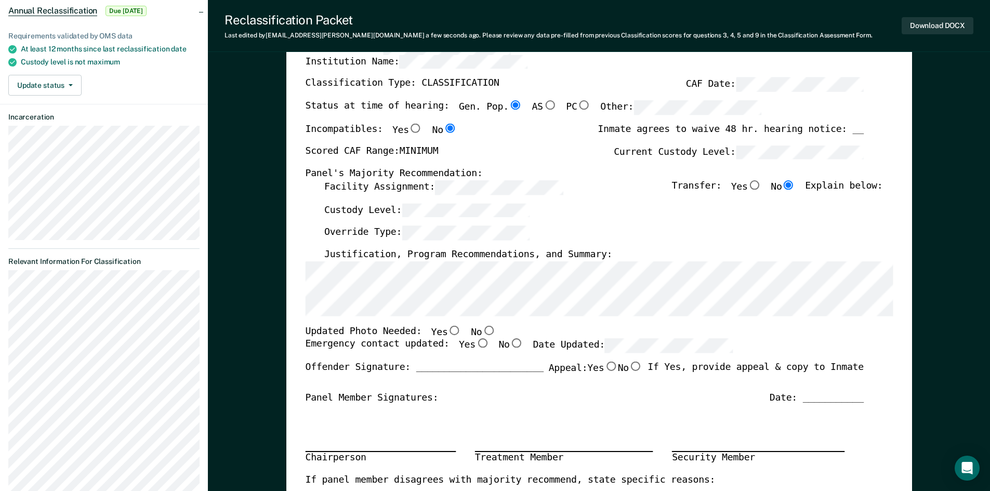
click at [477, 324] on div "[US_STATE] DEPARTMENT OF CORRECTION OFFENDER CLASSIFICATION SUMMARY TOMIS ID: O…" at bounding box center [599, 360] width 588 height 716
click at [482, 329] on input "No" at bounding box center [489, 329] width 14 height 9
type textarea "x"
radio input "true"
click at [475, 345] on input "Yes" at bounding box center [482, 343] width 14 height 9
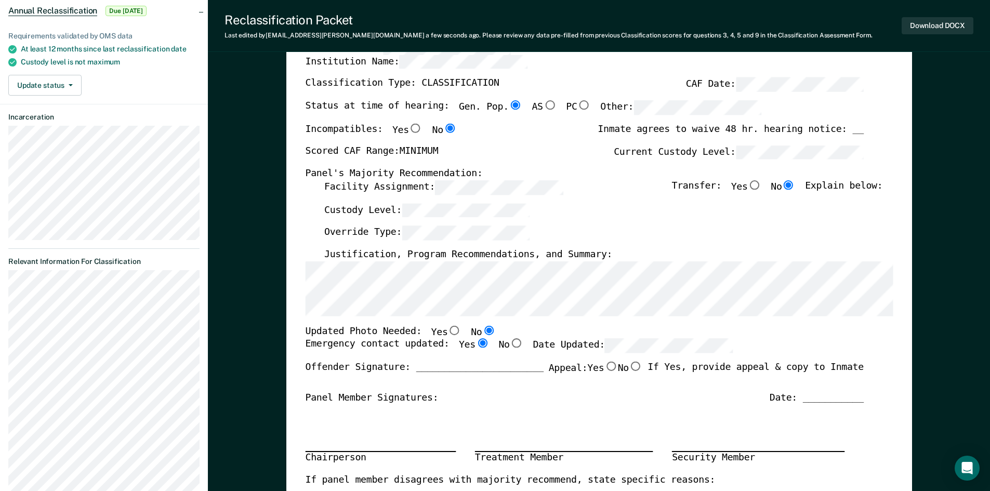
type textarea "x"
radio input "true"
click at [938, 24] on button "Download DOCX" at bounding box center [938, 25] width 72 height 17
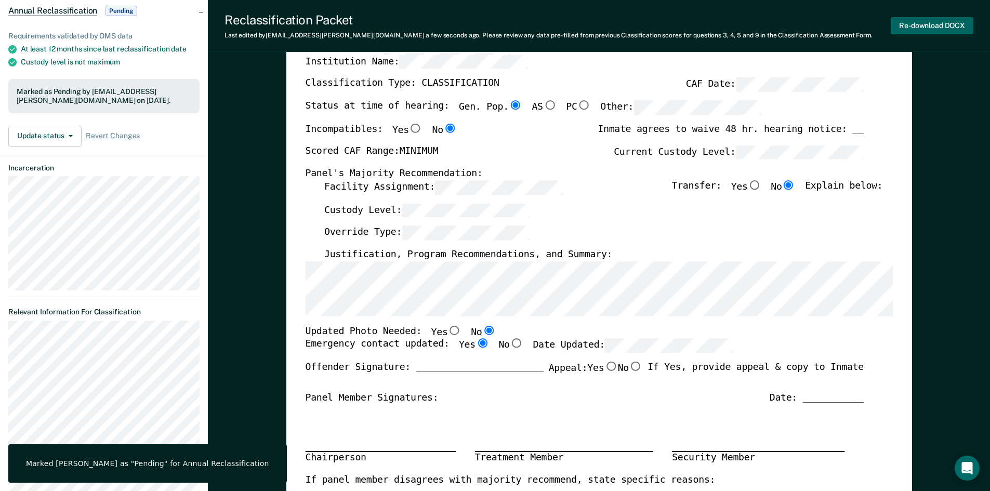
click at [936, 25] on button "Re-download DOCX" at bounding box center [932, 25] width 83 height 17
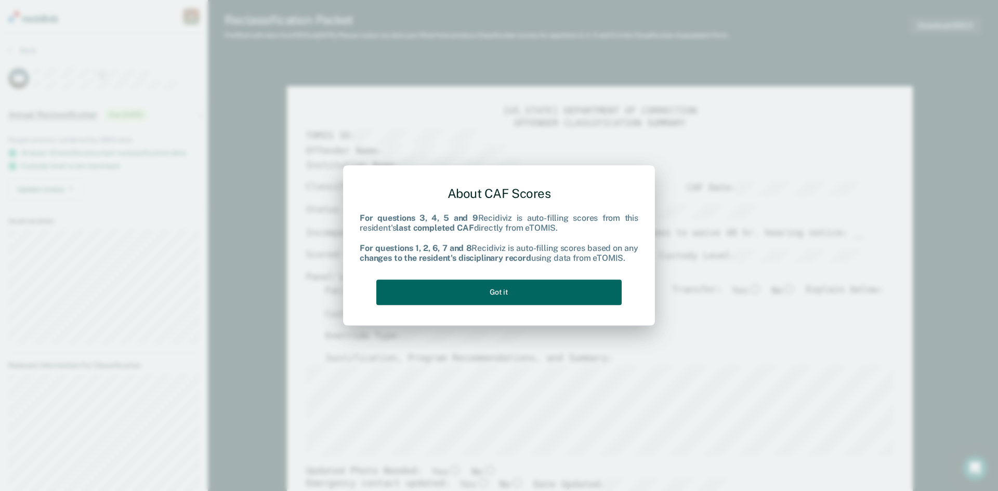
click at [592, 290] on button "Got it" at bounding box center [498, 292] width 245 height 25
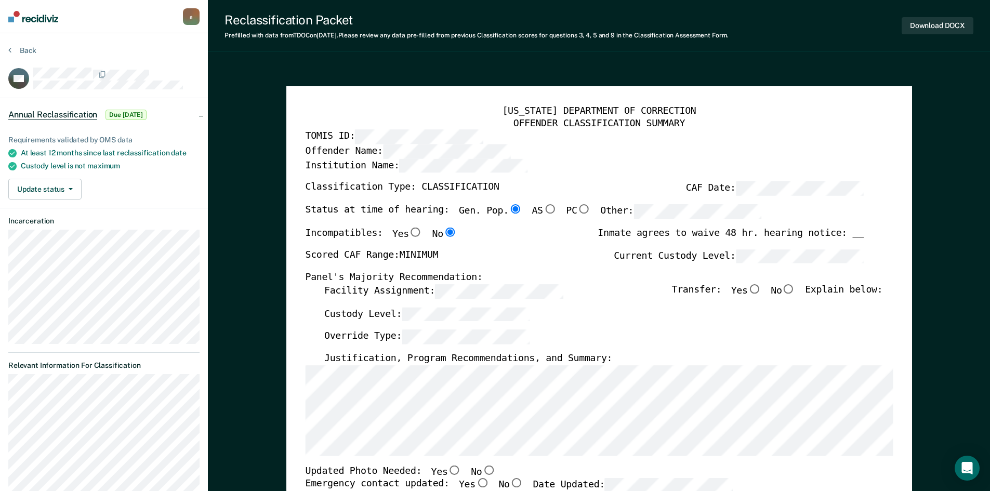
click at [794, 288] on input "No" at bounding box center [789, 288] width 14 height 9
type textarea "x"
radio input "true"
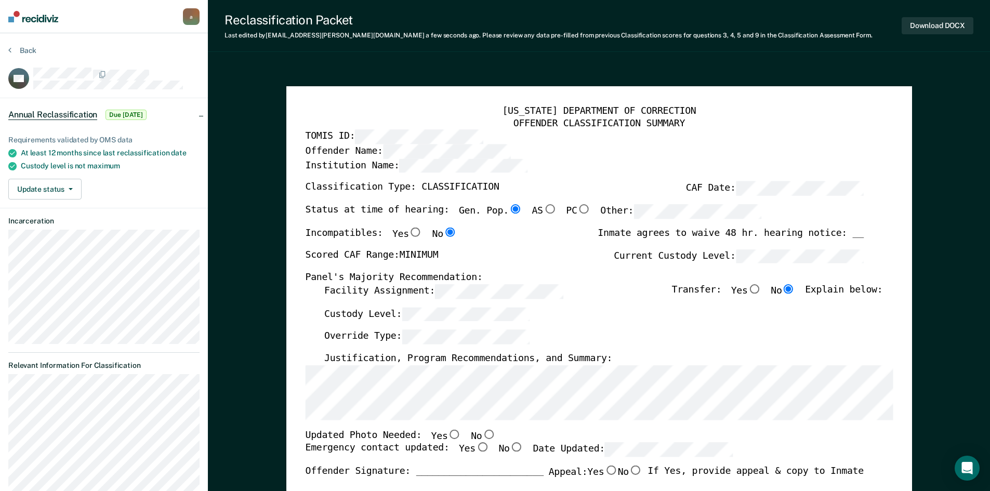
click at [895, 398] on div "[US_STATE] DEPARTMENT OF CORRECTION OFFENDER CLASSIFICATION SUMMARY TOMIS ID: O…" at bounding box center [599, 494] width 626 height 816
click at [482, 436] on input "No" at bounding box center [489, 433] width 14 height 9
type textarea "x"
radio input "true"
click at [475, 447] on input "Yes" at bounding box center [482, 447] width 14 height 9
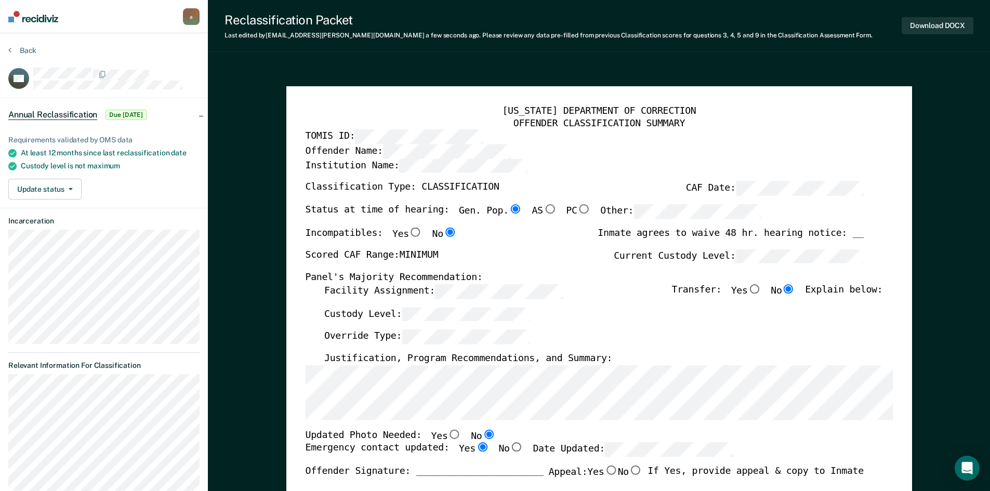
type textarea "x"
radio input "true"
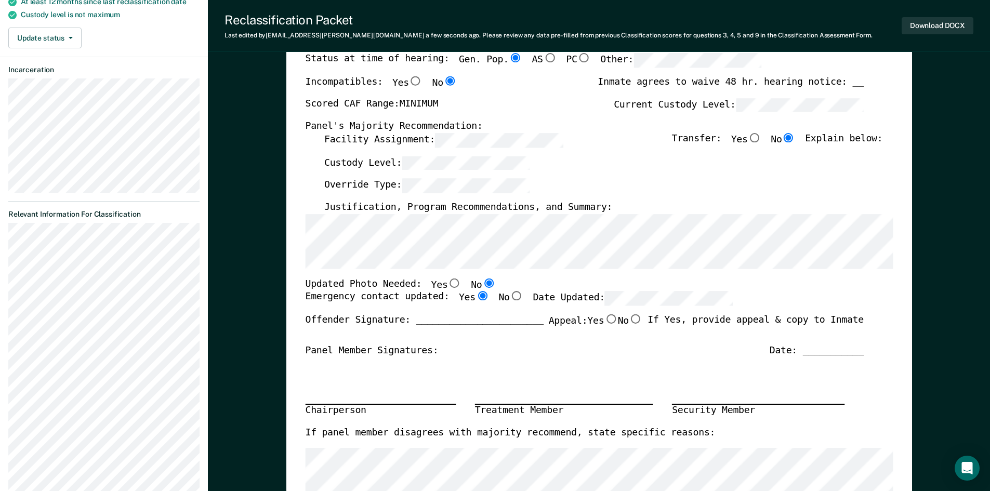
scroll to position [156, 0]
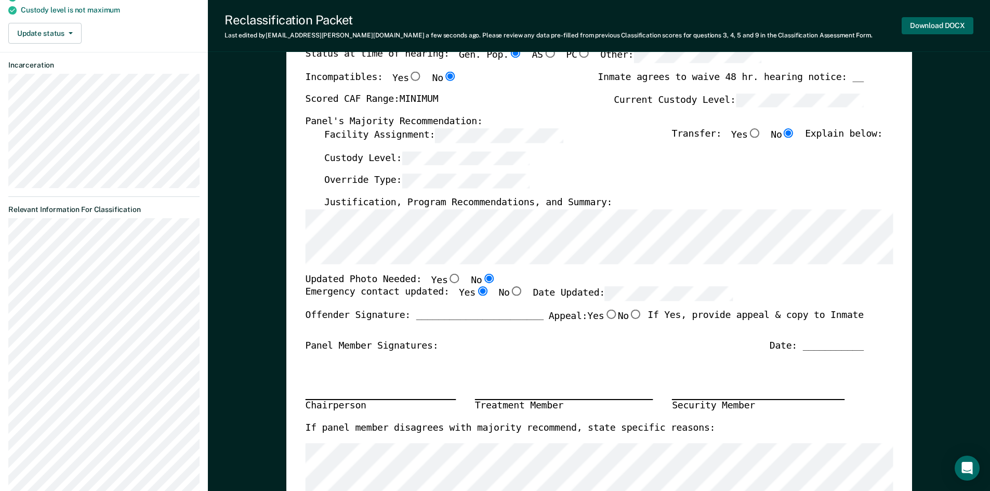
click at [915, 26] on button "Download DOCX" at bounding box center [938, 25] width 72 height 17
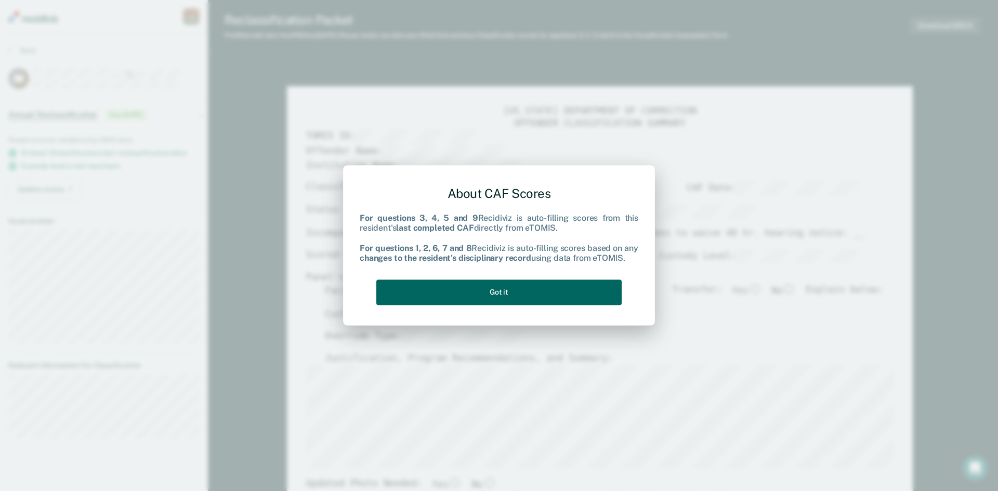
click at [581, 287] on button "Got it" at bounding box center [498, 292] width 245 height 25
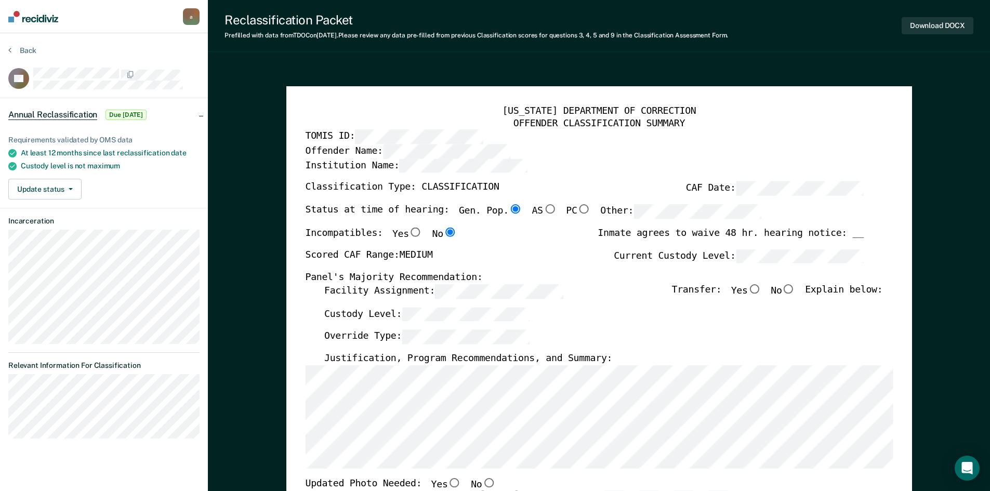
click at [296, 369] on div "[US_STATE] DEPARTMENT OF CORRECTION OFFENDER CLASSIFICATION SUMMARY TOMIS ID: O…" at bounding box center [599, 494] width 626 height 816
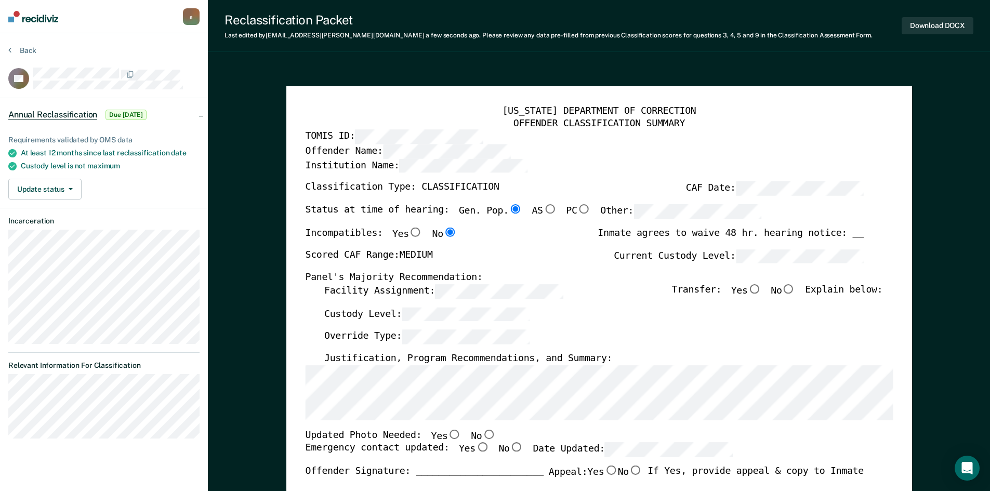
click at [482, 433] on input "No" at bounding box center [489, 433] width 14 height 9
type textarea "x"
radio input "true"
click at [475, 445] on input "Yes" at bounding box center [482, 447] width 14 height 9
type textarea "x"
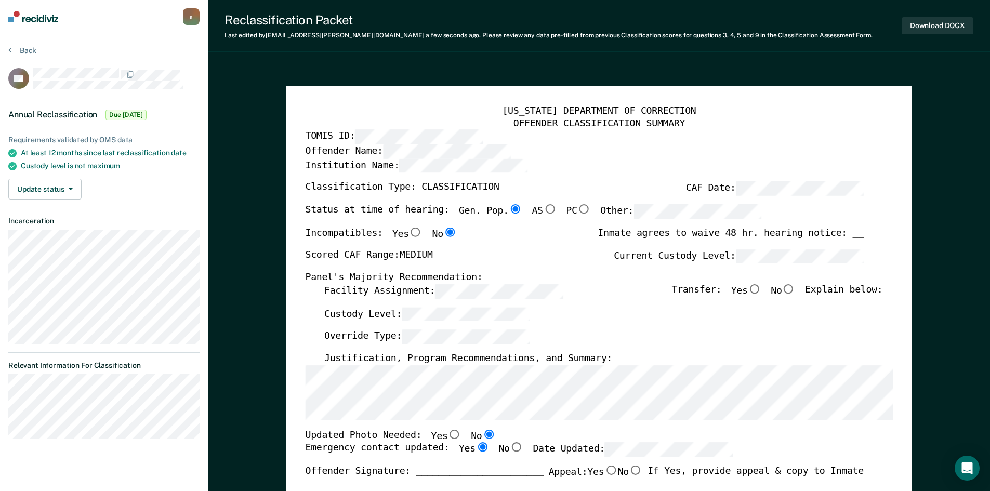
radio input "true"
click at [794, 293] on input "No" at bounding box center [789, 288] width 14 height 9
type textarea "x"
radio input "true"
click at [931, 29] on button "Download DOCX" at bounding box center [938, 25] width 72 height 17
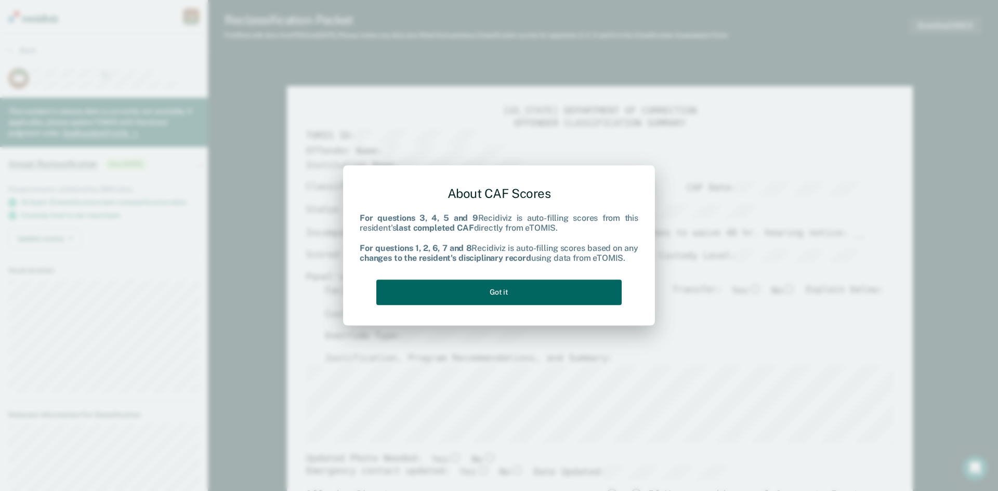
click at [562, 298] on button "Got it" at bounding box center [498, 292] width 245 height 25
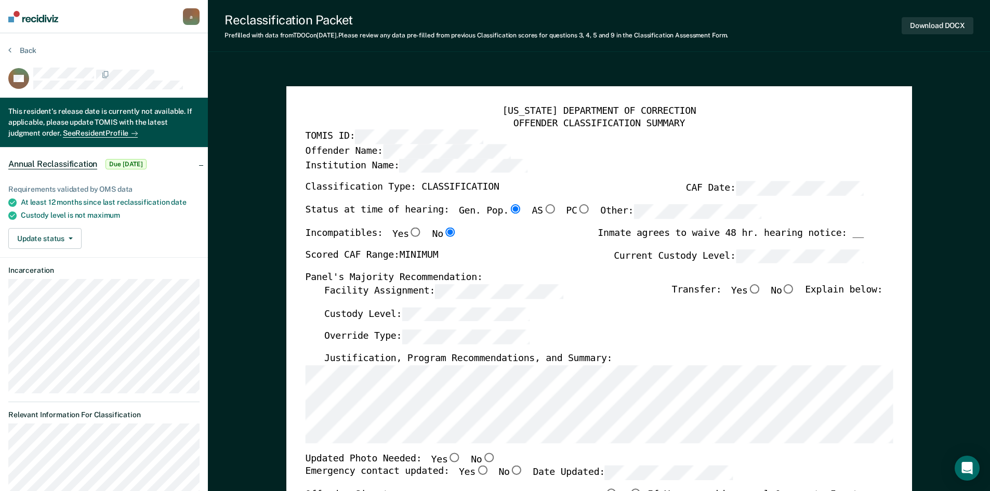
click at [795, 288] on input "No" at bounding box center [789, 288] width 14 height 9
type textarea "x"
radio input "true"
click at [318, 364] on div "[US_STATE] DEPARTMENT OF CORRECTION OFFENDER CLASSIFICATION SUMMARY TOMIS ID: O…" at bounding box center [599, 476] width 588 height 740
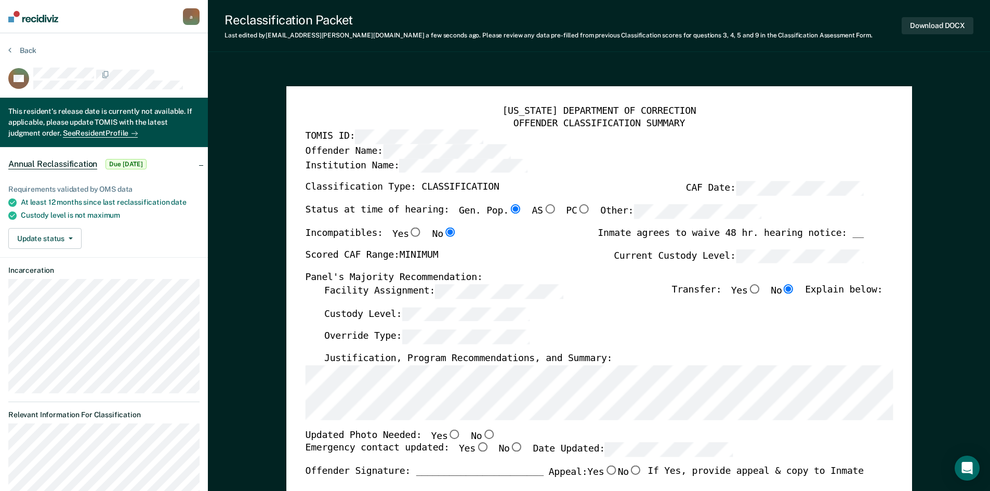
click at [482, 433] on input "No" at bounding box center [489, 433] width 14 height 9
type textarea "x"
radio input "true"
click at [475, 447] on input "Yes" at bounding box center [482, 447] width 14 height 9
type textarea "x"
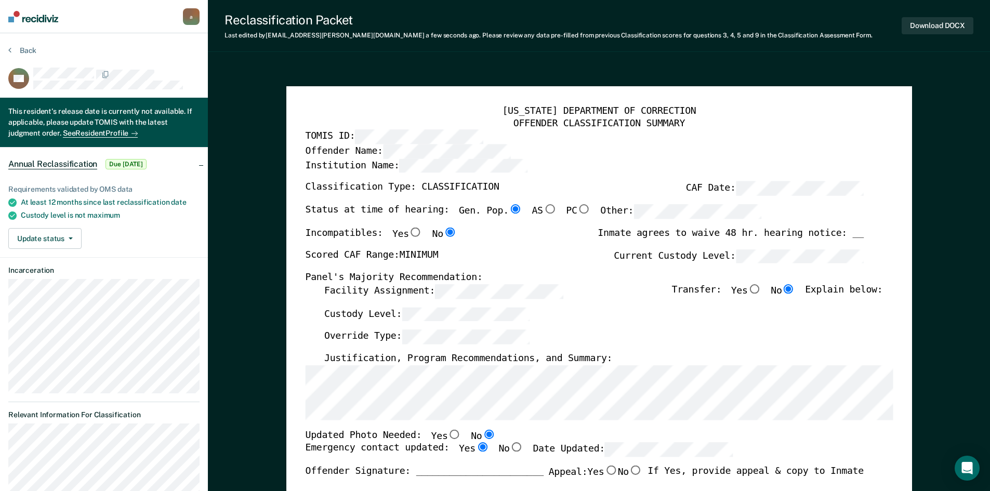
radio input "true"
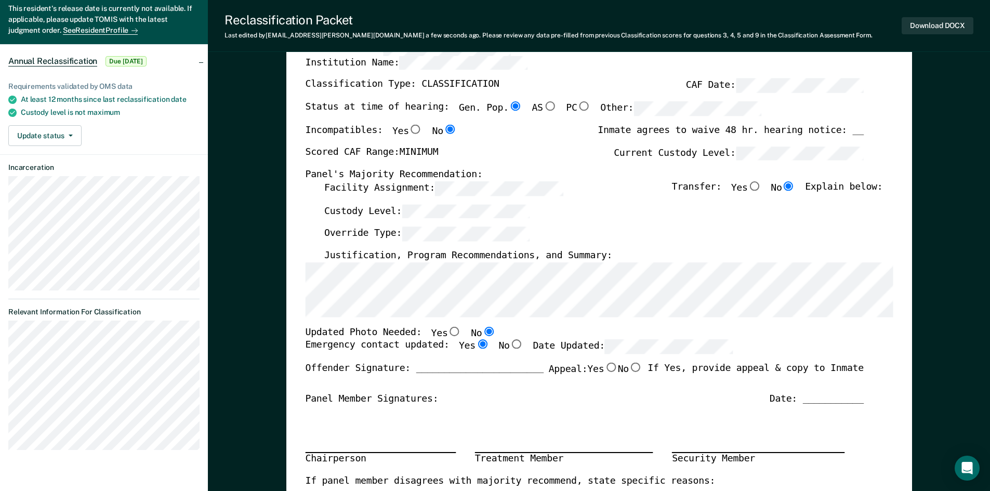
scroll to position [104, 0]
click at [928, 24] on button "Download DOCX" at bounding box center [938, 25] width 72 height 17
type textarea "x"
